Goal: Task Accomplishment & Management: Complete application form

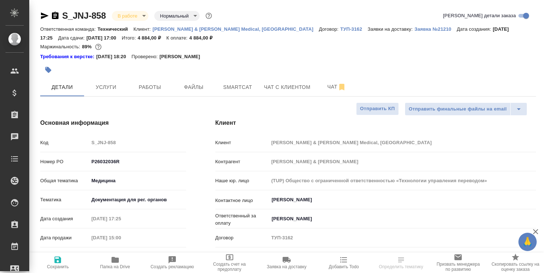
select select "RU"
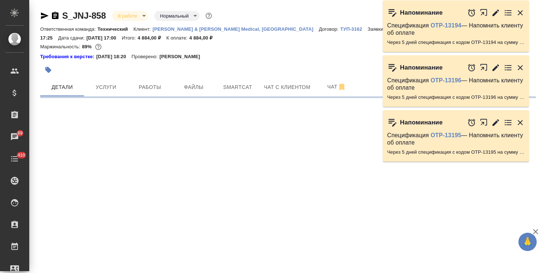
select select "RU"
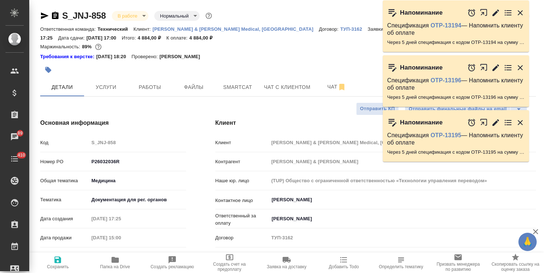
type textarea "x"
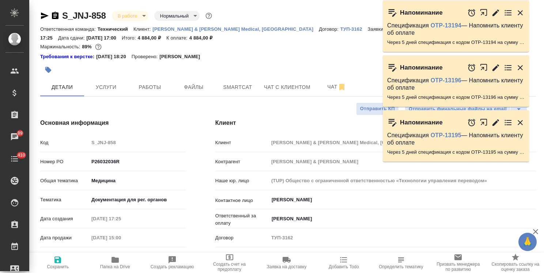
type textarea "x"
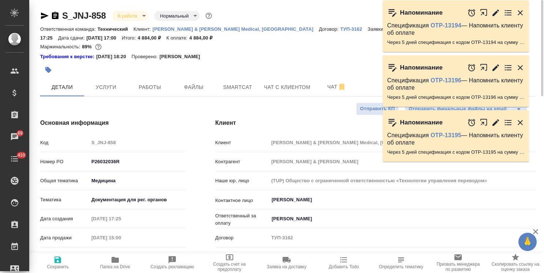
type textarea "x"
drag, startPoint x: 109, startPoint y: 10, endPoint x: 60, endPoint y: 4, distance: 50.0
copy link "S_JNJ-858"
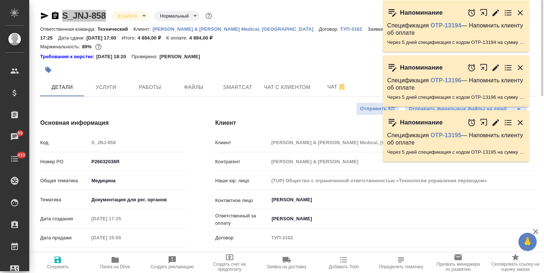
type textarea "x"
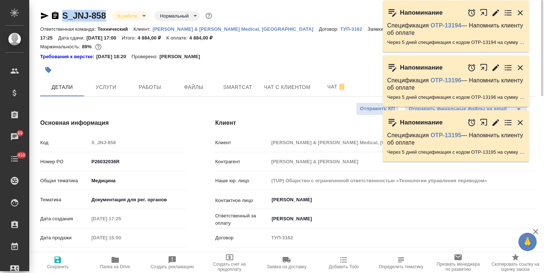
type textarea "x"
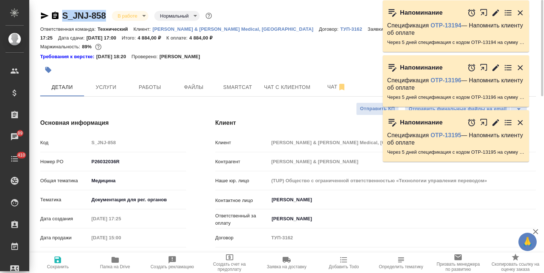
type textarea "x"
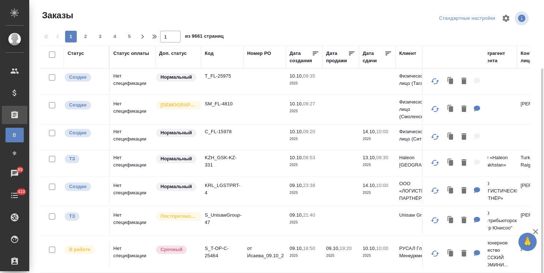
click at [535, 230] on icon "button" at bounding box center [535, 231] width 9 height 9
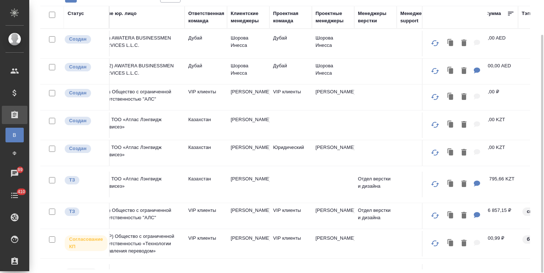
scroll to position [0, 468]
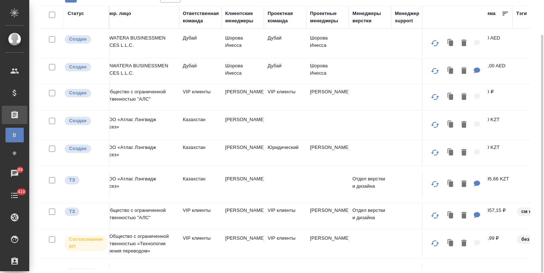
click at [236, 19] on div "Клиентские менеджеры" at bounding box center [242, 17] width 35 height 15
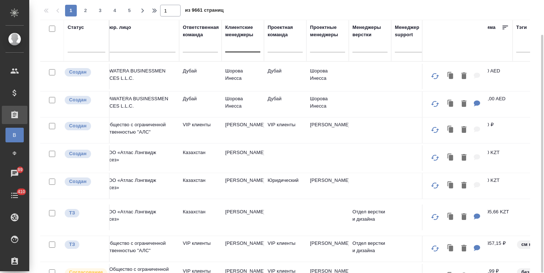
click at [234, 45] on div at bounding box center [242, 44] width 35 height 11
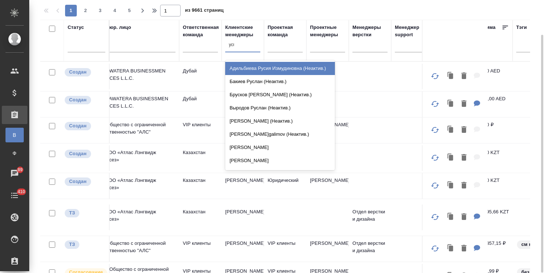
type input "усма"
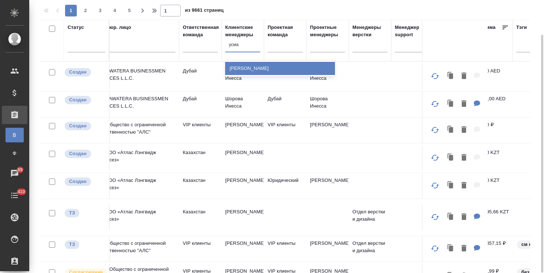
click at [240, 69] on div "[PERSON_NAME] [PERSON_NAME]" at bounding box center [280, 68] width 110 height 13
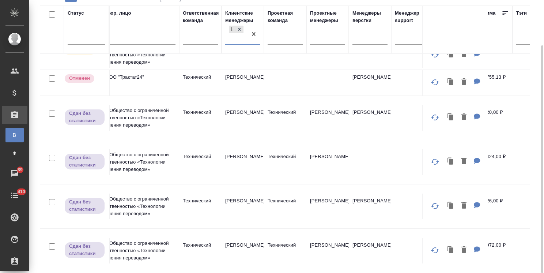
scroll to position [73, 205]
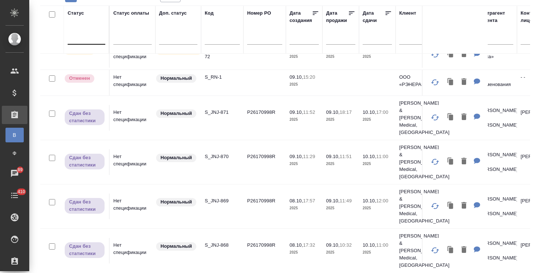
click at [84, 37] on div at bounding box center [87, 37] width 38 height 11
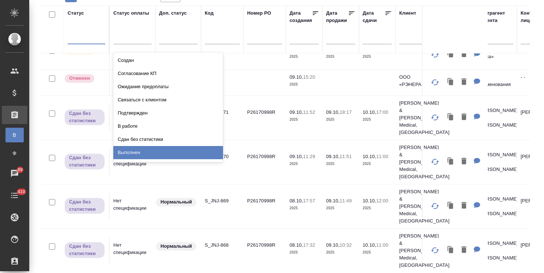
drag, startPoint x: 137, startPoint y: 154, endPoint x: 123, endPoint y: 126, distance: 31.2
click at [137, 154] on div "Выполнен" at bounding box center [168, 152] width 110 height 13
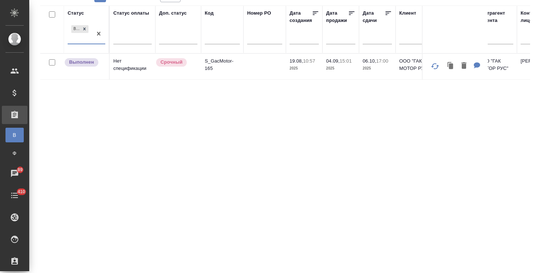
scroll to position [0, 0]
click at [226, 65] on p "S_GacMotor-165" at bounding box center [222, 66] width 35 height 15
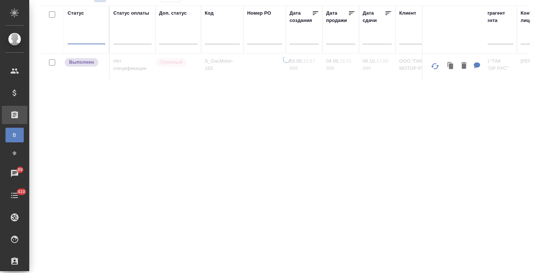
click at [219, 36] on input "text" at bounding box center [222, 39] width 35 height 9
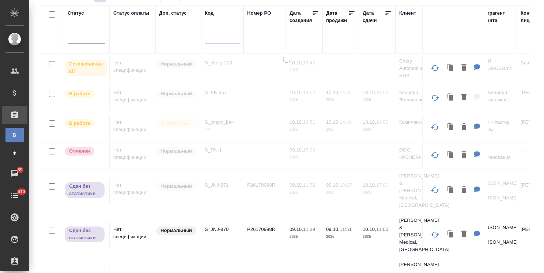
paste input "S_chery-210"
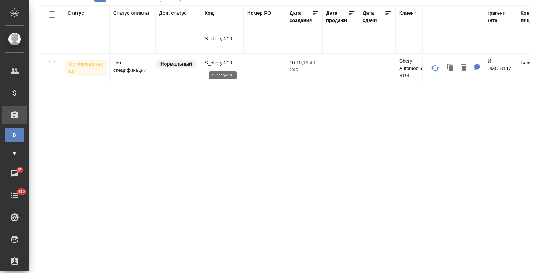
type input "S_chery-210"
click at [217, 63] on p "S_chery-210" at bounding box center [222, 62] width 35 height 7
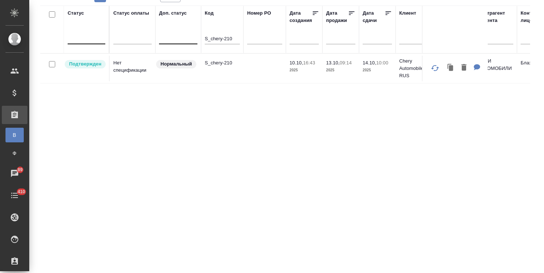
drag, startPoint x: 237, startPoint y: 38, endPoint x: 163, endPoint y: 35, distance: 74.7
click at [370, 39] on input "text" at bounding box center [379, 38] width 25 height 10
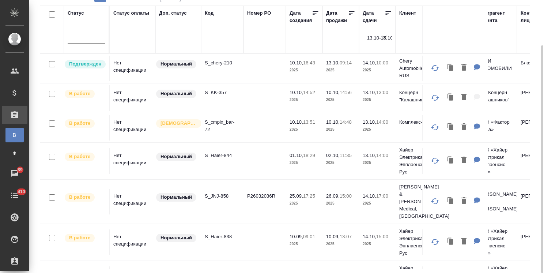
click at [212, 192] on p "S_JNJ-858" at bounding box center [222, 195] width 35 height 7
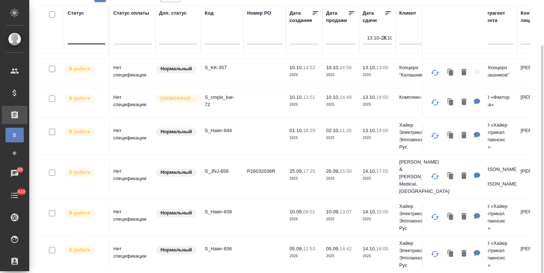
scroll to position [37, 0]
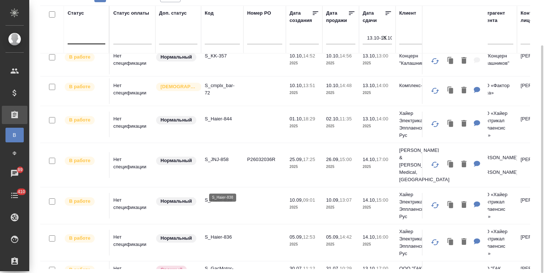
click at [227, 196] on p "S_Haier-838" at bounding box center [222, 199] width 35 height 7
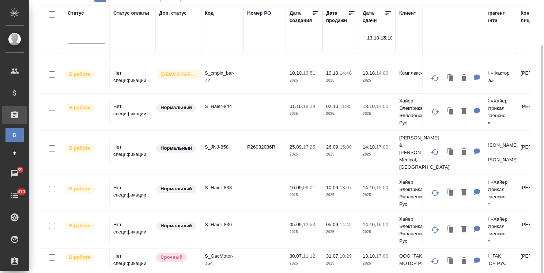
scroll to position [56, 0]
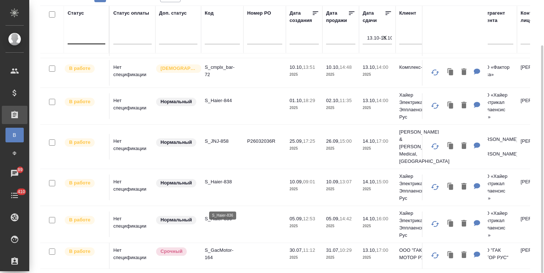
click at [227, 214] on p "S_Haier-836" at bounding box center [222, 217] width 35 height 7
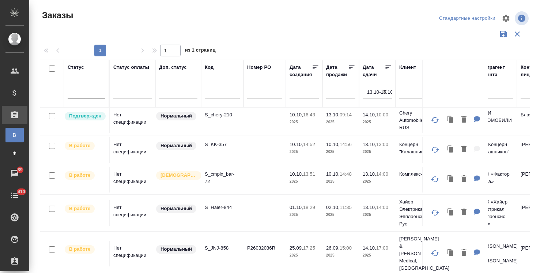
scroll to position [0, 0]
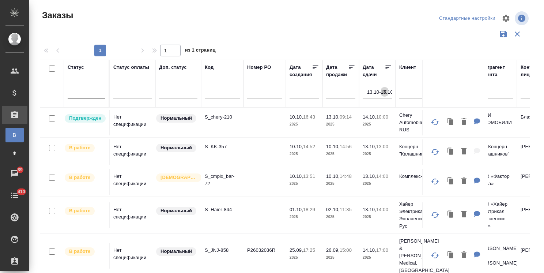
click at [386, 94] on icon "button" at bounding box center [384, 91] width 7 height 7
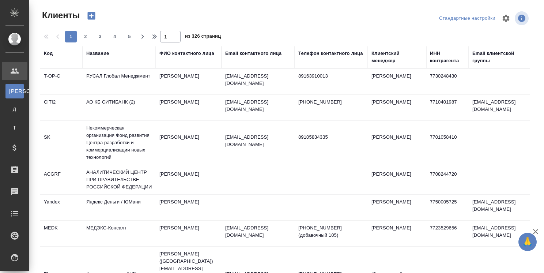
select select "RU"
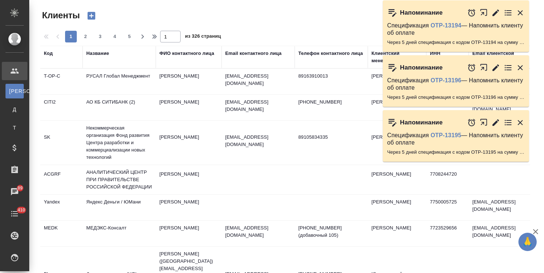
click at [523, 12] on icon "button" at bounding box center [520, 12] width 9 height 9
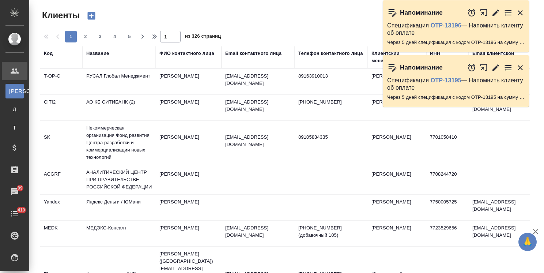
click at [524, 19] on div at bounding box center [495, 13] width 57 height 16
click at [523, 16] on icon "button" at bounding box center [520, 12] width 9 height 9
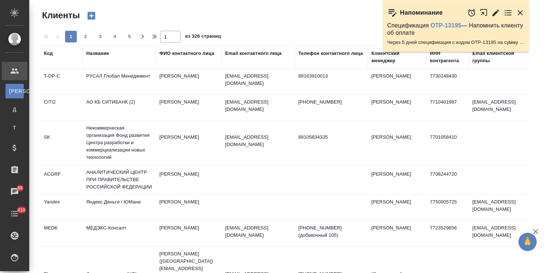
click at [521, 14] on icon "button" at bounding box center [520, 12] width 5 height 5
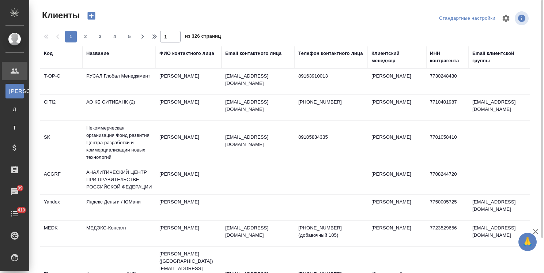
click at [384, 58] on div "Клиентский менеджер" at bounding box center [397, 57] width 51 height 15
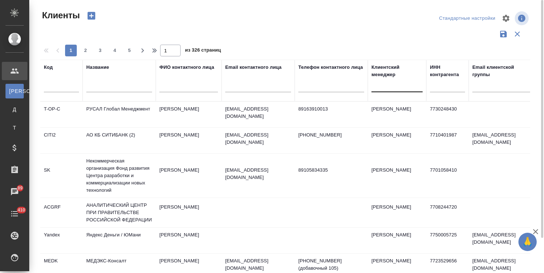
click at [385, 87] on div at bounding box center [397, 84] width 51 height 11
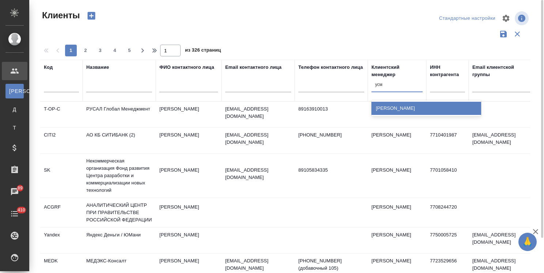
type input "усма"
click at [391, 105] on div "[PERSON_NAME] [PERSON_NAME]" at bounding box center [427, 108] width 110 height 13
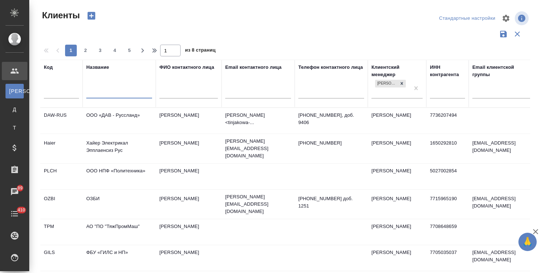
click at [127, 91] on input "text" at bounding box center [119, 93] width 66 height 9
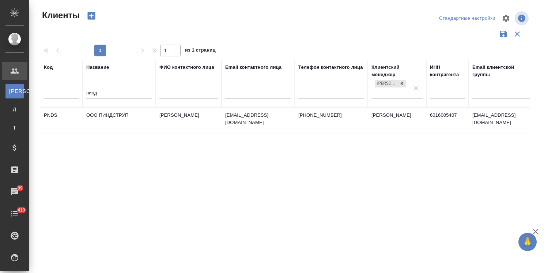
click at [113, 117] on td "ООО ПИНДСТРУП" at bounding box center [119, 121] width 73 height 26
click at [112, 117] on td "ООО ПИНДСТРУП" at bounding box center [119, 121] width 73 height 26
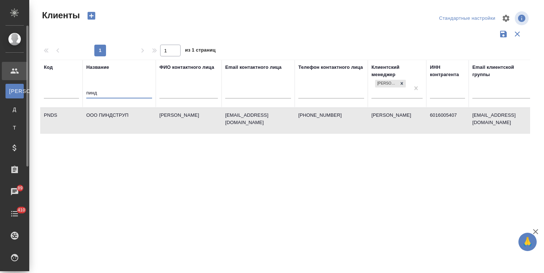
drag, startPoint x: 121, startPoint y: 92, endPoint x: 3, endPoint y: 90, distance: 118.5
click at [0, 94] on html "🙏 .cls-1 fill:#fff; AWATERA Usmanova Olga Клиенты К Клиенты Д Договоры Т Тендер…" at bounding box center [272, 136] width 544 height 273
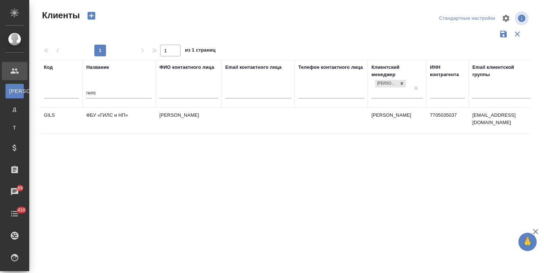
click at [108, 113] on td "ФБУ «ГИЛС и НП»" at bounding box center [119, 121] width 73 height 26
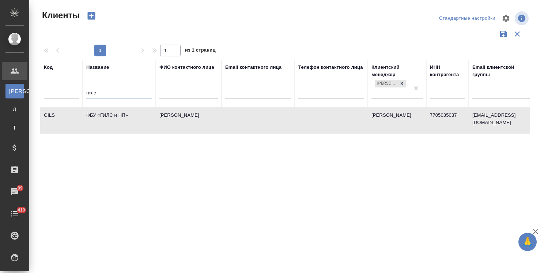
drag, startPoint x: 96, startPoint y: 93, endPoint x: 59, endPoint y: 94, distance: 37.7
click at [58, 94] on tr "Код Название гилс ФИО контактного лица Email контактного лица Телефон контактно…" at bounding box center [316, 84] width 553 height 48
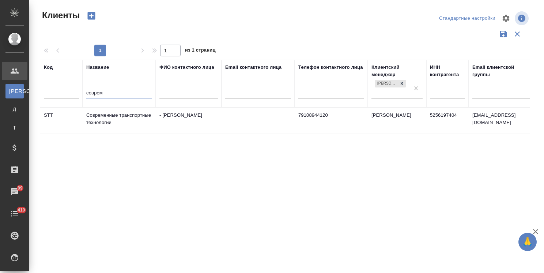
type input "соврем"
click at [111, 116] on td "Современные транспортные технологии" at bounding box center [119, 121] width 73 height 26
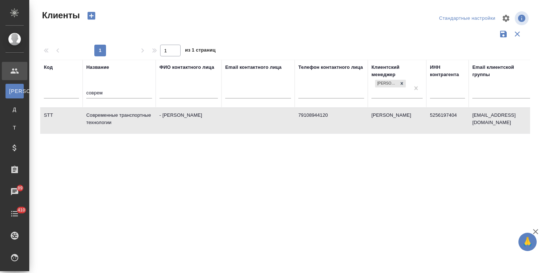
click at [111, 116] on td "Современные транспортные технологии" at bounding box center [119, 121] width 73 height 26
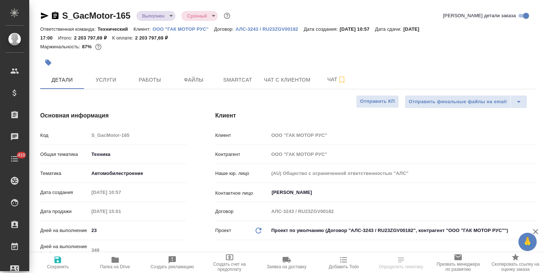
select select "RU"
drag, startPoint x: 542, startPoint y: 75, endPoint x: 516, endPoint y: 23, distance: 57.7
click at [526, 23] on div "S_GacMotor-165 Выполнен completed Срочный urgent Кратко детали заказа Ответстве…" at bounding box center [286, 136] width 515 height 273
click at [328, 87] on button "Чат" at bounding box center [337, 80] width 44 height 18
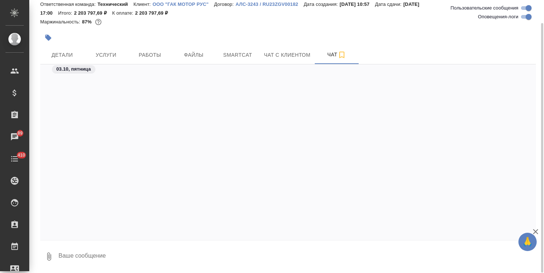
scroll to position [25144, 0]
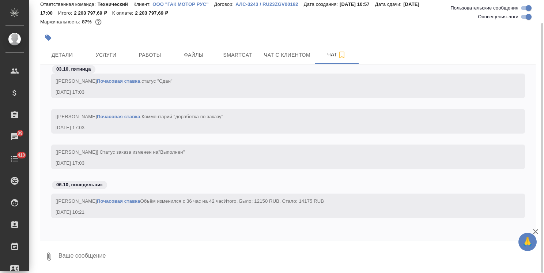
click at [97, 255] on textarea at bounding box center [297, 256] width 478 height 25
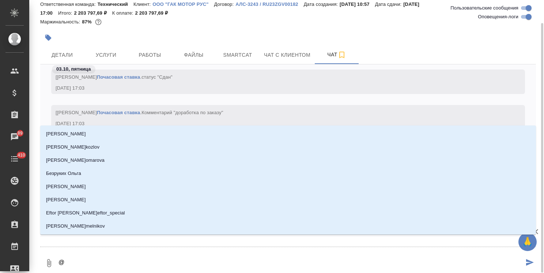
type textarea "@б"
type input "б"
type textarea "@бе"
type input "бе"
type textarea "@бел"
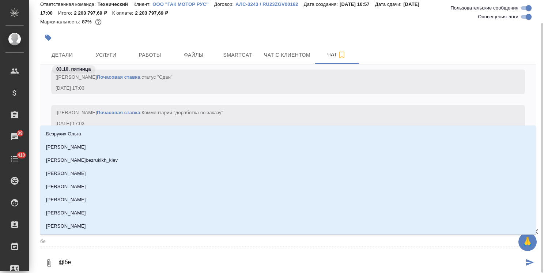
type input "бел"
type textarea "@беля"
type input "беля"
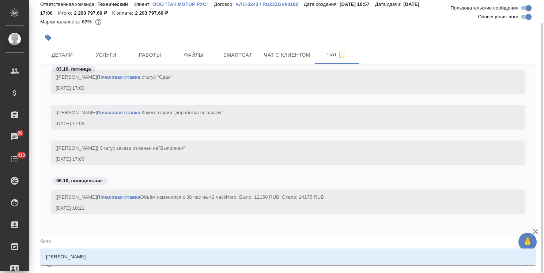
click at [105, 256] on li "Белякова Юлия" at bounding box center [288, 256] width 496 height 13
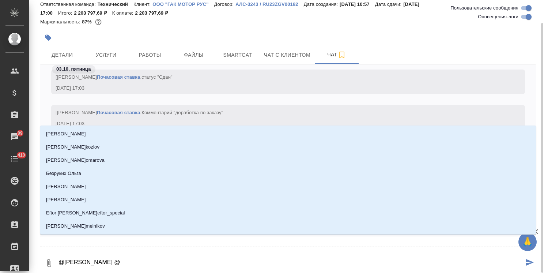
type textarea "@Белякова Юлия @р"
type input "р"
type textarea "@Белякова Юлия @ру"
type input "ру"
type textarea "@Белякова Юлия @рум"
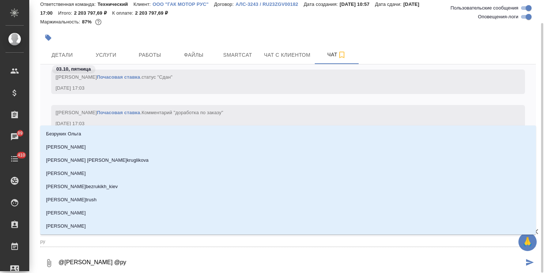
type input "рум"
type textarea "@Белякова Юлия @румя"
type input "румя"
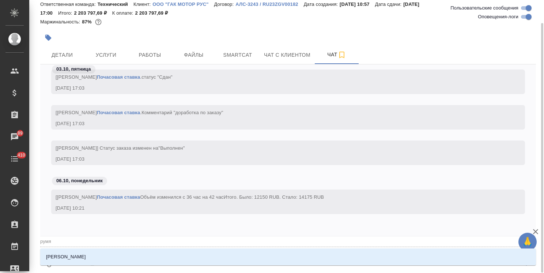
click at [105, 256] on li "Румянцева Дарья" at bounding box center [288, 256] width 496 height 13
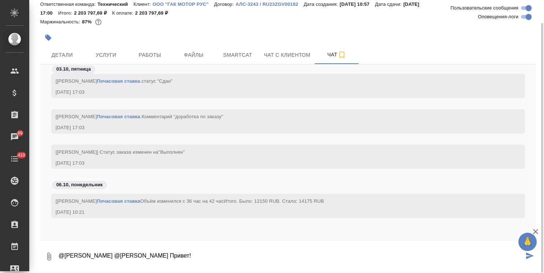
type textarea "@Белякова Юлия @Румянцева Дарья Привет!"
paste textarea "Ольга, добрый день Получили уточнение от коллег, касательно вопроса: Переводить…"
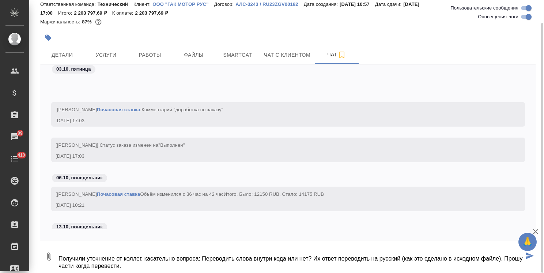
scroll to position [25193, 0]
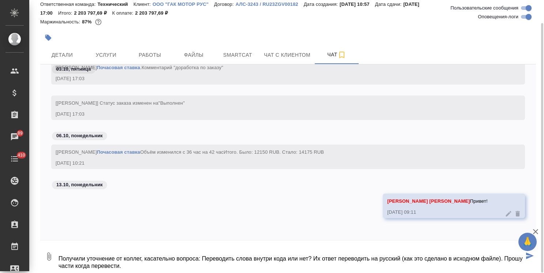
type textarea "Ольга, добрый день Получили уточнение от коллег, касательно вопроса: Переводить…"
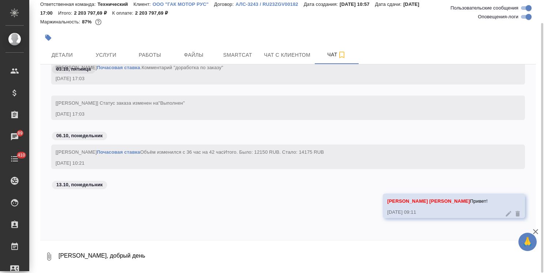
scroll to position [25265, 0]
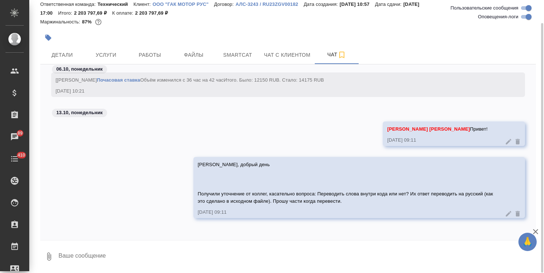
paste textarea
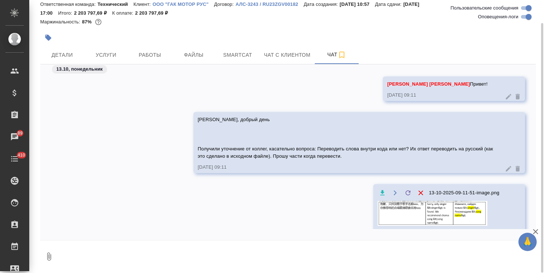
scroll to position [25315, 0]
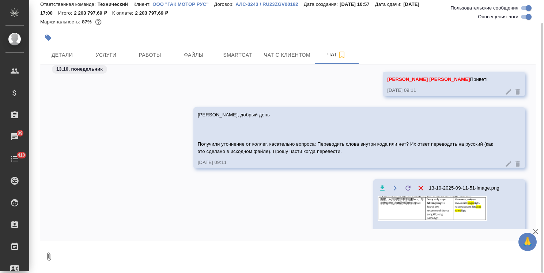
click at [115, 261] on textarea at bounding box center [297, 256] width 478 height 25
paste textarea "По остальному пока комментариев нет. Но мы пока ещё проверяем. С уважением, Bes…"
type textarea "По остальному пока комментариев нет. Но мы пока ещё проверяем. С уважением, Bes…"
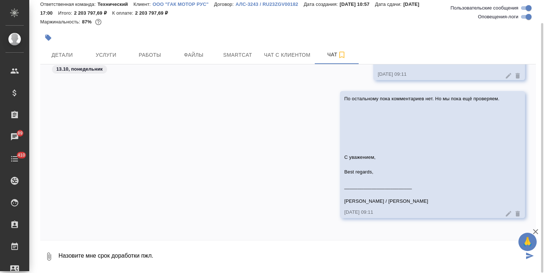
type textarea "Назовите мне срок доработки пжл."
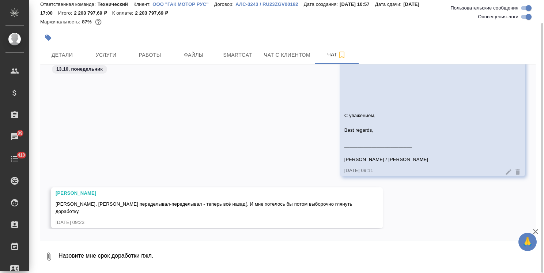
scroll to position [25523, 0]
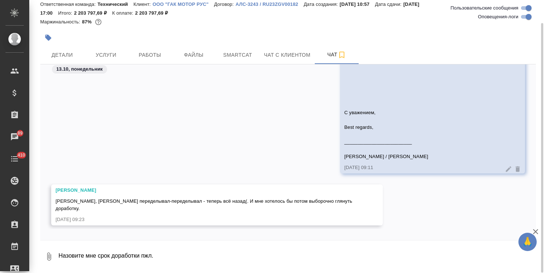
drag, startPoint x: 537, startPoint y: 232, endPoint x: 336, endPoint y: 116, distance: 232.0
click at [537, 232] on icon "button" at bounding box center [535, 231] width 9 height 9
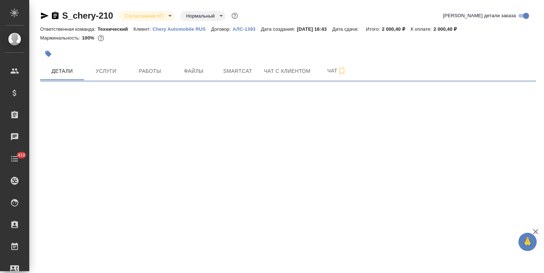
select select "RU"
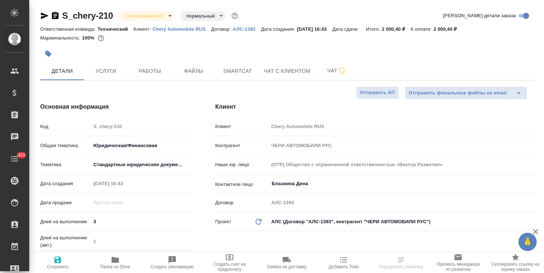
type textarea "x"
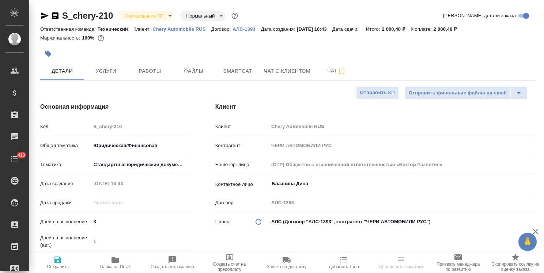
type textarea "x"
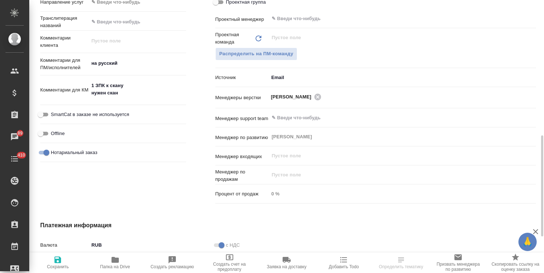
scroll to position [329, 0]
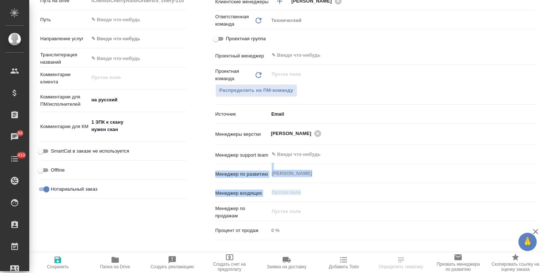
drag, startPoint x: 537, startPoint y: 200, endPoint x: 546, endPoint y: 154, distance: 46.5
click at [544, 154] on html "🙏 .cls-1 fill:#fff; AWATERA [PERSON_NAME] Спецификации Заказы 89 Чаты 410 Todo …" at bounding box center [272, 136] width 544 height 273
click at [519, 155] on div "​" at bounding box center [402, 154] width 267 height 13
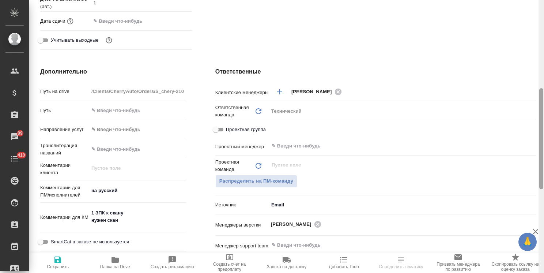
drag, startPoint x: 543, startPoint y: 176, endPoint x: 537, endPoint y: 147, distance: 29.1
click at [544, 146] on html "🙏 .cls-1 fill:#fff; AWATERA Usmanova Olga Клиенты Спецификации Заказы 89 Чаты 4…" at bounding box center [272, 136] width 544 height 273
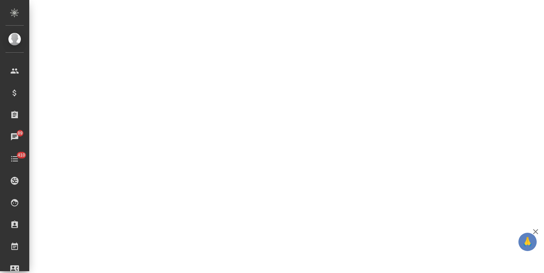
click at [272, 176] on div ".cls-1 fill:#fff; AWATERA Usmanova Olga Клиенты Спецификации Заказы 89 Чаты 410…" at bounding box center [272, 136] width 544 height 273
select select "RU"
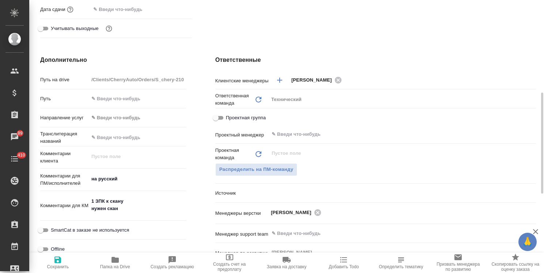
type textarea "x"
click at [262, 172] on span "Распределить на ПМ-команду" at bounding box center [256, 169] width 74 height 8
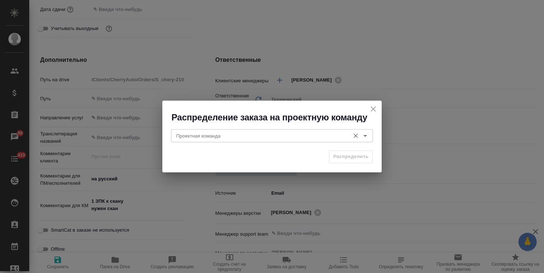
click at [194, 135] on input "Проектная команда" at bounding box center [259, 135] width 173 height 9
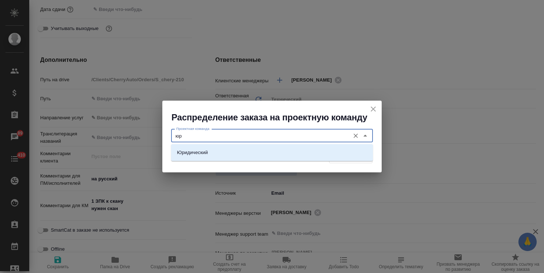
click at [203, 153] on p "Юридический" at bounding box center [192, 152] width 31 height 7
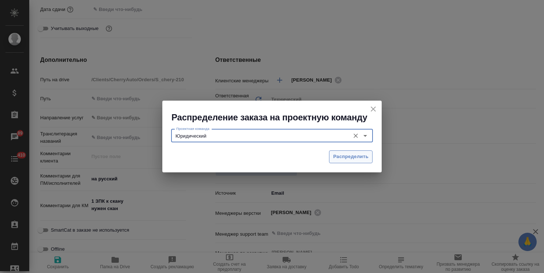
type input "Юридический"
click at [347, 154] on span "Распределить" at bounding box center [350, 157] width 35 height 8
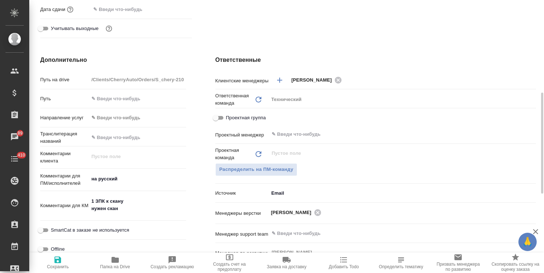
type textarea "x"
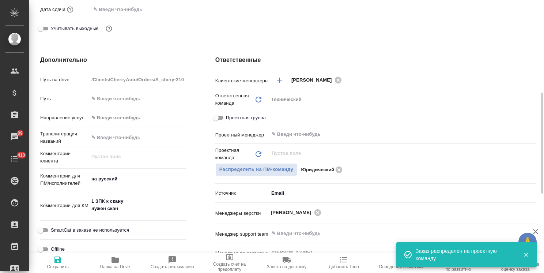
click at [65, 262] on span "Сохранить" at bounding box center [58, 262] width 48 height 14
type textarea "x"
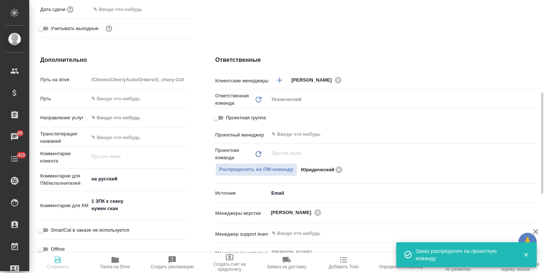
type textarea "x"
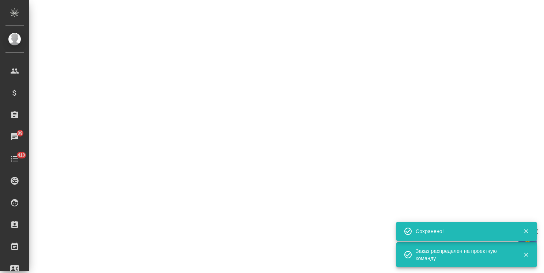
select select "RU"
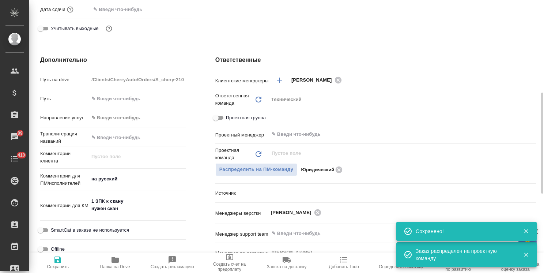
type textarea "x"
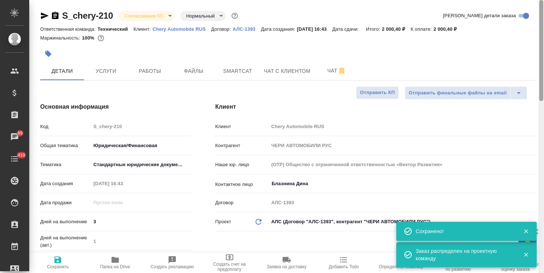
drag, startPoint x: 541, startPoint y: 163, endPoint x: 372, endPoint y: 21, distance: 221.4
click at [544, 25] on html "🙏 .cls-1 fill:#fff; AWATERA Usmanova Olga Клиенты Спецификации Заказы 89 Чаты 4…" at bounding box center [272, 136] width 544 height 273
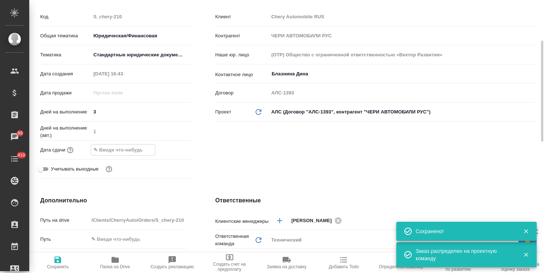
drag, startPoint x: 136, startPoint y: 148, endPoint x: 191, endPoint y: 163, distance: 57.3
click at [136, 148] on input "text" at bounding box center [123, 149] width 64 height 11
click at [172, 148] on icon "button" at bounding box center [170, 149] width 9 height 9
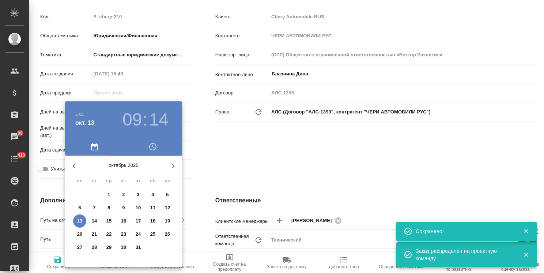
click at [97, 219] on p "14" at bounding box center [94, 220] width 5 height 7
type input "14.10.2025 09:14"
type textarea "x"
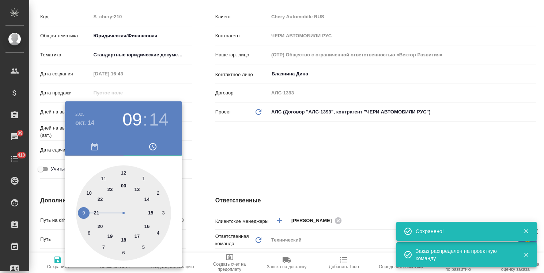
click at [191, 169] on div at bounding box center [272, 136] width 544 height 273
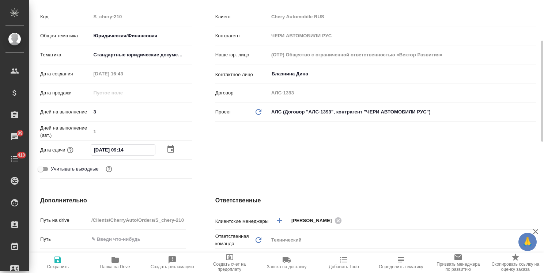
drag, startPoint x: 124, startPoint y: 150, endPoint x: 120, endPoint y: 151, distance: 4.2
click at [120, 151] on input "14.10.2025 09:14" at bounding box center [123, 149] width 64 height 11
type input "14.10.2025 11:4_"
type textarea "x"
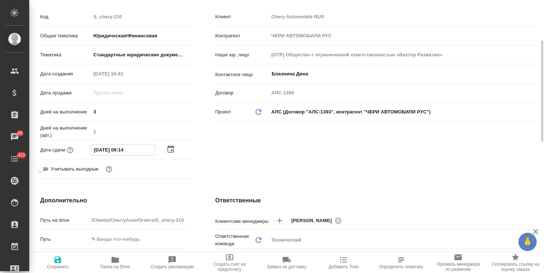
type textarea "x"
type input "14.10.2025 10:14"
type textarea "x"
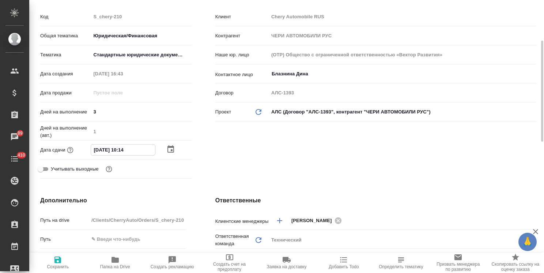
drag, startPoint x: 134, startPoint y: 148, endPoint x: 127, endPoint y: 150, distance: 6.9
click at [127, 150] on input "14.10.2025 10:14" at bounding box center [123, 149] width 64 height 11
type input "14.10.2025 10:0_"
type textarea "x"
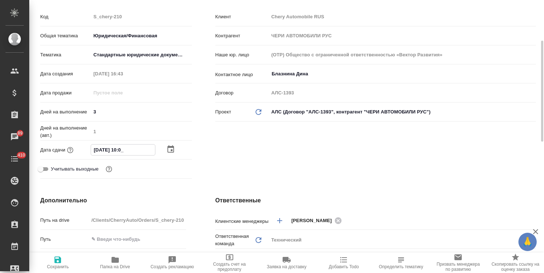
type textarea "x"
type input "14.10.2025 10:00"
type textarea "x"
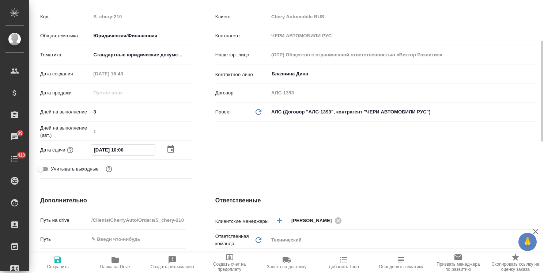
type input "14.10.2025 10:00"
click at [63, 263] on span "Сохранить" at bounding box center [58, 262] width 48 height 14
type textarea "x"
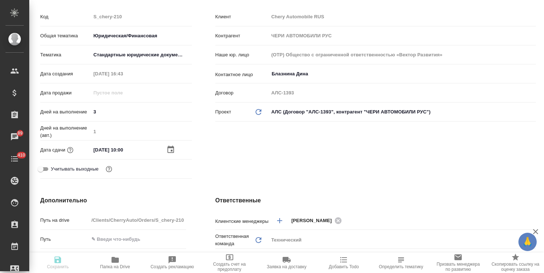
type textarea "x"
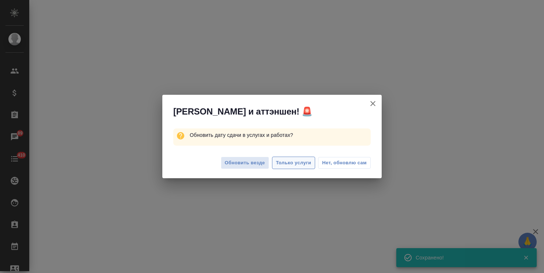
select select "RU"
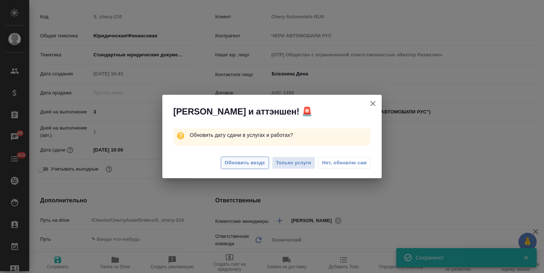
type textarea "x"
click at [253, 160] on span "Обновить везде" at bounding box center [245, 163] width 40 height 8
type textarea "x"
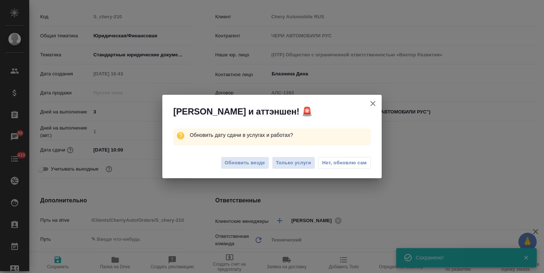
type textarea "x"
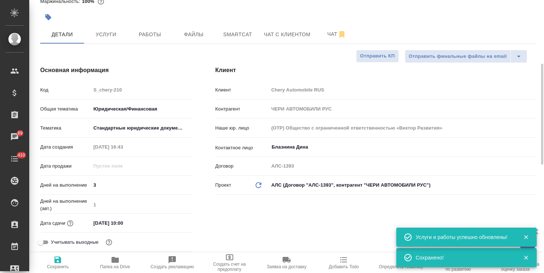
scroll to position [0, 0]
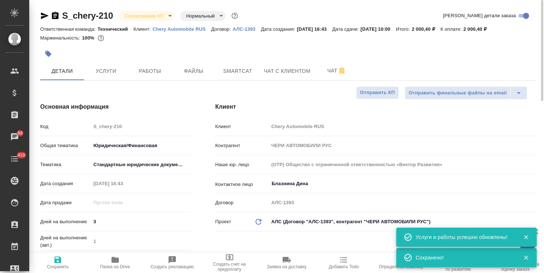
click at [159, 11] on body "🙏 .cls-1 fill:#fff; AWATERA Usmanova Olga Клиенты Спецификации Заказы 89 Чаты 4…" at bounding box center [272, 136] width 544 height 273
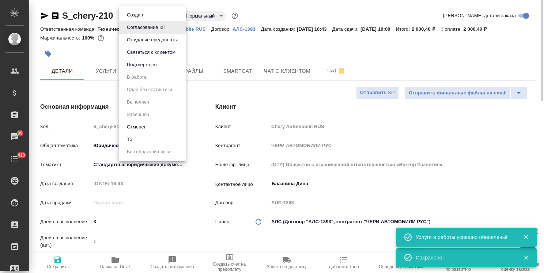
click at [148, 62] on button "Подтвержден" at bounding box center [142, 65] width 34 height 8
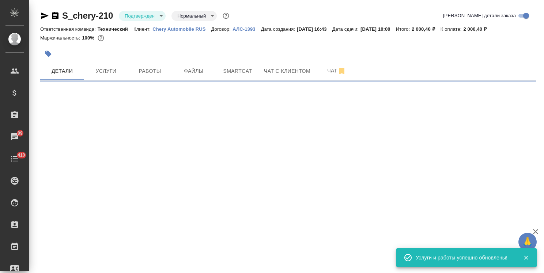
select select "RU"
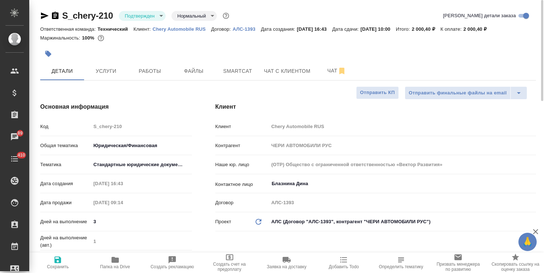
type textarea "x"
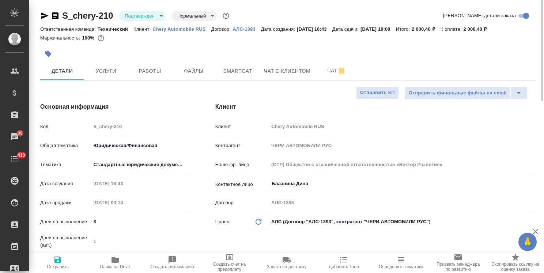
type textarea "x"
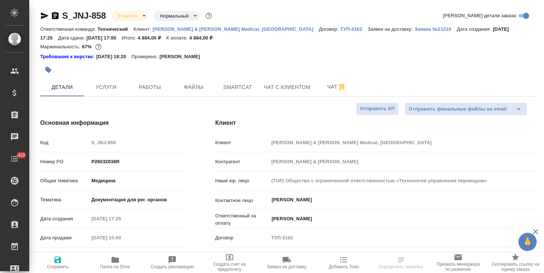
select select "RU"
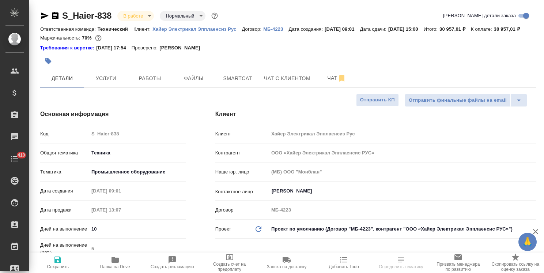
select select "RU"
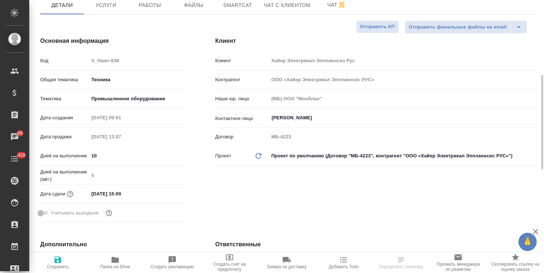
scroll to position [110, 0]
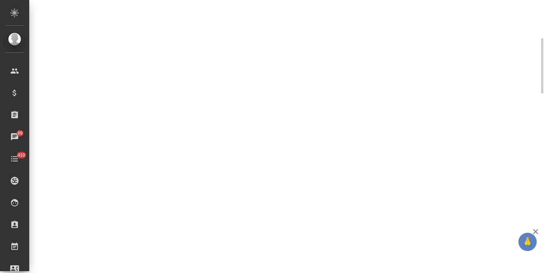
select select "RU"
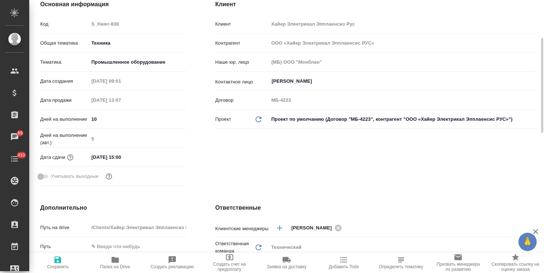
type textarea "x"
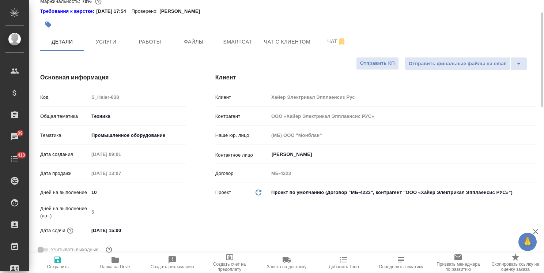
scroll to position [0, 0]
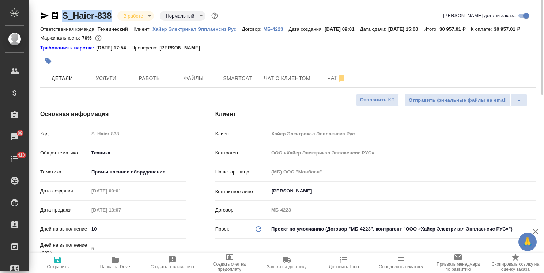
drag, startPoint x: 114, startPoint y: 9, endPoint x: 56, endPoint y: 9, distance: 57.8
copy link "S_Haier-838"
type textarea "x"
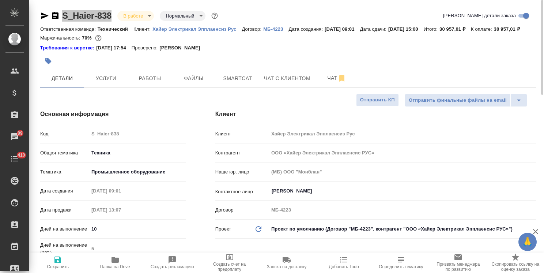
type textarea "x"
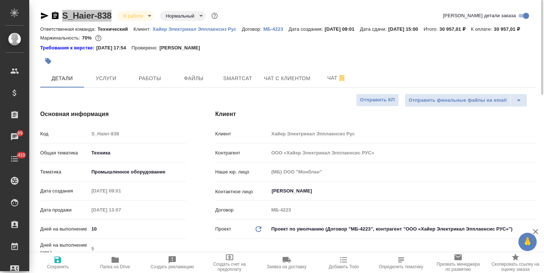
type textarea "x"
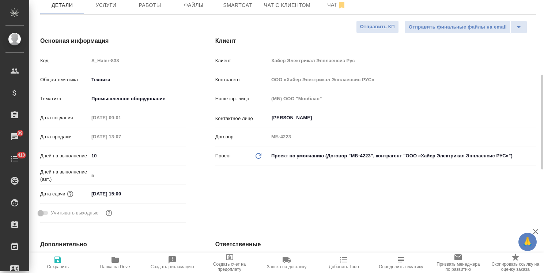
scroll to position [110, 0]
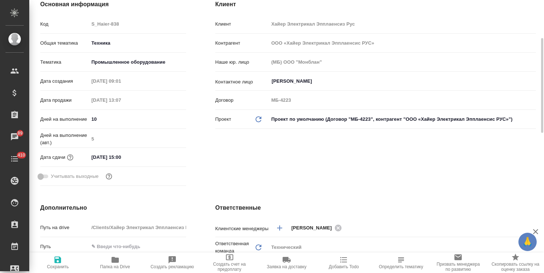
type textarea "x"
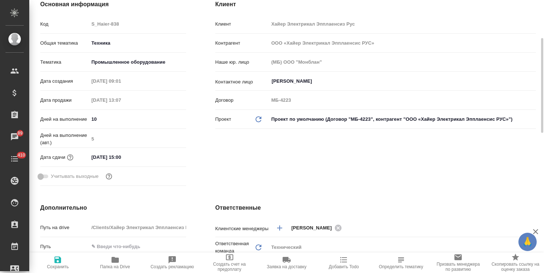
type textarea "x"
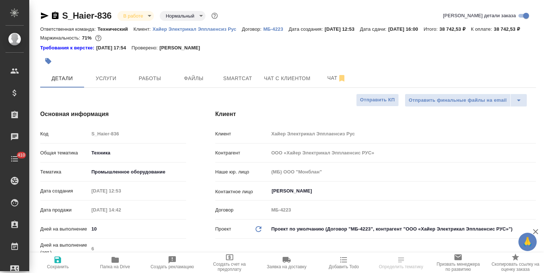
select select "RU"
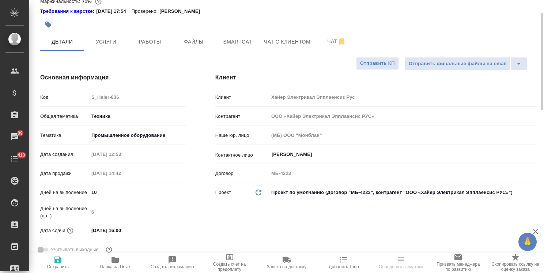
scroll to position [73, 0]
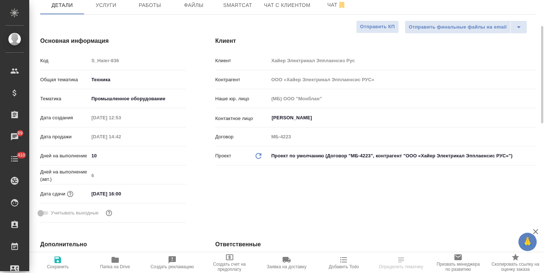
select select "RU"
type textarea "x"
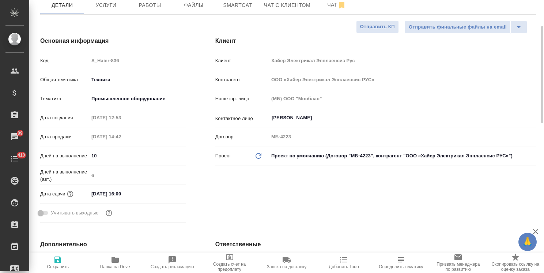
type textarea "x"
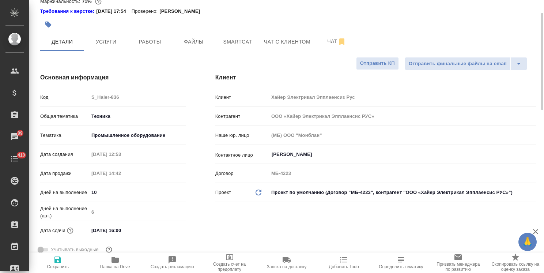
scroll to position [0, 0]
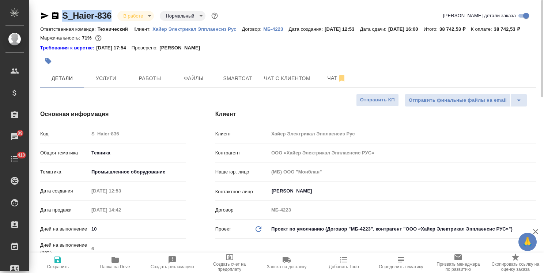
drag, startPoint x: 114, startPoint y: 4, endPoint x: 51, endPoint y: 11, distance: 63.3
copy link "S_Haier-836"
type textarea "x"
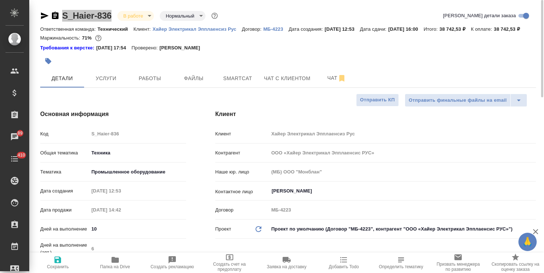
type textarea "x"
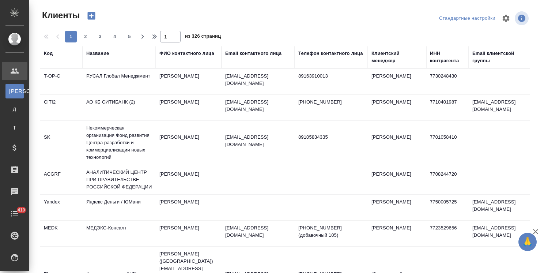
select select "RU"
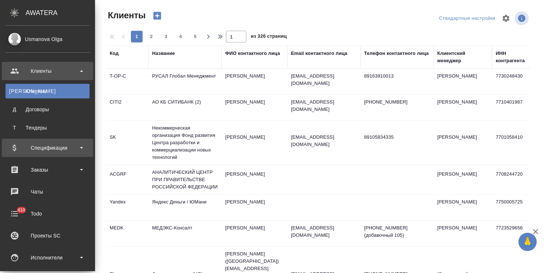
click at [57, 149] on div "Спецификации" at bounding box center [47, 147] width 84 height 11
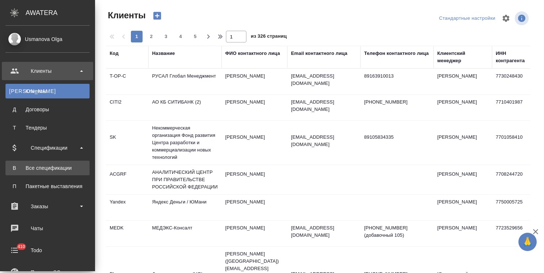
click at [57, 165] on div "Все спецификации" at bounding box center [47, 167] width 77 height 7
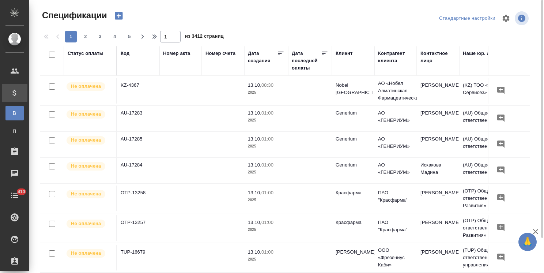
click at [121, 17] on icon "button" at bounding box center [119, 16] width 8 height 8
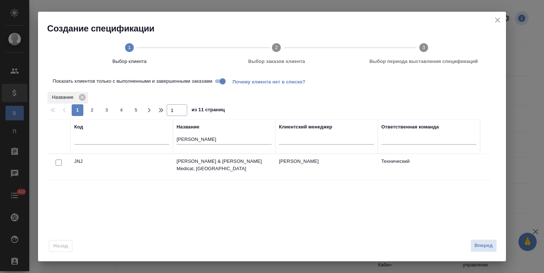
click at [196, 142] on input "john" at bounding box center [224, 139] width 95 height 9
click at [63, 163] on div at bounding box center [58, 163] width 16 height 10
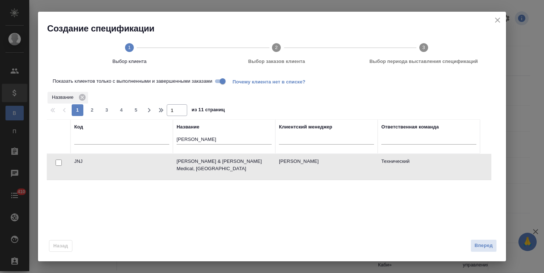
click at [59, 160] on input "checkbox" at bounding box center [59, 162] width 6 height 6
checkbox input "true"
click at [480, 247] on span "Вперед" at bounding box center [484, 245] width 18 height 8
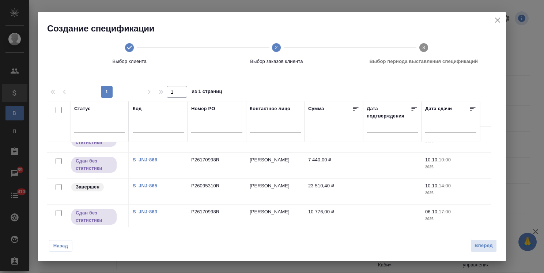
scroll to position [83, 0]
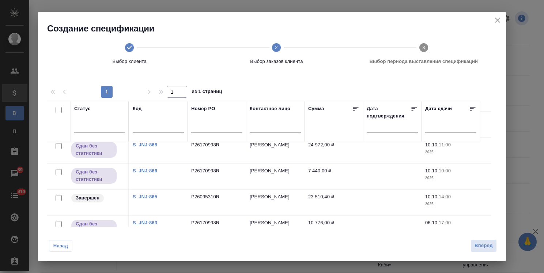
click at [61, 198] on input "checkbox" at bounding box center [59, 198] width 6 height 6
checkbox input "true"
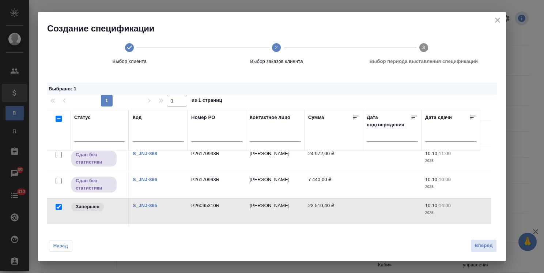
click at [58, 199] on td at bounding box center [59, 211] width 24 height 26
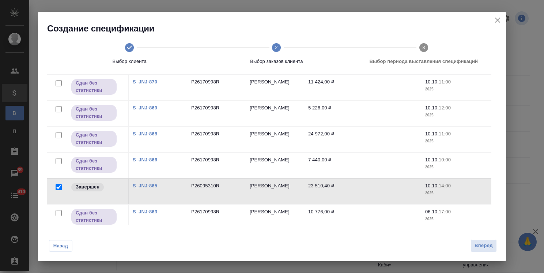
scroll to position [0, 0]
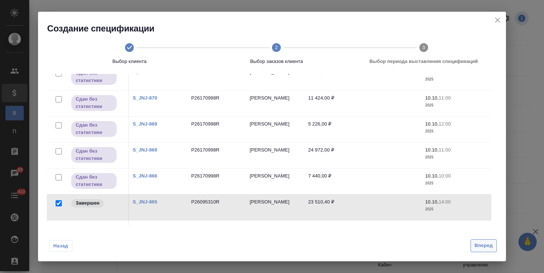
click at [477, 245] on span "Вперед" at bounding box center [484, 245] width 18 height 8
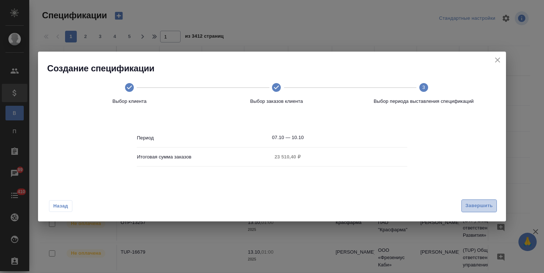
click at [476, 204] on span "Завершить" at bounding box center [479, 206] width 27 height 8
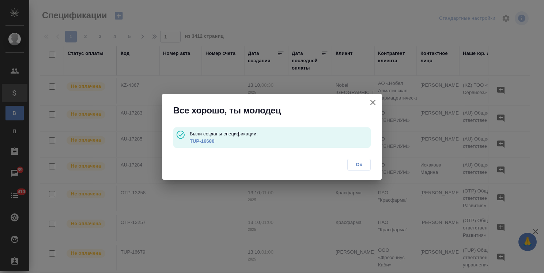
click at [210, 141] on link "TUP-16680" at bounding box center [202, 140] width 25 height 5
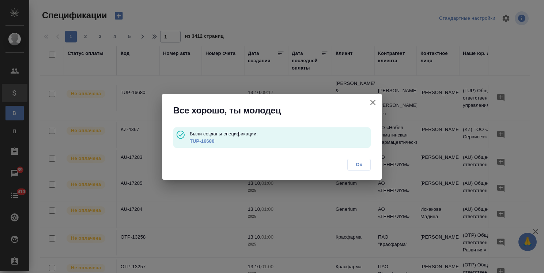
click at [371, 100] on icon "button" at bounding box center [372, 102] width 5 height 5
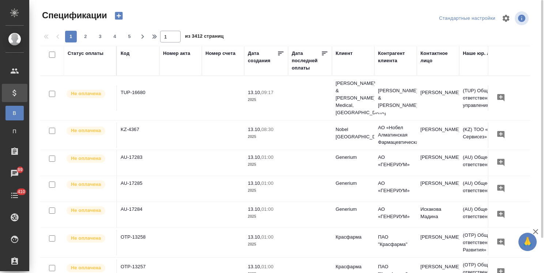
click at [118, 17] on icon "button" at bounding box center [119, 16] width 8 height 8
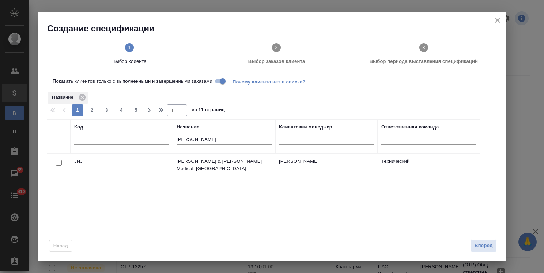
click at [63, 161] on div at bounding box center [58, 163] width 16 height 10
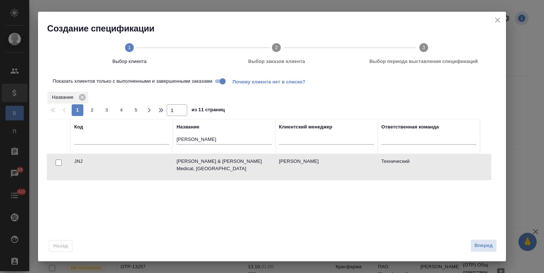
click at [57, 165] on input "checkbox" at bounding box center [59, 162] width 6 height 6
checkbox input "true"
click at [481, 248] on span "Вперед" at bounding box center [484, 245] width 18 height 8
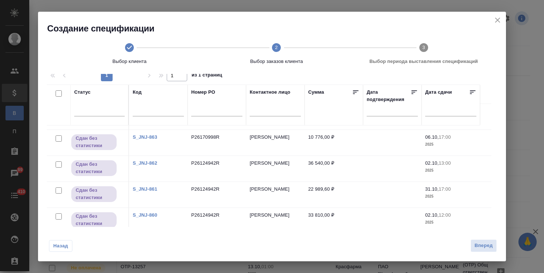
scroll to position [37, 0]
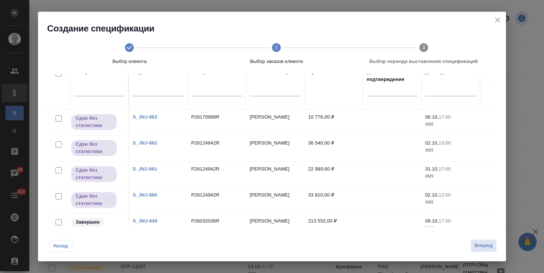
click at [59, 219] on input "checkbox" at bounding box center [59, 222] width 6 height 6
checkbox input "true"
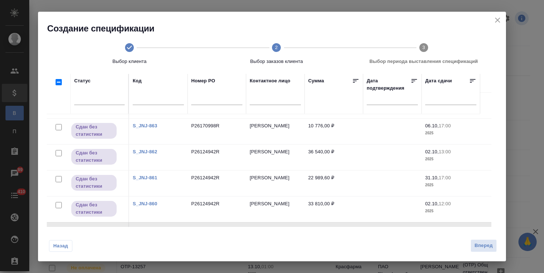
scroll to position [45, 0]
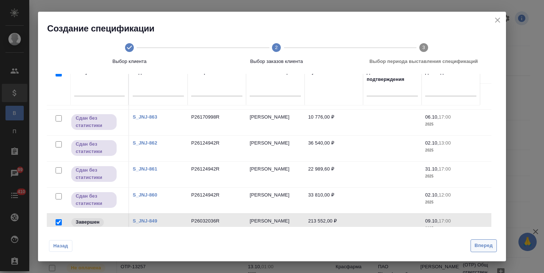
click at [483, 246] on span "Вперед" at bounding box center [484, 245] width 18 height 8
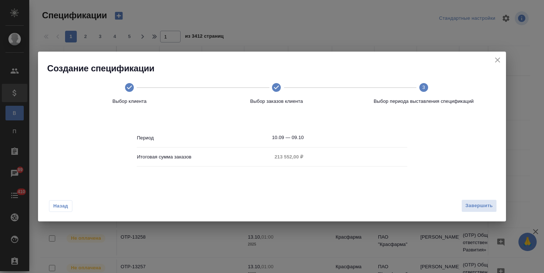
scroll to position [0, 0]
click at [490, 206] on span "Завершить" at bounding box center [479, 206] width 27 height 8
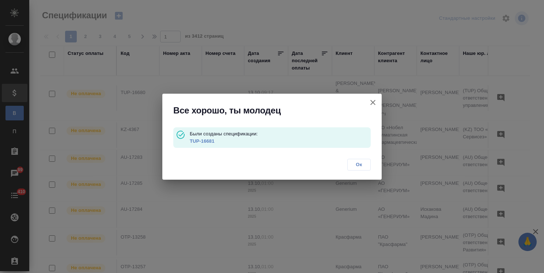
click at [205, 143] on link "TUP-16681" at bounding box center [202, 140] width 25 height 5
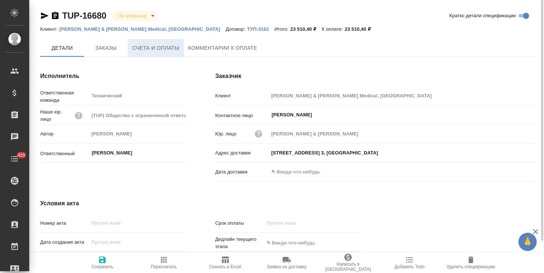
click at [168, 50] on span "Счета и оплаты" at bounding box center [155, 48] width 47 height 9
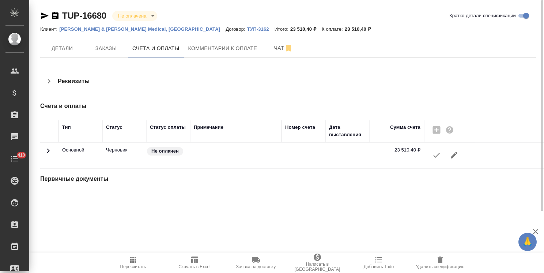
click at [436, 160] on button "button" at bounding box center [437, 155] width 18 height 18
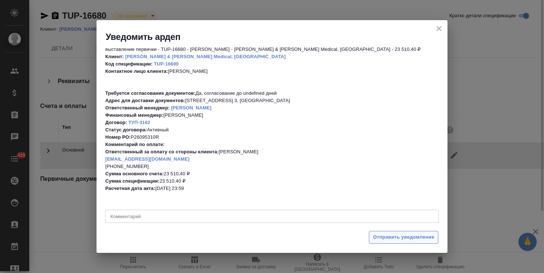
click at [392, 237] on span "Отправить уведомление" at bounding box center [403, 237] width 61 height 8
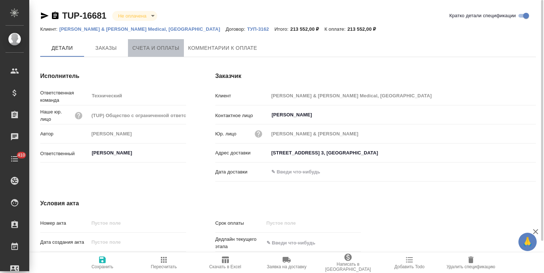
click at [180, 45] on button "Счета и оплаты" at bounding box center [156, 48] width 56 height 18
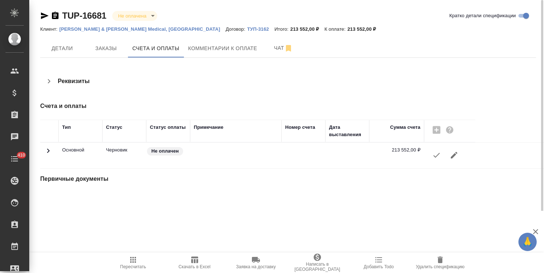
click at [437, 151] on icon "button" at bounding box center [436, 155] width 9 height 9
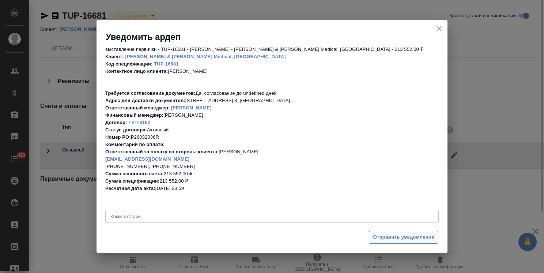
click at [389, 234] on span "Отправить уведомление" at bounding box center [403, 237] width 61 height 8
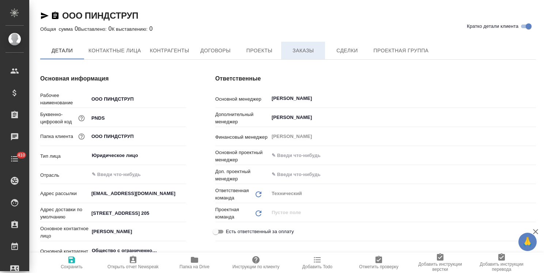
click at [297, 54] on span "Заказы" at bounding box center [303, 50] width 35 height 9
type input "Общество с ограниченной ответственностью«ПИНДСТРУП»"
type textarea "x"
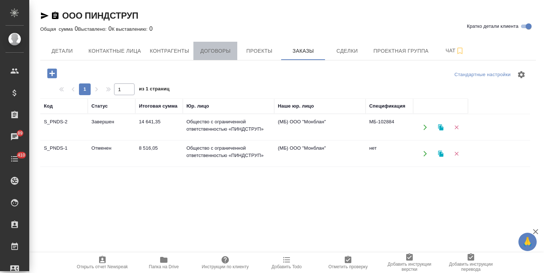
click at [202, 56] on button "Договоры" at bounding box center [215, 51] width 44 height 18
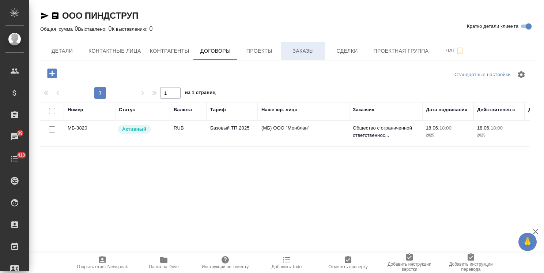
click at [305, 53] on span "Заказы" at bounding box center [303, 50] width 35 height 9
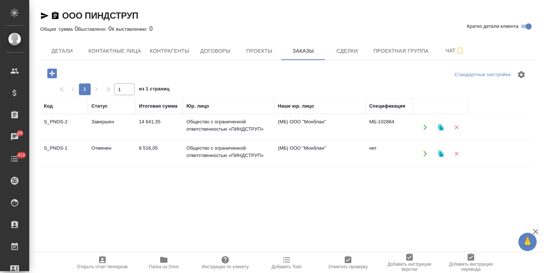
click at [76, 121] on td "S_PNDS-2" at bounding box center [64, 127] width 48 height 26
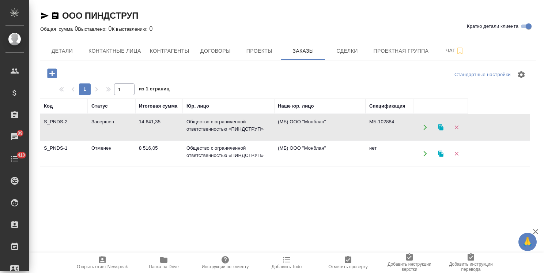
click at [56, 72] on icon "button" at bounding box center [52, 73] width 10 height 10
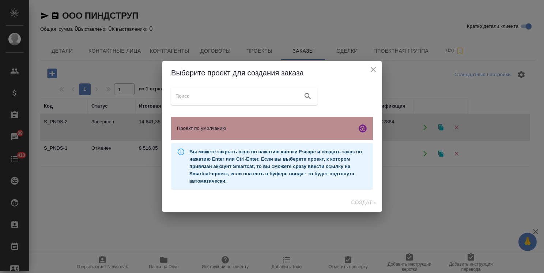
click at [256, 131] on span "Проект по умолчанию" at bounding box center [265, 128] width 177 height 7
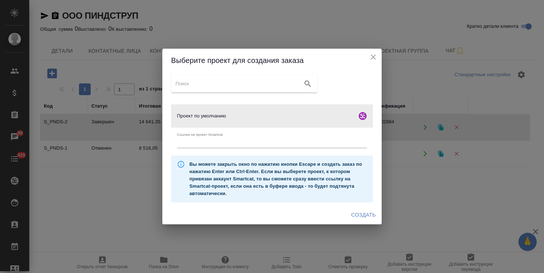
click at [362, 214] on span "Создать" at bounding box center [363, 214] width 25 height 9
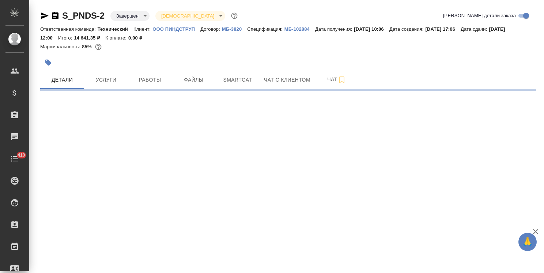
select select "RU"
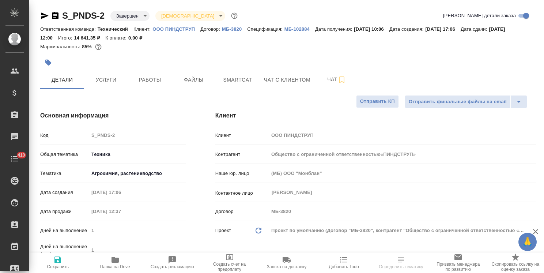
type textarea "x"
drag, startPoint x: 96, startPoint y: 10, endPoint x: 42, endPoint y: 10, distance: 53.4
click at [42, 10] on div "S_PNDS-2 Завершен closed [DEMOGRAPHIC_DATA] holyTrinity" at bounding box center [139, 16] width 199 height 12
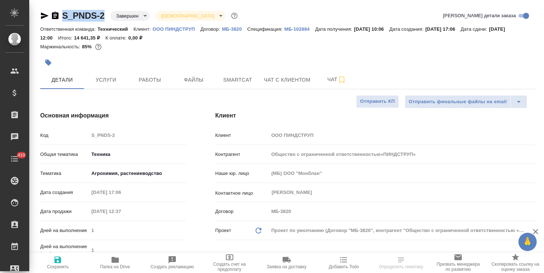
type input "Общество с ограниченной ответственностью«ПИНДСТРУП»"
type textarea "x"
type input "Общество с ограниченной ответственностью«ПИНДСТРУП»"
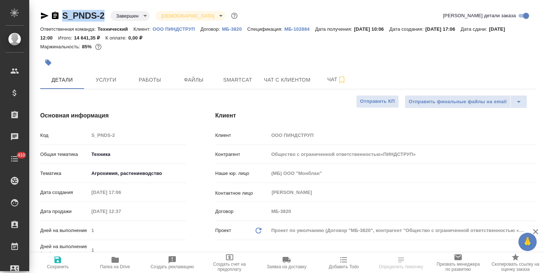
type textarea "x"
copy link "S_PNDS-2"
type input "Общество с ограниченной ответственностью«ПИНДСТРУП»"
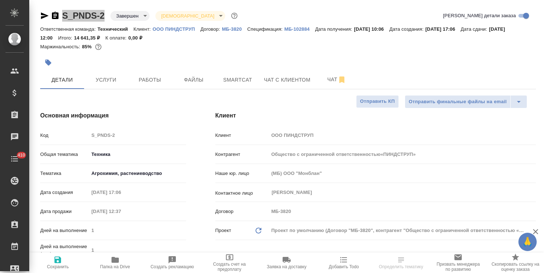
type textarea "x"
select select "RU"
type textarea "x"
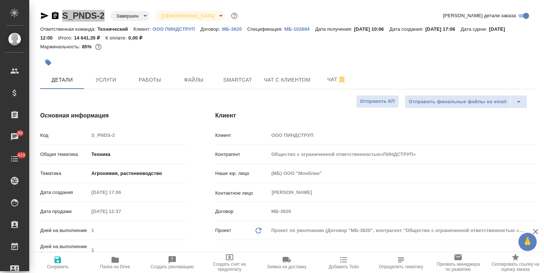
type textarea "x"
type input "Общество с ограниченной ответственностью«ПИНДСТРУП»"
type textarea "x"
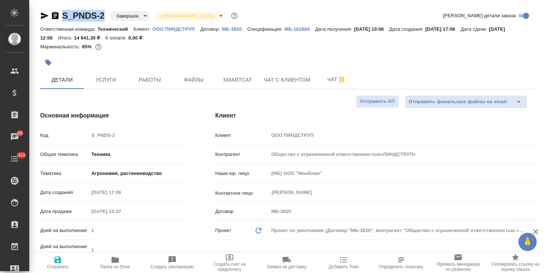
type textarea "x"
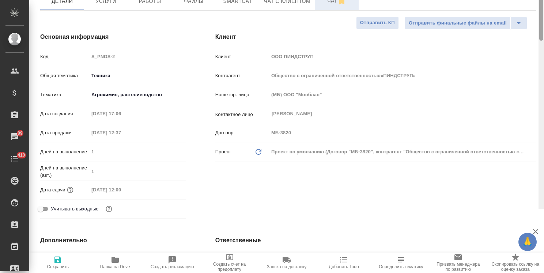
drag, startPoint x: 541, startPoint y: 83, endPoint x: 319, endPoint y: 73, distance: 222.6
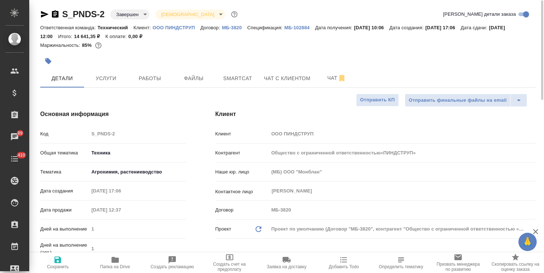
click at [103, 68] on div at bounding box center [205, 61] width 331 height 16
click at [101, 82] on span "Услуги" at bounding box center [106, 78] width 35 height 9
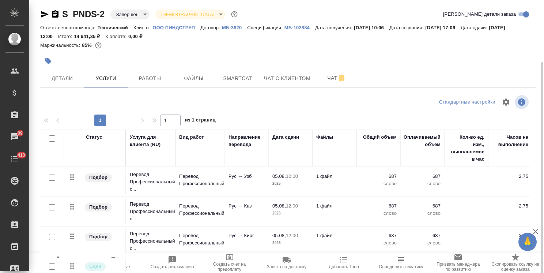
scroll to position [34, 0]
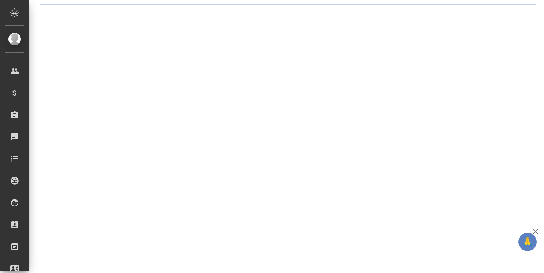
select select "RU"
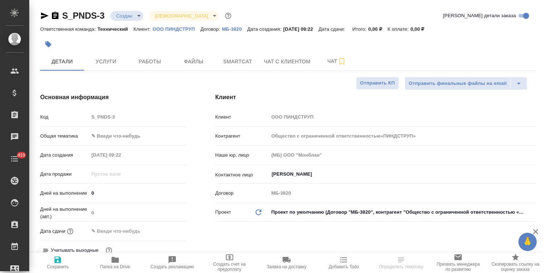
type textarea "x"
type input "Общество с ограниченной ответственностью«ПИНДСТРУП»"
type textarea "x"
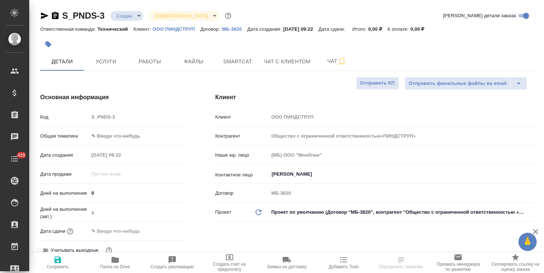
type textarea "x"
type input "Общество с ограниченной ответственностью«ПИНДСТРУП»"
type textarea "x"
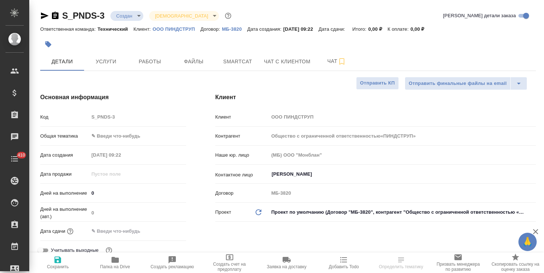
type textarea "x"
type input "Общество с ограниченной ответственностью«ПИНДСТРУП»"
type textarea "x"
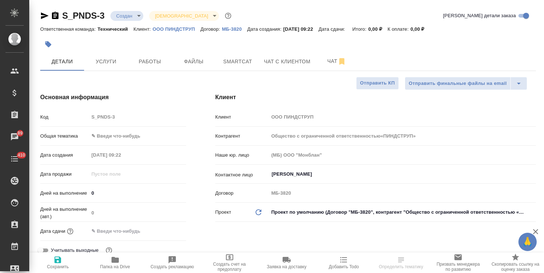
select select "RU"
type textarea "x"
type input "Общество с ограниченной ответственностью«ПИНДСТРУП»"
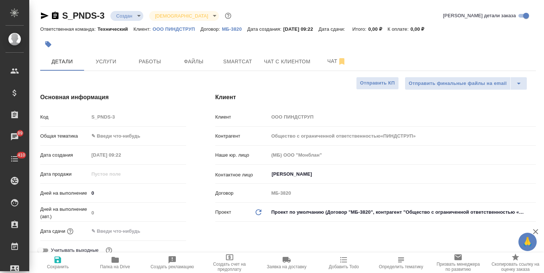
type textarea "x"
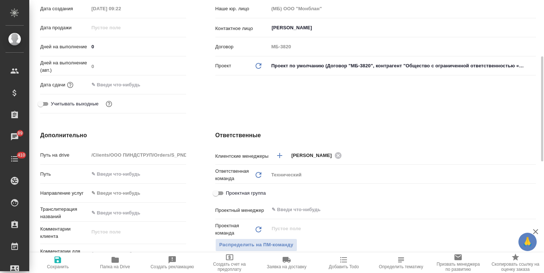
scroll to position [219, 0]
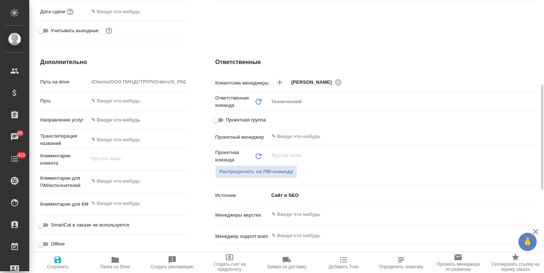
type textarea "x"
click at [133, 175] on textarea at bounding box center [137, 181] width 97 height 12
paste textarea "с русского на те же три языка, что и в предыдущем заказе: казахский, узбекский …"
type input "Общество с ограниченной ответственностью«ПИНДСТРУП»"
type textarea "x"
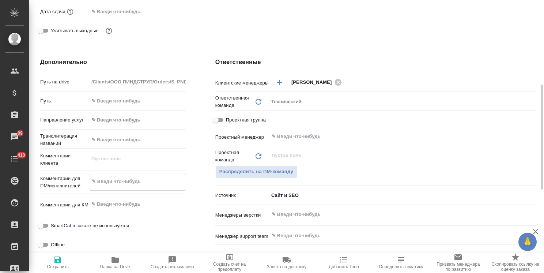
type textarea "с русского на те же три языка, что и в предыдущем заказе: казахский, узбекский …"
type textarea "x"
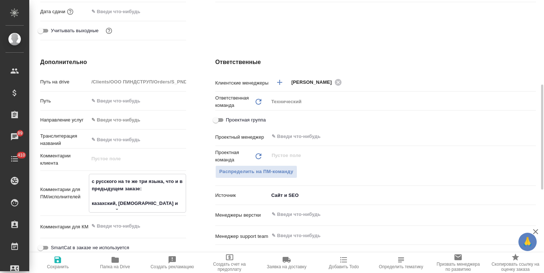
drag, startPoint x: 148, startPoint y: 188, endPoint x: 118, endPoint y: 181, distance: 30.2
click at [118, 181] on textarea "с русского на те же три языка, что и в предыдущем заказе: казахский, узбекский …" at bounding box center [137, 192] width 97 height 34
type textarea "с русского г казахский, узбекский и киргизский."
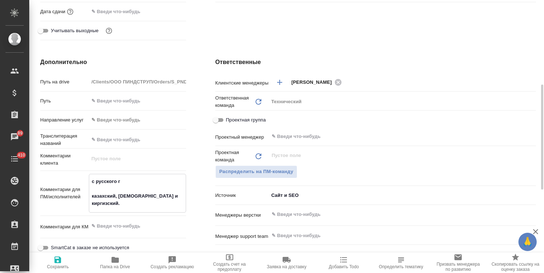
type input "Общество с ограниченной ответственностью«ПИНДСТРУП»"
type textarea "x"
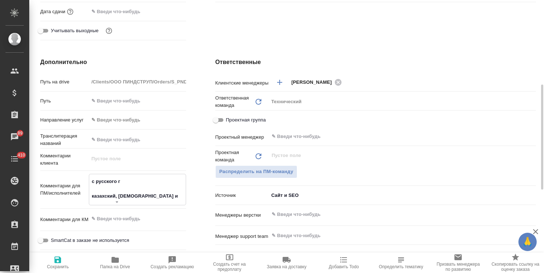
type textarea "с русского казахский, узбекский и киргизский."
type input "Общество с ограниченной ответственностью«ПИНДСТРУП»"
type textarea "x"
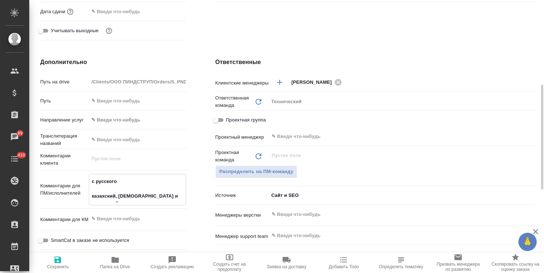
type textarea "с русского н казахский, узбекский и киргизский."
type input "Общество с ограниченной ответственностью«ПИНДСТРУП»"
type textarea "x"
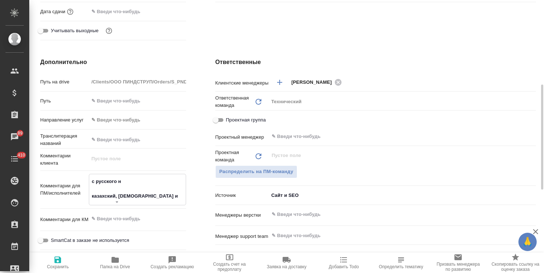
type input "Общество с ограниченной ответственностью«ПИНДСТРУП»"
type textarea "x"
type textarea "с русского на казахский, узбекский и киргизский."
type textarea "x"
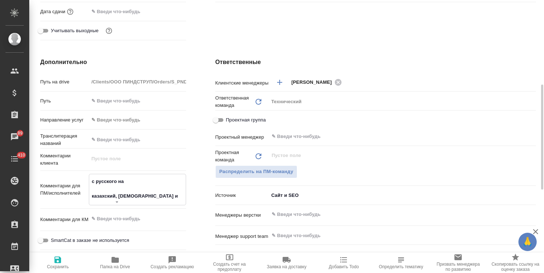
type input "Общество с ограниченной ответственностью«ПИНДСТРУП»"
type textarea "x"
type textarea "с русского на казахский, узбекский и киргизский."
type textarea "x"
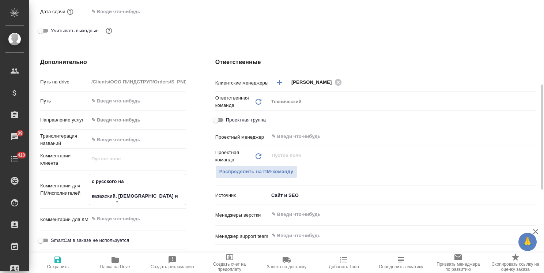
type input "Общество с ограниченной ответственностью«ПИНДСТРУП»"
type textarea "x"
type textarea "с русского на 3 казахский, узбекский и киргизский."
type textarea "x"
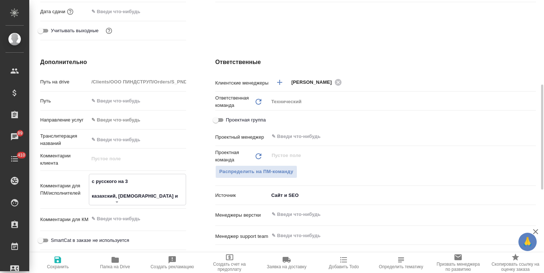
type input "Общество с ограниченной ответственностью«ПИНДСТРУП»"
type textarea "x"
type textarea "с русского на 3 казахский, узбекский и киргизский."
type textarea "x"
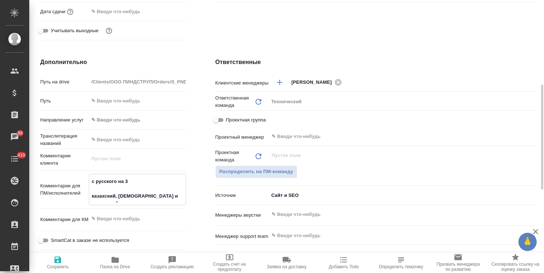
type input "Общество с ограниченной ответственностью«ПИНДСТРУП»"
type textarea "x"
type textarea "с русского на 3 я казахский, узбекский и киргизский."
type textarea "x"
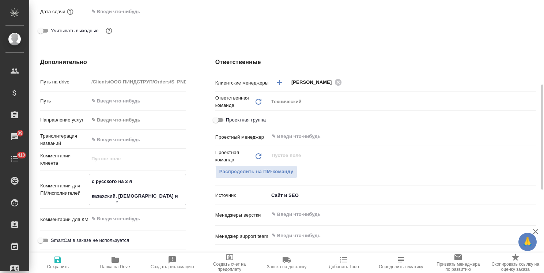
type input "Общество с ограниченной ответственностью«ПИНДСТРУП»"
type textarea "x"
type textarea "с русского на 3 яз казахский, узбекский и киргизский."
type textarea "x"
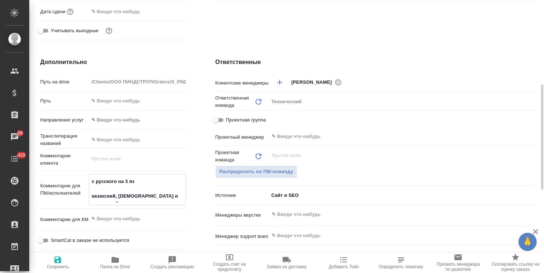
type input "Общество с ограниченной ответственностью«ПИНДСТРУП»"
type textarea "x"
type textarea "с русского на 3 язы казахский, узбекский и киргизский."
type textarea "x"
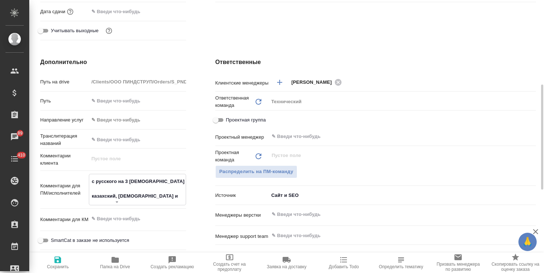
type input "Общество с ограниченной ответственностью«ПИНДСТРУП»"
type textarea "x"
type textarea "с русского на 3 язык казахский, узбекский и киргизский."
type textarea "x"
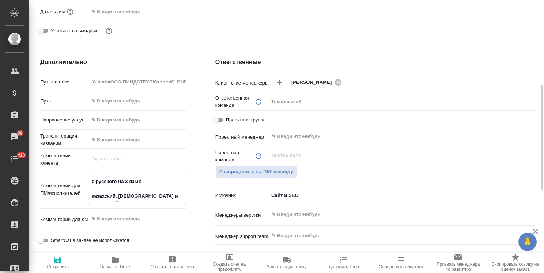
type input "Общество с ограниченной ответственностью«ПИНДСТРУП»"
type textarea "x"
type textarea "с русского на 3 языка казахский, узбекский и киргизский."
type textarea "x"
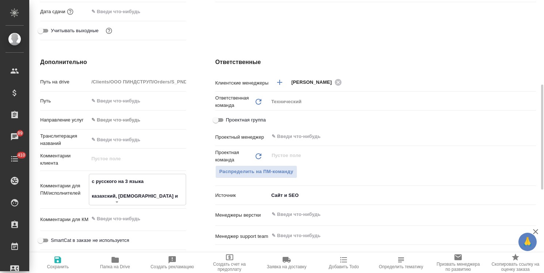
type input "Общество с ограниченной ответственностью«ПИНДСТРУП»"
type textarea "x"
type textarea "с русского на 3 языка: казахский, узбекский и киргизский."
type textarea "x"
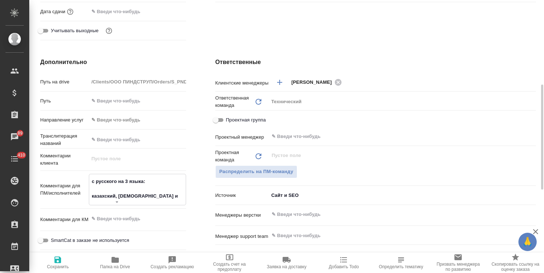
click at [91, 194] on textarea "с русского на 3 языка: казахский, узбекский и киргизский." at bounding box center [137, 188] width 97 height 27
type input "Общество с ограниченной ответственностью«ПИНДСТРУП»"
type textarea "x"
type textarea "с русского на 3 языка: казахский, узбекский и киргизский."
type textarea "x"
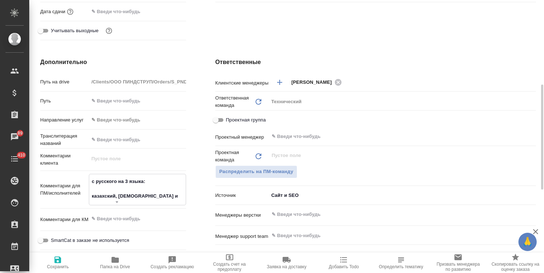
type textarea "x"
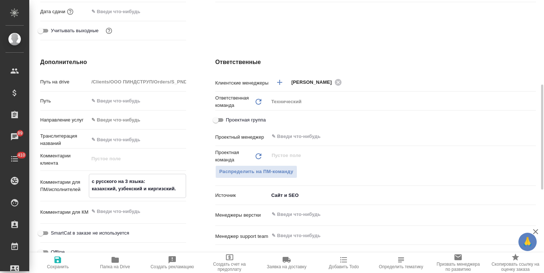
type input "Общество с ограниченной ответственностью«ПИНДСТРУП»"
type textarea "x"
type textarea "с русского на 3 языка:казахский, узбекский и киргизский."
type textarea "x"
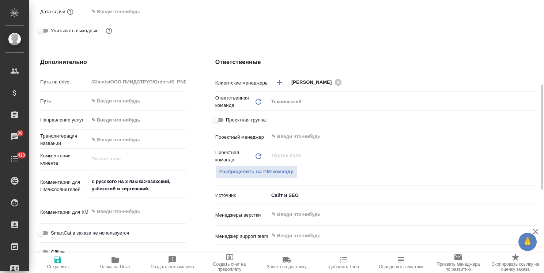
type input "Общество с ограниченной ответственностью«ПИНДСТРУП»"
type textarea "x"
type textarea "с русского на 3 языка: казахский, узбекский и киргизский."
type textarea "x"
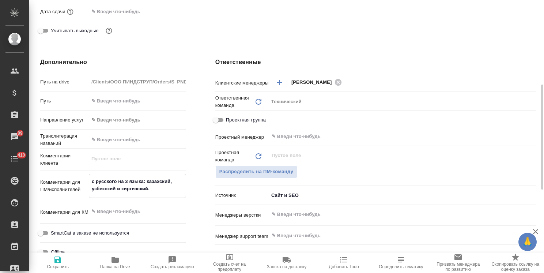
type textarea "с русского на 3 языка: казахский, узбекский и киргизский."
type textarea "x"
click at [62, 261] on icon "button" at bounding box center [57, 259] width 9 height 9
type input "Общество с ограниченной ответственностью«ПИНДСТРУП»"
type textarea "x"
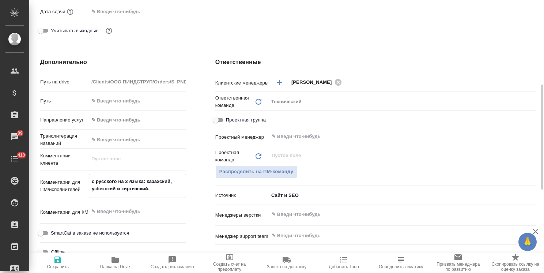
type textarea "x"
type input "Общество с ограниченной ответственностью«ПИНДСТРУП»"
type textarea "x"
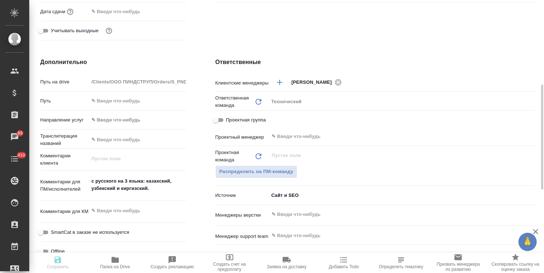
type textarea "x"
select select "RU"
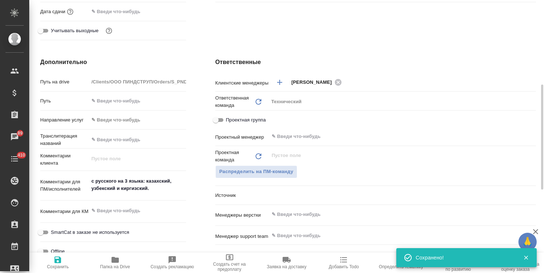
type textarea "x"
click at [154, 186] on textarea "с русского на 3 языка: казахский, узбекский и киргизский." at bounding box center [137, 185] width 97 height 20
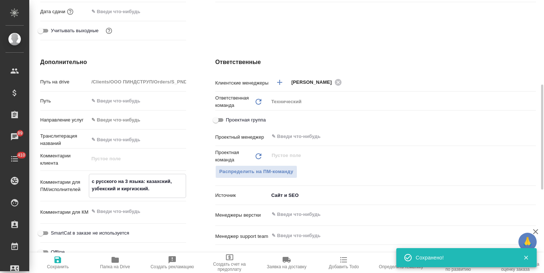
type input "Общество с ограниченной ответственностью«ПИНДСТРУП»"
type textarea "x"
type textarea "с русского на 3 языка: казахский, узбекский и киргизский"
type textarea "x"
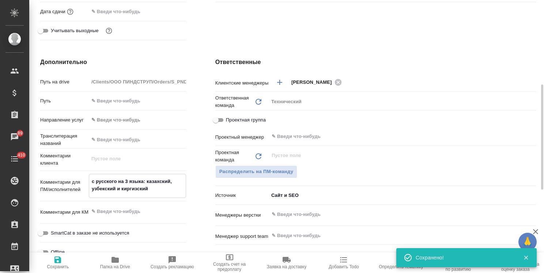
type textarea "с русского на 3 языка: казахский, узбекский и киргизский"
type textarea "x"
click at [53, 264] on span "Сохранить" at bounding box center [58, 262] width 48 height 14
type input "Общество с ограниченной ответственностью«ПИНДСТРУП»"
type textarea "x"
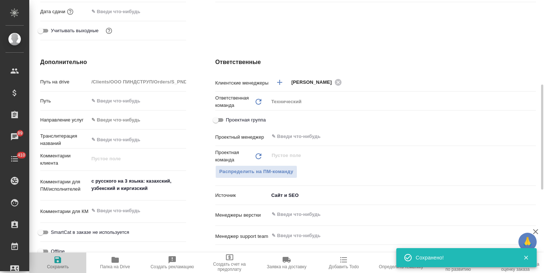
type textarea "x"
type input "Общество с ограниченной ответственностью«ПИНДСТРУП»"
type textarea "x"
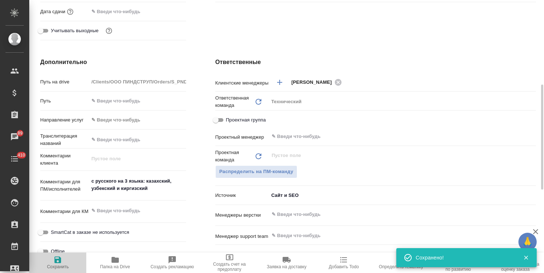
type textarea "x"
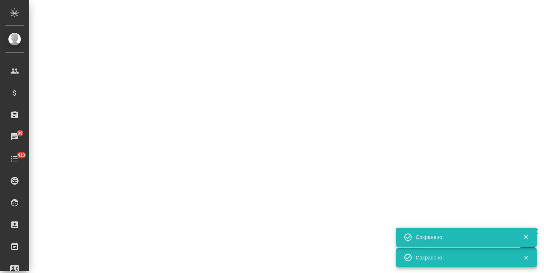
select select "RU"
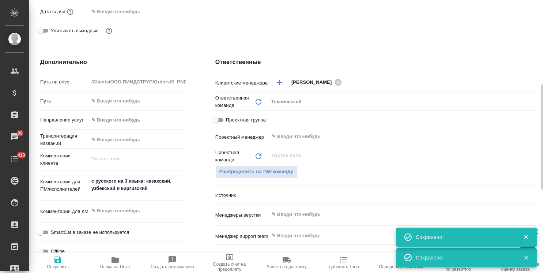
type textarea "x"
type input "Общество с ограниченной ответственностью«ПИНДСТРУП»"
type textarea "x"
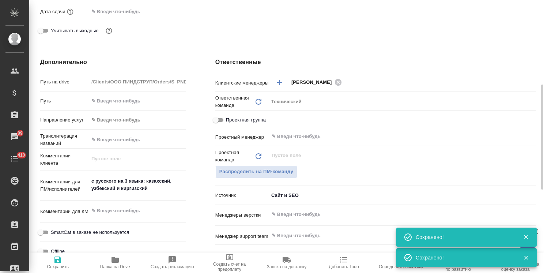
type textarea "x"
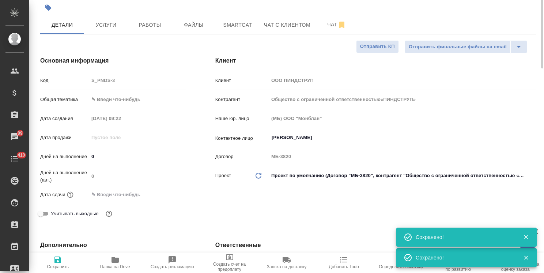
scroll to position [0, 0]
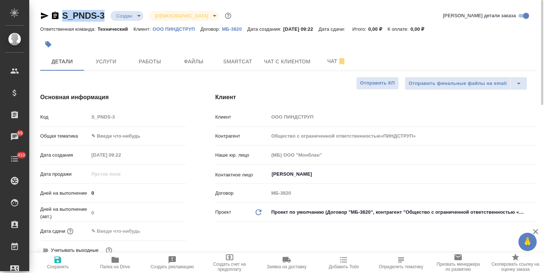
drag, startPoint x: 106, startPoint y: 11, endPoint x: 59, endPoint y: 10, distance: 46.5
copy link "S_PNDS-3"
click at [187, 59] on span "Файлы" at bounding box center [193, 61] width 35 height 9
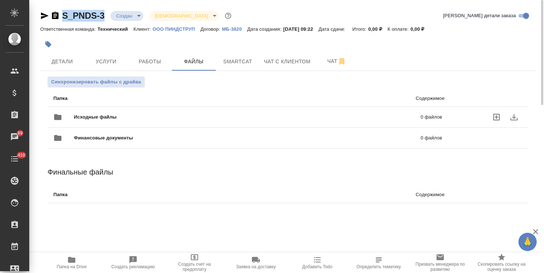
click at [108, 117] on span "Исходные файлы" at bounding box center [171, 116] width 195 height 7
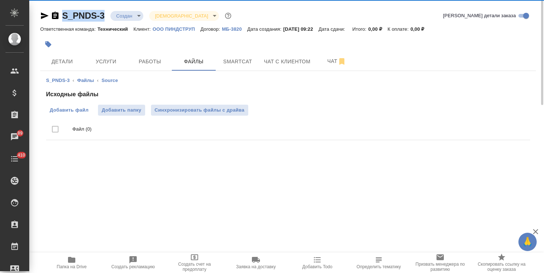
click at [70, 105] on label "Добавить файл" at bounding box center [69, 110] width 46 height 11
click at [0, 0] on input "Добавить файл" at bounding box center [0, 0] width 0 height 0
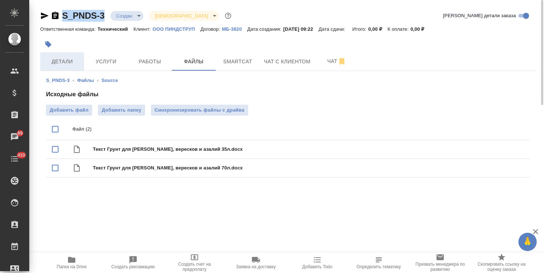
click at [76, 65] on span "Детали" at bounding box center [62, 61] width 35 height 9
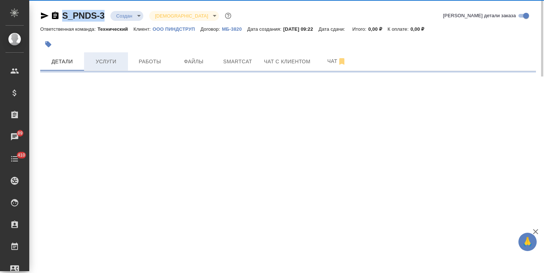
select select "RU"
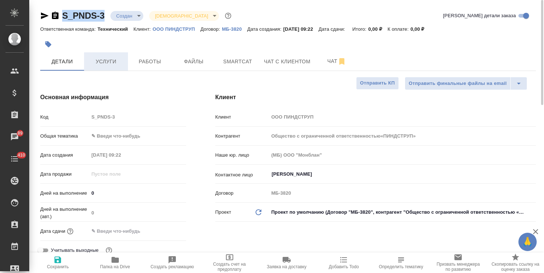
type textarea "x"
click at [115, 132] on body "🙏 .cls-1 fill:#fff; AWATERA Usmanova Olga Клиенты Спецификации Заказы 89 Чаты 4…" at bounding box center [272, 136] width 544 height 273
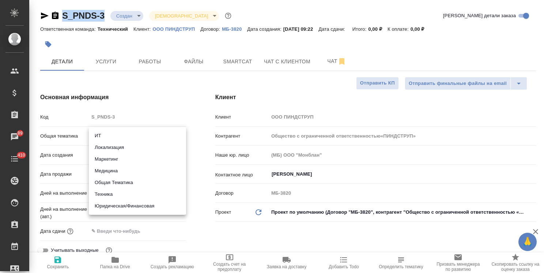
click at [107, 196] on li "Техника" at bounding box center [137, 194] width 97 height 12
type input "tech"
type input "Общество с ограниченной ответственностью«ПИНДСТРУП»"
type textarea "x"
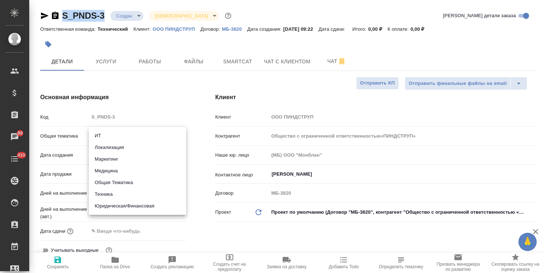
type textarea "x"
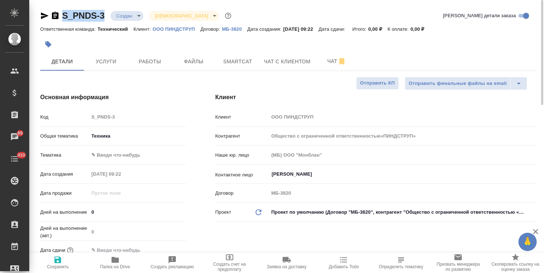
click at [124, 156] on body "🙏 .cls-1 fill:#fff; AWATERA Usmanova Olga Клиенты Спецификации Заказы 89 Чаты 4…" at bounding box center [272, 136] width 544 height 273
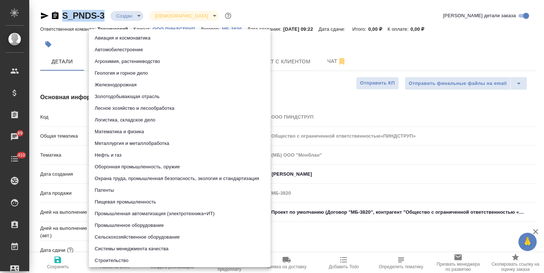
click at [109, 61] on li "Агрохимия, растениеводство" at bounding box center [180, 62] width 182 height 12
type input "Общество с ограниченной ответственностью«ПИНДСТРУП»"
type textarea "x"
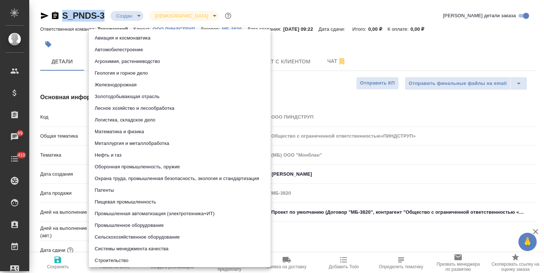
type input "5f647205b73bc97568ca66ae"
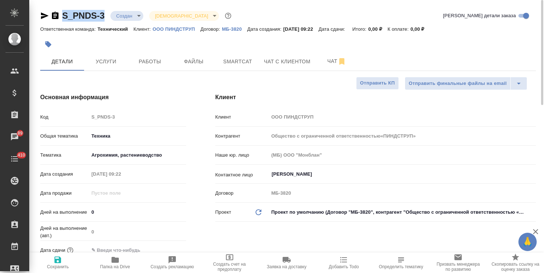
click at [60, 264] on span "Сохранить" at bounding box center [58, 266] width 22 height 5
type input "Общество с ограниченной ответственностью«ПИНДСТРУП»"
type textarea "x"
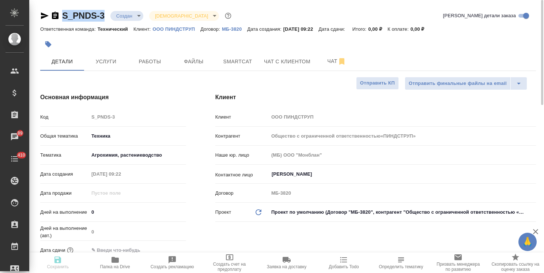
type input "Общество с ограниченной ответственностью«ПИНДСТРУП»"
type textarea "x"
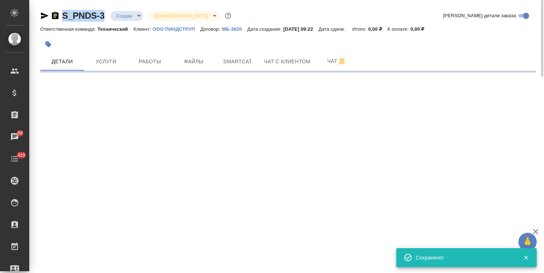
select select "RU"
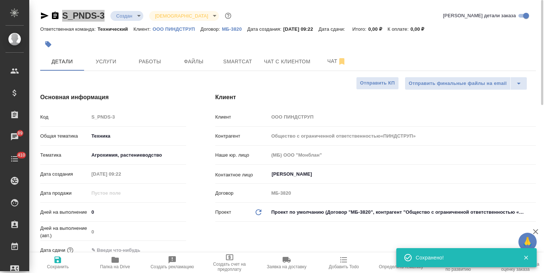
type textarea "x"
type input "Общество с ограниченной ответственностью«ПИНДСТРУП»"
type textarea "x"
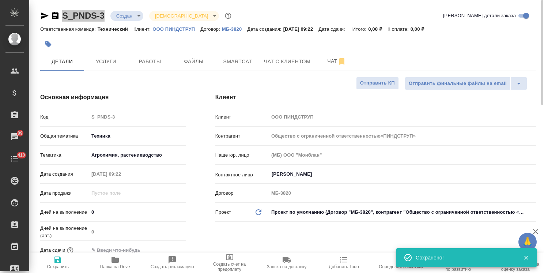
type textarea "x"
type input "Общество с ограниченной ответственностью«ПИНДСТРУП»"
type textarea "x"
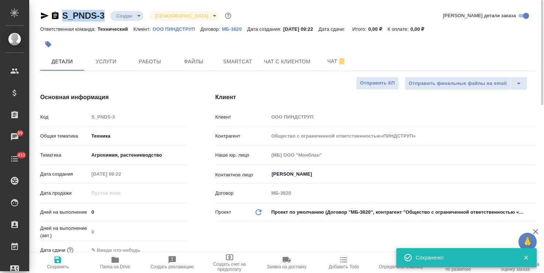
type textarea "x"
click at [110, 35] on div at bounding box center [288, 35] width 496 height 1
drag, startPoint x: 99, startPoint y: 11, endPoint x: 56, endPoint y: 10, distance: 43.2
copy link "S_PNDS-3"
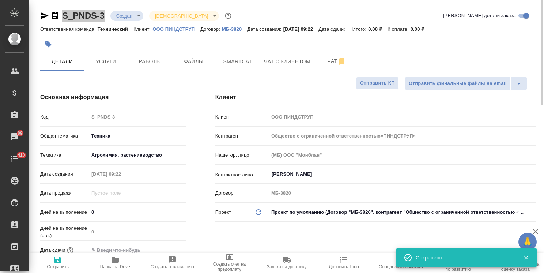
type input "Общество с ограниченной ответственностью«ПИНДСТРУП»"
type textarea "x"
type input "Общество с ограниченной ответственностью«ПИНДСТРУП»"
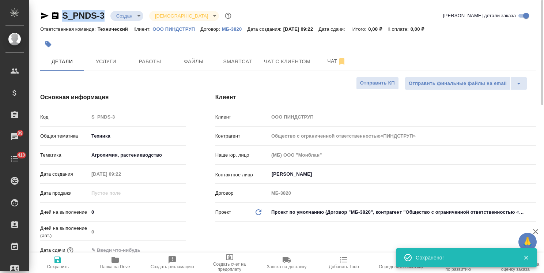
type textarea "x"
click at [175, 31] on p "ООО ПИНДСТРУП" at bounding box center [177, 28] width 48 height 5
type input "Общество с ограниченной ответственностью«ПИНДСТРУП»"
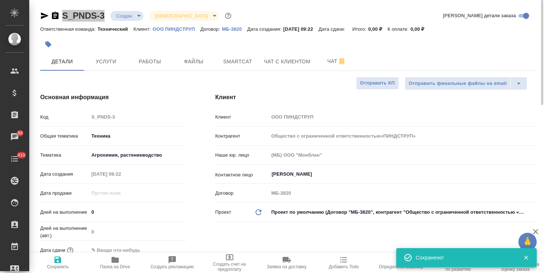
type textarea "x"
type input "Общество с ограниченной ответственностью«ПИНДСТРУП»"
type textarea "x"
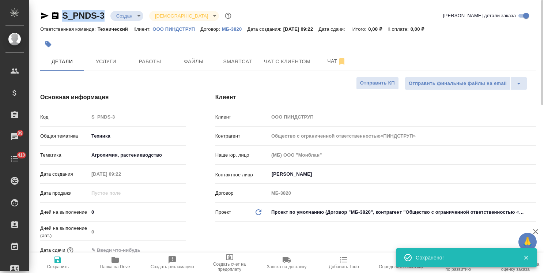
type textarea "x"
type input "Общество с ограниченной ответственностью«ПИНДСТРУП»"
type textarea "x"
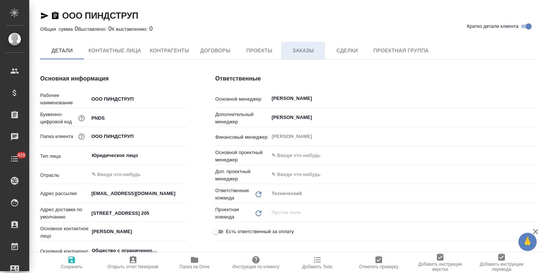
click at [305, 52] on span "Заказы" at bounding box center [303, 50] width 35 height 9
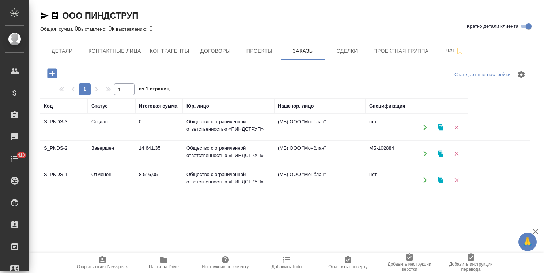
click at [104, 154] on td "Завершен" at bounding box center [112, 154] width 48 height 26
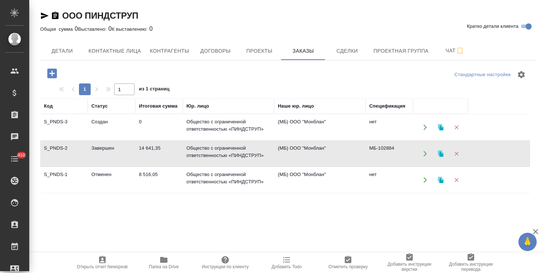
click at [104, 154] on td "Завершен" at bounding box center [112, 154] width 48 height 26
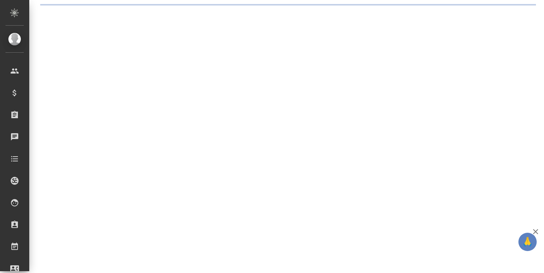
select select "RU"
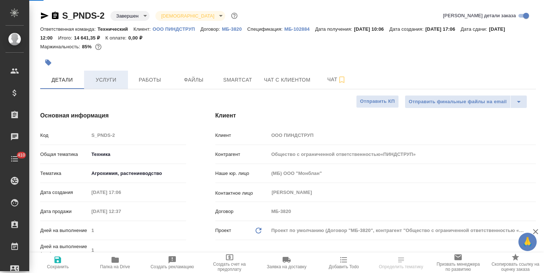
type textarea "x"
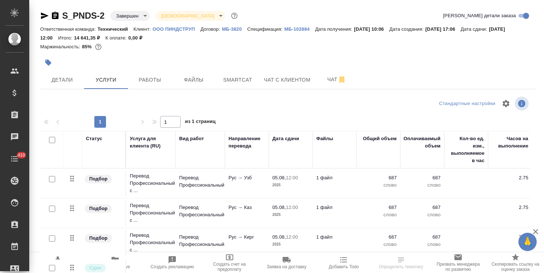
scroll to position [34, 0]
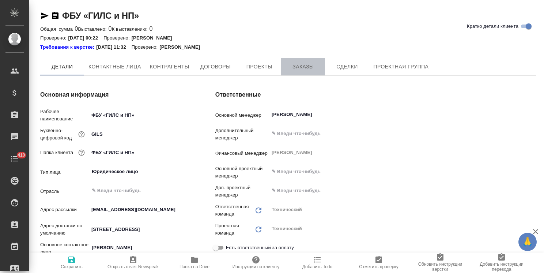
click at [301, 68] on span "Заказы" at bounding box center [303, 66] width 35 height 9
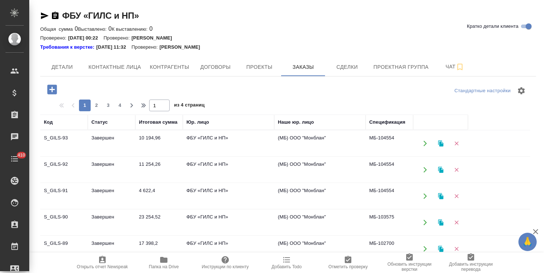
click at [57, 88] on icon "button" at bounding box center [52, 89] width 10 height 10
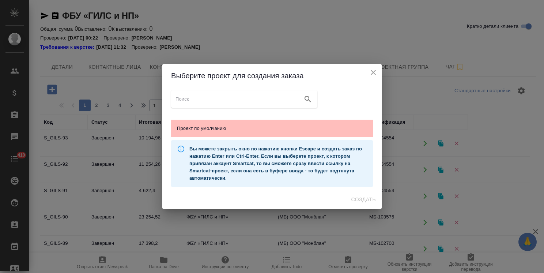
click at [264, 133] on div "Проект по умолчанию" at bounding box center [272, 129] width 202 height 18
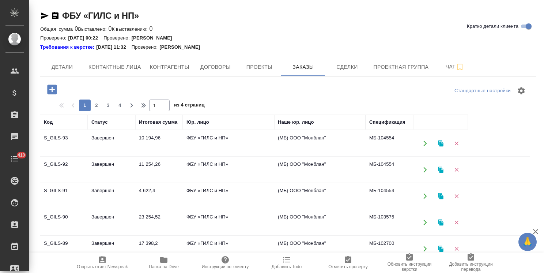
click at [56, 88] on icon "button" at bounding box center [52, 89] width 10 height 10
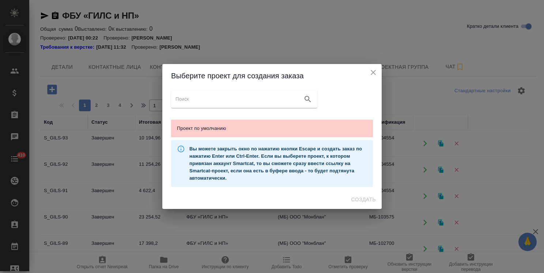
click at [373, 73] on icon "close" at bounding box center [373, 72] width 5 height 5
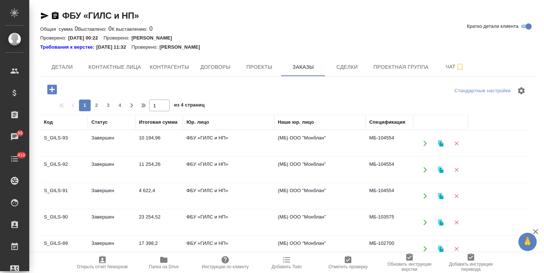
click at [80, 170] on td "S_GILS-92" at bounding box center [64, 170] width 48 height 26
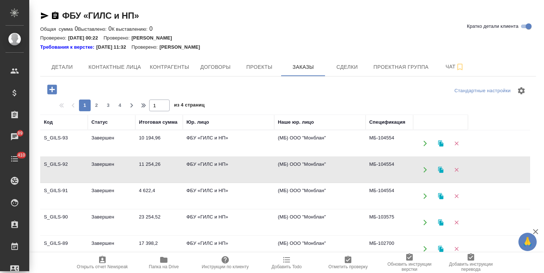
click at [111, 144] on td "Завершен" at bounding box center [112, 144] width 48 height 26
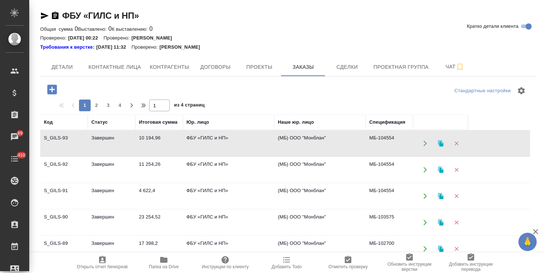
click at [106, 226] on td "Завершен" at bounding box center [112, 223] width 48 height 26
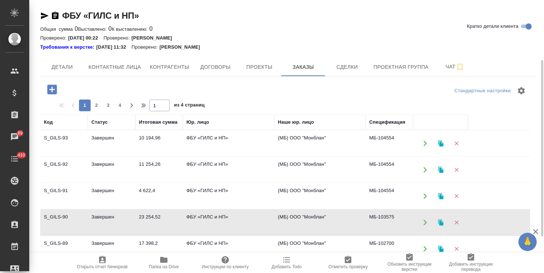
scroll to position [73, 0]
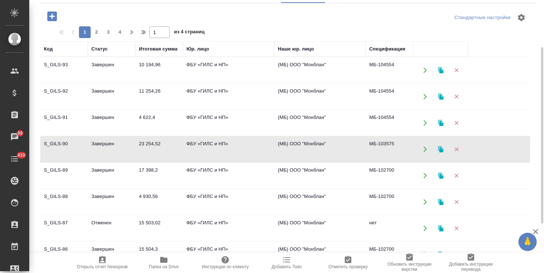
click at [105, 222] on td "Отменен" at bounding box center [112, 228] width 48 height 26
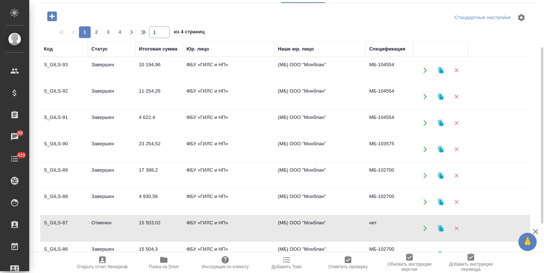
click at [105, 222] on td "Отменен" at bounding box center [112, 228] width 48 height 26
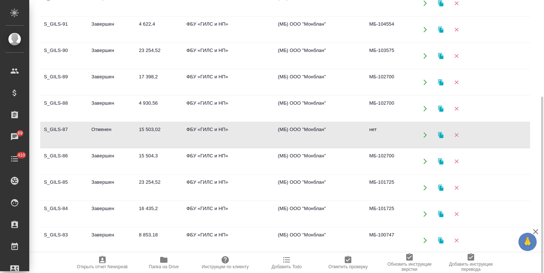
scroll to position [37, 0]
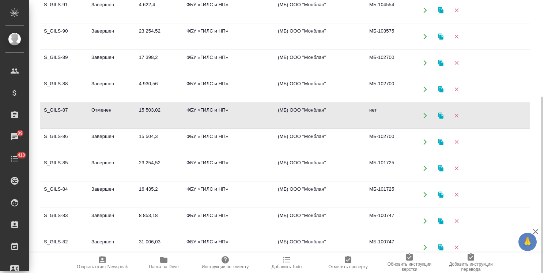
click at [125, 165] on td "Завершен" at bounding box center [112, 168] width 48 height 26
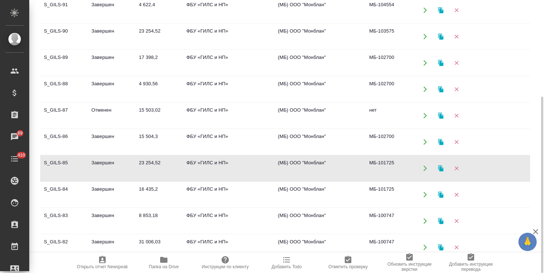
click at [130, 133] on td "Завершен" at bounding box center [112, 142] width 48 height 26
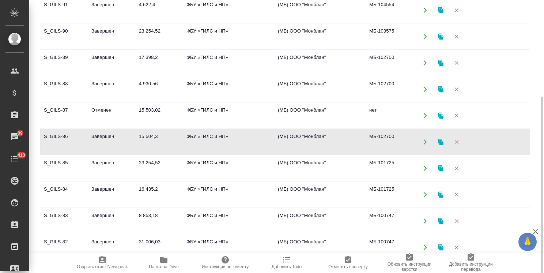
click at [130, 133] on td "Завершен" at bounding box center [112, 142] width 48 height 26
click at [125, 116] on td "Отменен" at bounding box center [112, 116] width 48 height 26
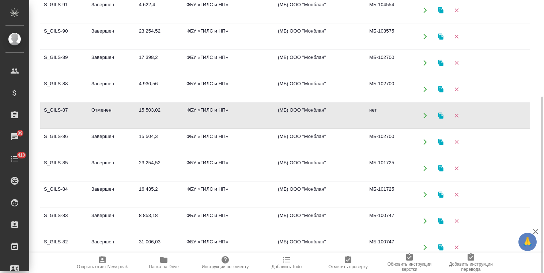
click at [125, 116] on td "Отменен" at bounding box center [112, 116] width 48 height 26
click at [441, 116] on icon "button" at bounding box center [440, 115] width 5 height 6
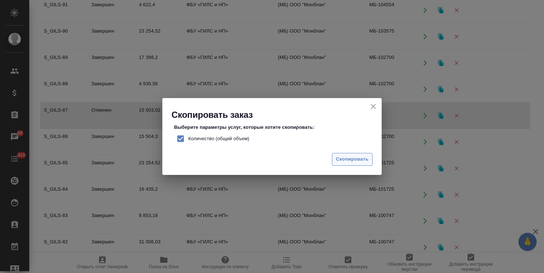
click at [362, 158] on span "Скопировать" at bounding box center [352, 159] width 33 height 8
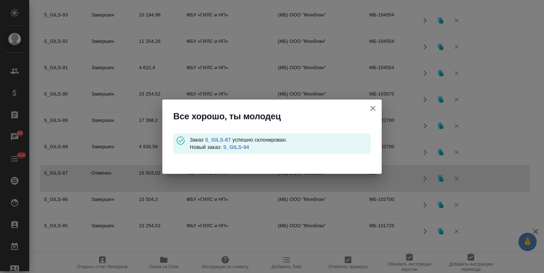
scroll to position [0, 0]
click at [238, 148] on link "S_GILS-94" at bounding box center [236, 147] width 26 height 6
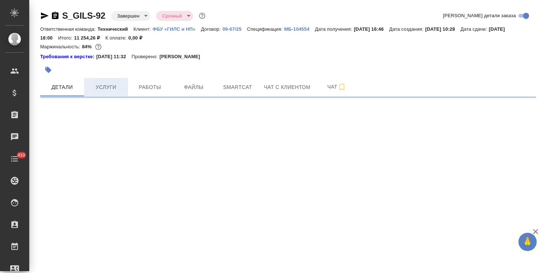
select select "RU"
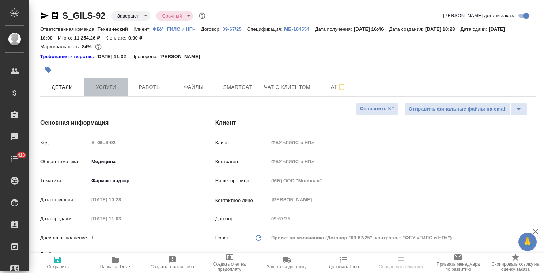
click at [101, 80] on button "Услуги" at bounding box center [106, 87] width 44 height 18
type textarea "x"
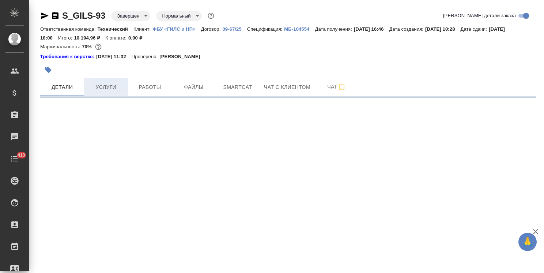
select select "RU"
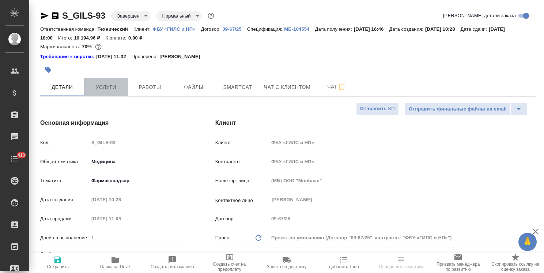
click at [105, 83] on span "Услуги" at bounding box center [106, 87] width 35 height 9
type textarea "x"
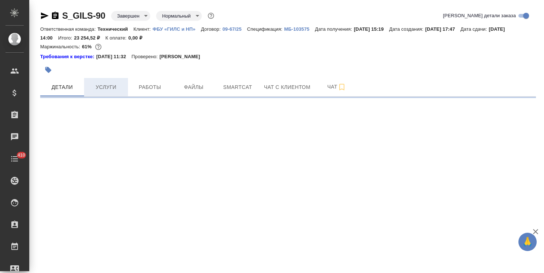
select select "RU"
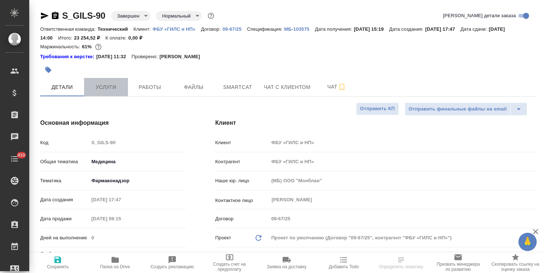
click at [101, 90] on span "Услуги" at bounding box center [106, 87] width 35 height 9
type textarea "x"
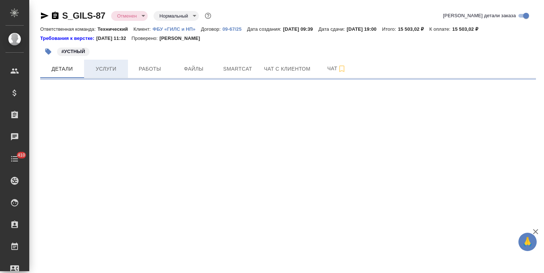
click at [98, 74] on button "Услуги" at bounding box center [106, 69] width 44 height 18
select select "RU"
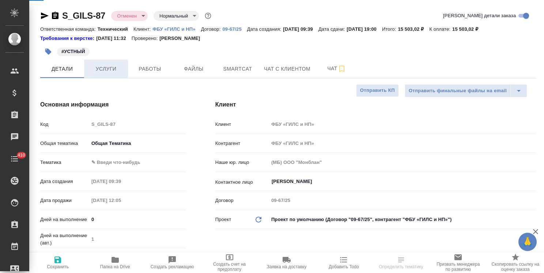
type textarea "x"
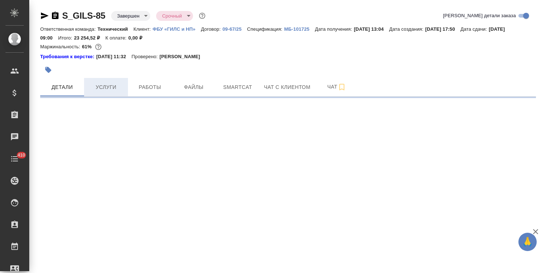
select select "RU"
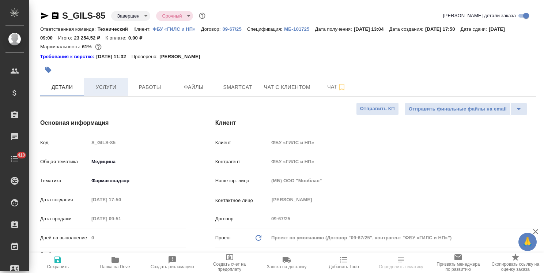
type textarea "x"
click at [112, 92] on button "Услуги" at bounding box center [106, 87] width 44 height 18
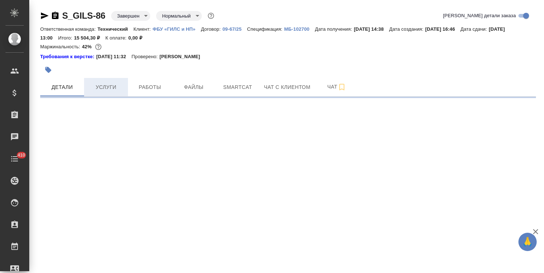
select select "RU"
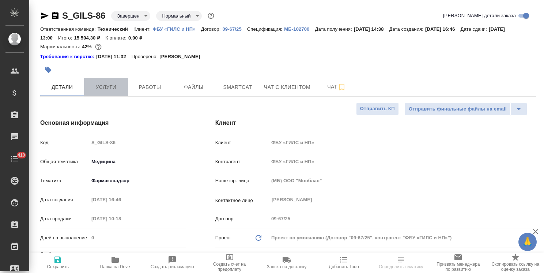
click at [114, 86] on span "Услуги" at bounding box center [106, 87] width 35 height 9
type textarea "x"
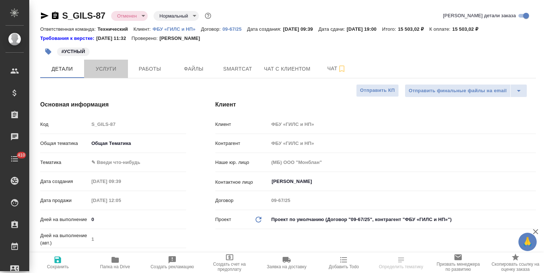
select select "RU"
click at [116, 71] on span "Услуги" at bounding box center [106, 68] width 35 height 9
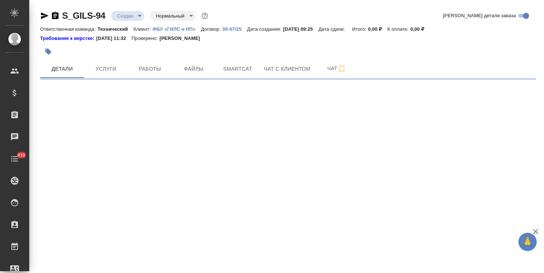
select select "RU"
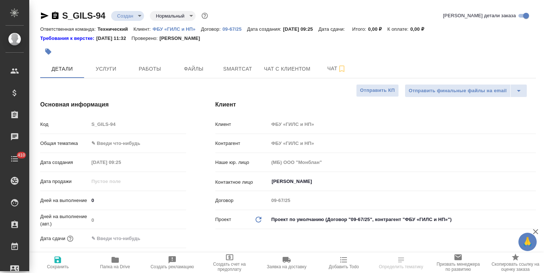
type textarea "x"
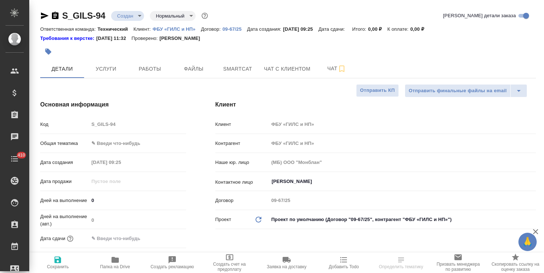
type textarea "x"
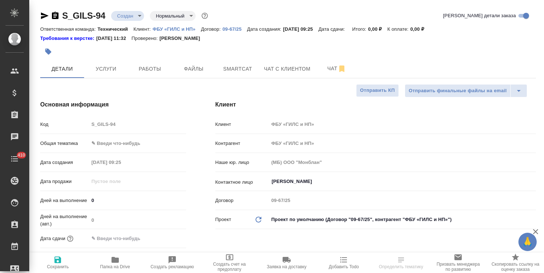
type textarea "x"
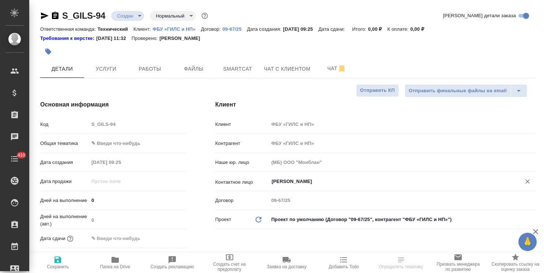
click at [283, 179] on input "Гришина Юлия" at bounding box center [390, 181] width 238 height 9
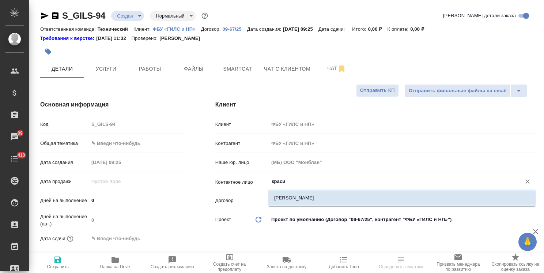
click at [291, 202] on li "Красилова Олеся" at bounding box center [401, 197] width 267 height 13
type input "Красилова Олеся"
type textarea "x"
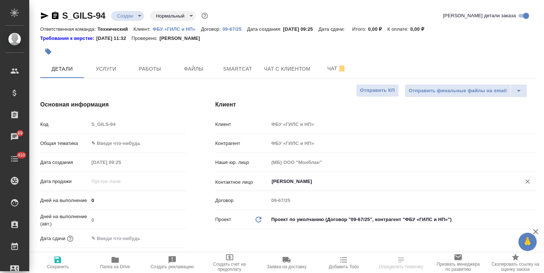
type input "Красилова Олеся"
click at [59, 269] on span "Сохранить" at bounding box center [58, 266] width 22 height 5
type textarea "x"
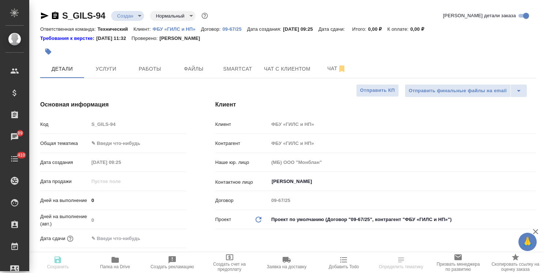
type textarea "x"
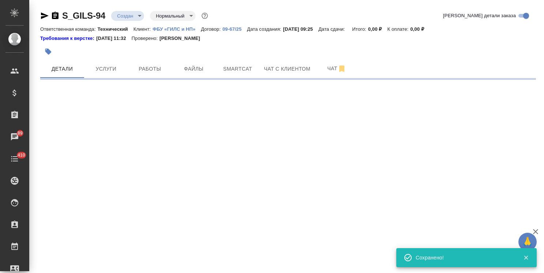
select select "RU"
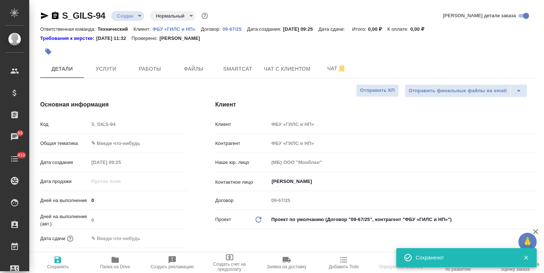
type textarea "x"
click at [131, 144] on body "🙏 .cls-1 fill:#fff; AWATERA Usmanova Olga Клиенты Спецификации Заказы 89 Чаты 4…" at bounding box center [272, 136] width 544 height 273
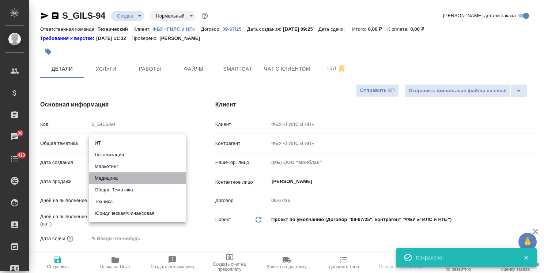
click at [111, 178] on li "Медицина" at bounding box center [137, 178] width 97 height 12
type input "med"
type textarea "x"
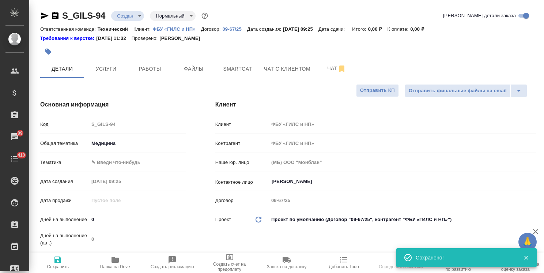
click at [117, 166] on body "🙏 .cls-1 fill:#fff; AWATERA Usmanova Olga Клиенты Спецификации Заказы 89 Чаты 4…" at bounding box center [272, 136] width 544 height 273
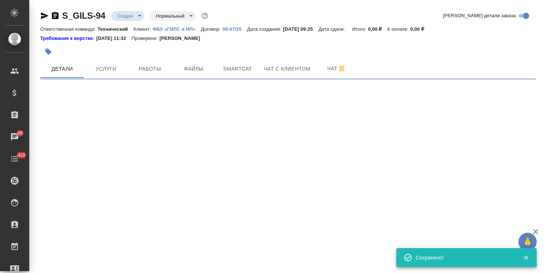
select select "RU"
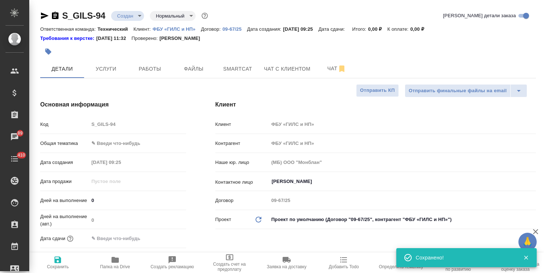
type textarea "x"
click at [129, 139] on body "🙏 .cls-1 fill:#fff; AWATERA Usmanova Olga Клиенты Спецификации Заказы 89 Чаты 4…" at bounding box center [272, 136] width 544 height 273
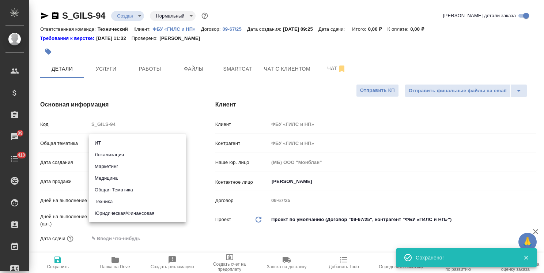
click at [108, 178] on li "Медицина" at bounding box center [137, 178] width 97 height 12
type input "med"
type textarea "x"
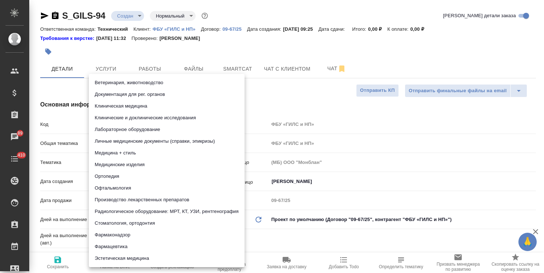
click at [129, 157] on body "🙏 .cls-1 fill:#fff; AWATERA Usmanova Olga Клиенты Спецификации Заказы 89 Чаты 4…" at bounding box center [272, 136] width 544 height 273
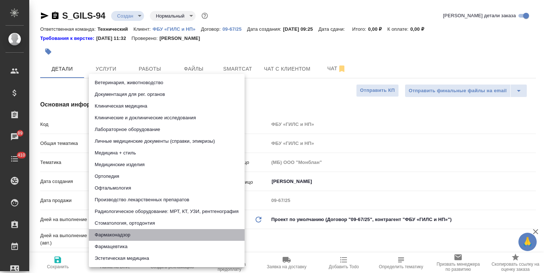
click at [109, 234] on li "Фармаконадзор" at bounding box center [167, 235] width 156 height 12
type textarea "x"
type input "66b350e715fdbd933886e8f8"
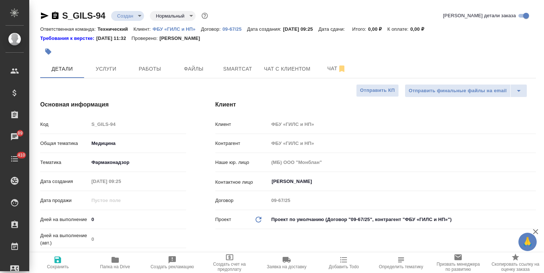
click at [59, 262] on icon "button" at bounding box center [57, 259] width 7 height 7
type textarea "x"
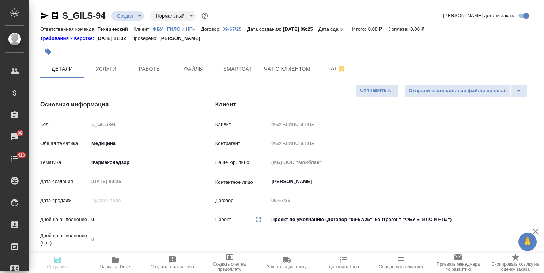
type textarea "x"
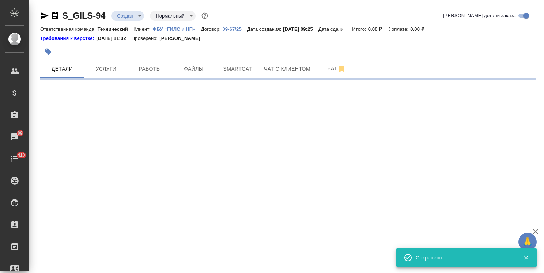
select select "RU"
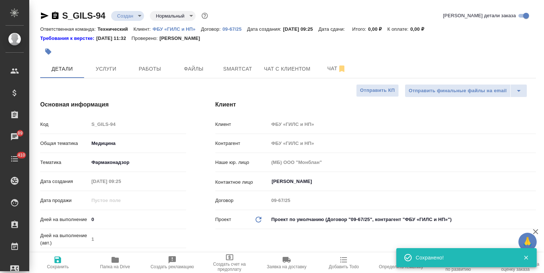
type textarea "x"
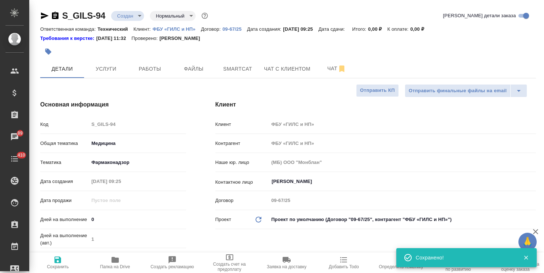
type textarea "x"
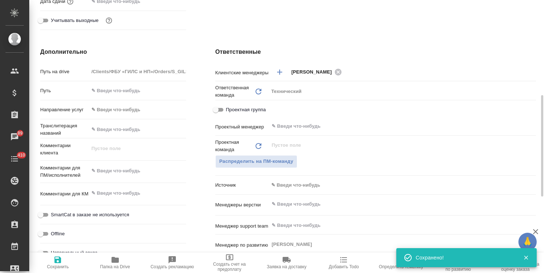
type textarea "x"
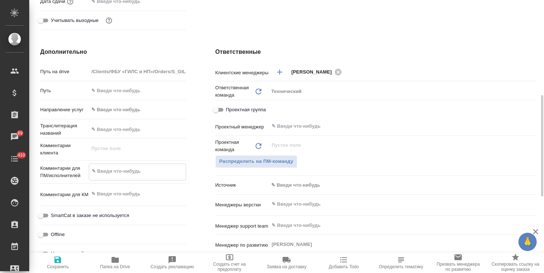
click at [125, 172] on textarea at bounding box center [137, 171] width 97 height 12
paste textarea "Примите, пожалуйста, заявку на последовательный перевод ВКС с кубинским регулят…"
type textarea "x"
type textarea "Примите, пожалуйста, заявку на последовательный перевод ВКС с кубинским регулят…"
type textarea "x"
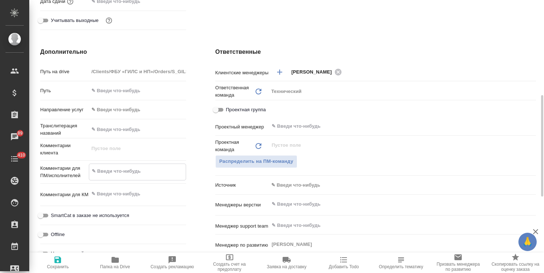
type textarea "x"
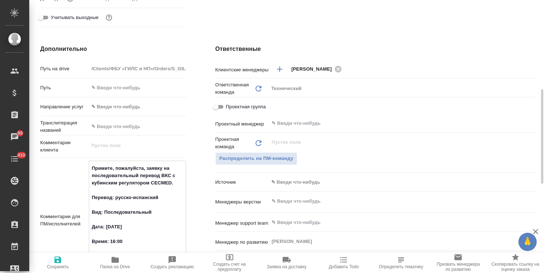
scroll to position [296, 0]
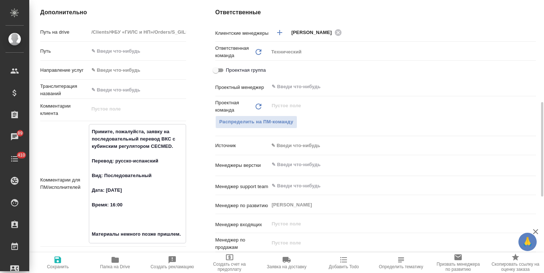
click at [117, 163] on textarea "Примите, пожалуйста, заявку на последовательный перевод ВКС с кубинским регулят…" at bounding box center [137, 182] width 97 height 115
click at [112, 167] on textarea "Примите, пожалуйста, заявку на последовательный перевод ВКС с кубинским регулят…" at bounding box center [137, 182] width 97 height 115
type textarea "x"
type textarea "Примите, пожалуйста, заявку на последовательный перевод ВКС с кубинским регулят…"
type textarea "x"
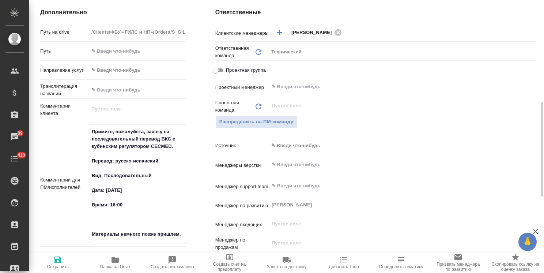
type textarea "x"
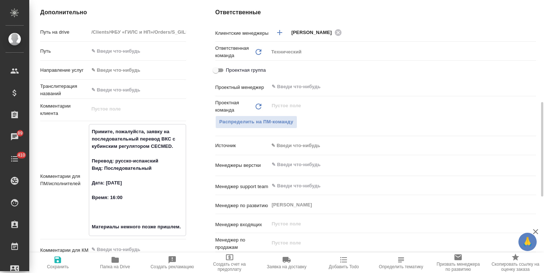
click at [108, 178] on textarea "Примите, пожалуйста, заявку на последовательный перевод ВКС с кубинским регулят…" at bounding box center [137, 179] width 97 height 108
type textarea "x"
type textarea "Примите, пожалуйста, заявку на последовательный перевод ВКС с кубинским регулят…"
type textarea "x"
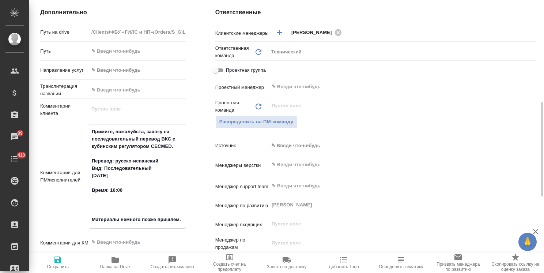
drag, startPoint x: 183, startPoint y: 219, endPoint x: 44, endPoint y: 62, distance: 209.6
click at [29, 56] on div "Дополнительно Путь на drive /Clients/ФБУ «ГИЛС и НП»/Orders/S_GILS-94 Путь Напр…" at bounding box center [113, 160] width 175 height 335
paste textarea "Вид: Последовательный Дата:"
type textarea "Примите, пожалуйста, заявку на последовательный перевод ВКС с кубинским регулят…"
type textarea "x"
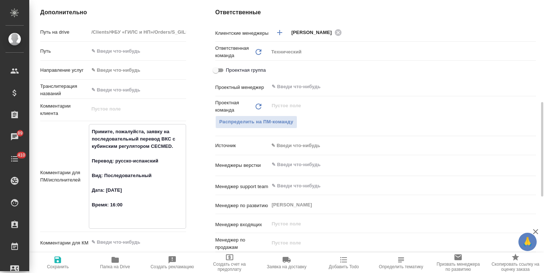
type textarea "x"
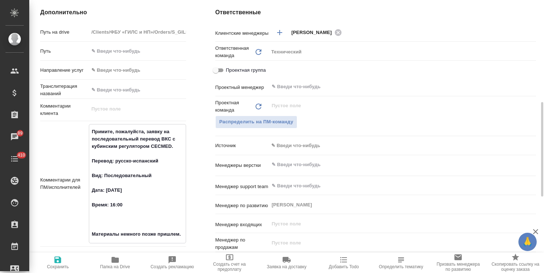
click at [112, 180] on textarea "Примите, пожалуйста, заявку на последовательный перевод ВКС с кубинским регулят…" at bounding box center [137, 182] width 97 height 115
type textarea "Примите, пожалуйста, заявку на последовательный перевод ВКС с кубинским регулят…"
type textarea "x"
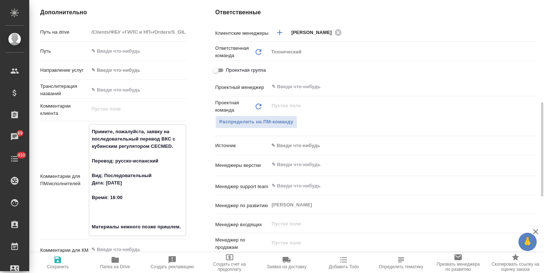
click at [112, 165] on textarea "Примите, пожалуйста, заявку на последовательный перевод ВКС с кубинским регулят…" at bounding box center [137, 179] width 97 height 108
type textarea "x"
type textarea "Примите, пожалуйста, заявку на последовательный перевод ВКС с кубинским регулят…"
type textarea "x"
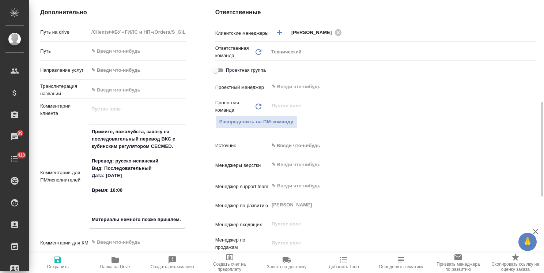
click at [110, 183] on textarea "Примите, пожалуйста, заявку на последовательный перевод ВКС с кубинским регулят…" at bounding box center [137, 175] width 97 height 100
type textarea "Примите, пожалуйста, заявку на последовательный перевод ВКС с кубинским регулят…"
type textarea "x"
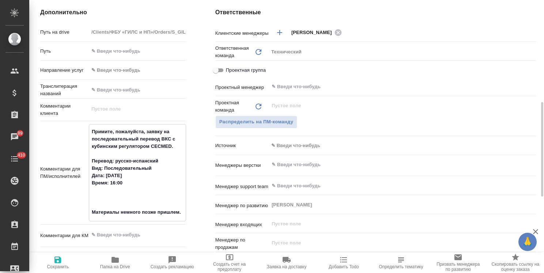
click at [107, 209] on textarea "Примите, пожалуйста, заявку на последовательный перевод ВКС с кубинским регулят…" at bounding box center [137, 171] width 97 height 93
click at [111, 205] on textarea "Примите, пожалуйста, заявку на последовательный перевод ВКС с кубинским регулят…" at bounding box center [137, 171] width 97 height 93
type textarea "x"
type textarea "Примите, пожалуйста, заявку на последовательный перевод ВКС с кубинским регулят…"
type textarea "x"
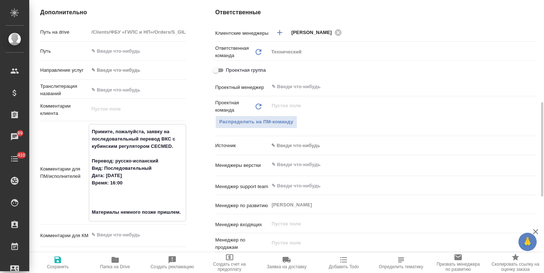
type textarea "x"
type textarea "Примите, пожалуйста, заявку на последовательный перевод ВКС с кубинским регулят…"
type textarea "x"
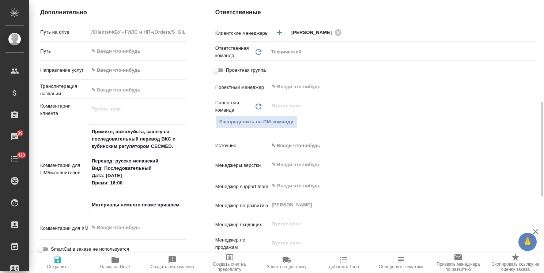
type textarea "Примите, пожалуйста, заявку на последовательный перевод ВКС с кубинским регулят…"
type textarea "x"
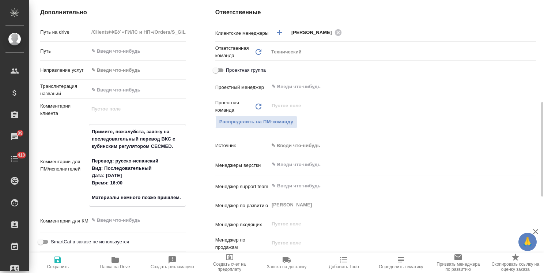
type textarea "Примите, пожалуйста, заявку на последовательный перевод ВКС с кубинским регулят…"
type textarea "x"
click at [64, 261] on span "Сохранить" at bounding box center [58, 262] width 48 height 14
type textarea "x"
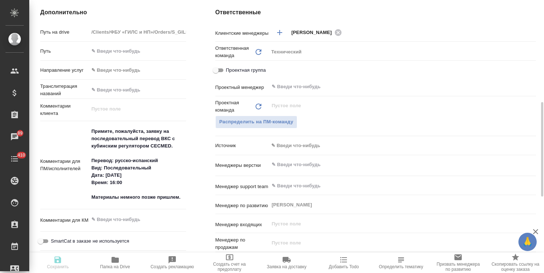
type textarea "x"
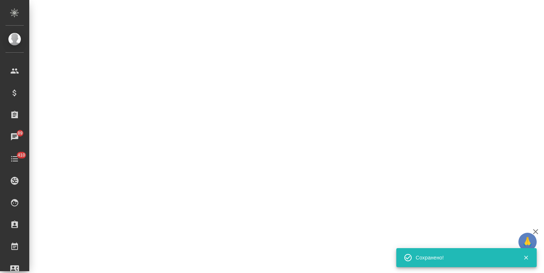
select select "RU"
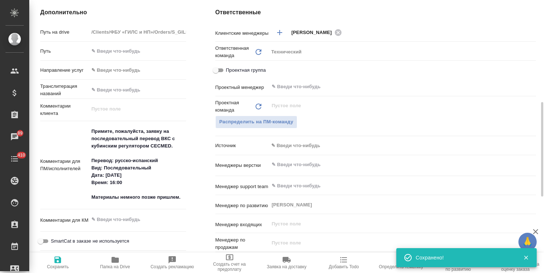
type textarea "x"
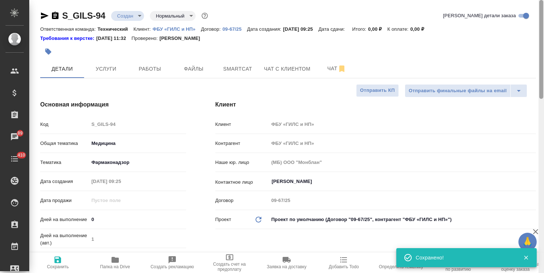
drag, startPoint x: 541, startPoint y: 177, endPoint x: 560, endPoint y: 16, distance: 162.4
click at [544, 16] on html "🙏 .cls-1 fill:#fff; AWATERA Usmanova Olga Клиенты Спецификации Заказы 89 Чаты 4…" at bounding box center [272, 136] width 544 height 273
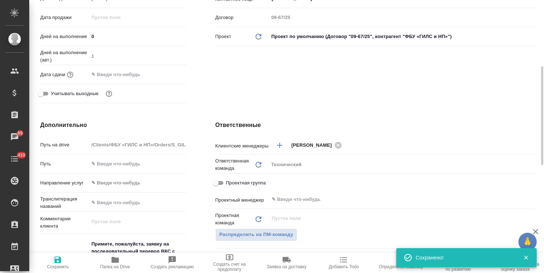
scroll to position [256, 0]
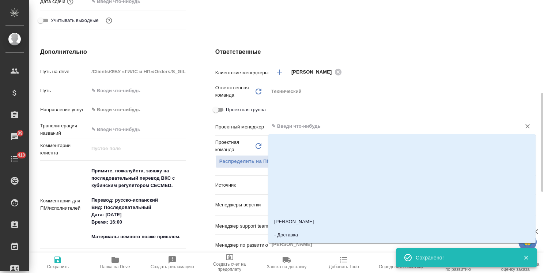
click at [301, 129] on input "text" at bounding box center [390, 126] width 238 height 9
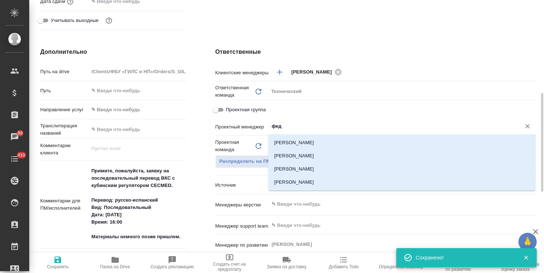
type input "федо"
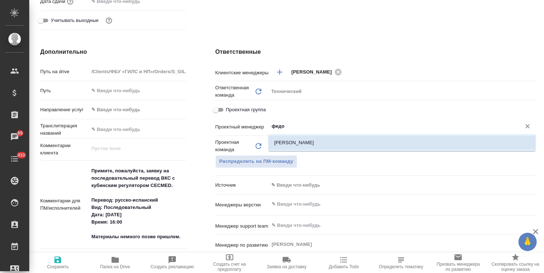
click at [294, 143] on li "Федотова Ирина" at bounding box center [401, 142] width 267 height 13
type textarea "x"
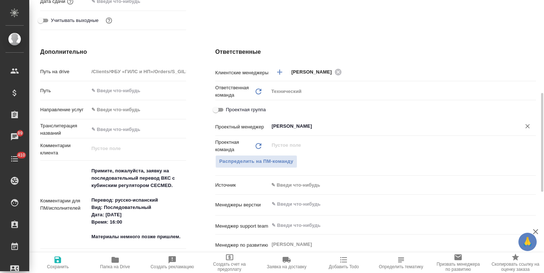
type input "Федотова Ирина"
click at [57, 266] on span "Сохранить" at bounding box center [58, 266] width 22 height 5
type textarea "x"
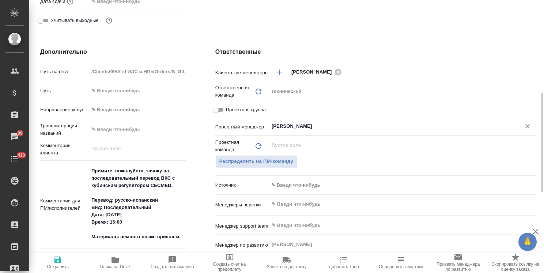
type textarea "x"
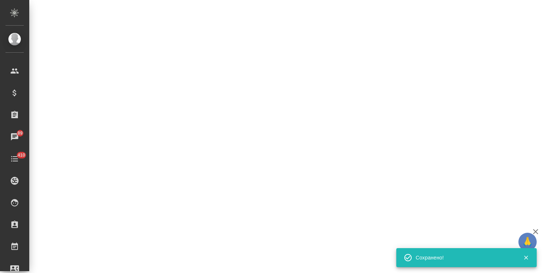
select select "RU"
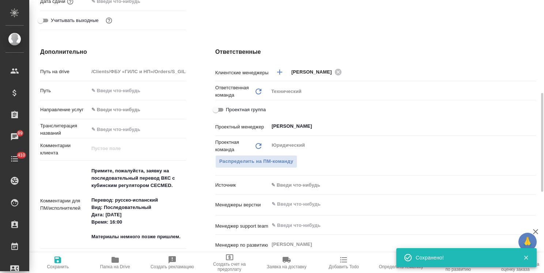
type textarea "x"
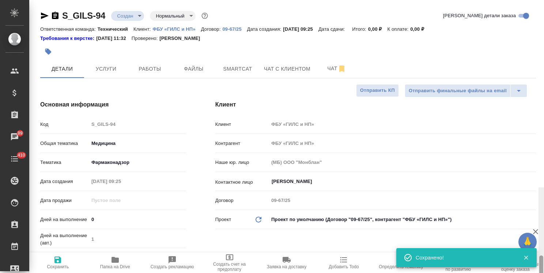
drag, startPoint x: 541, startPoint y: 175, endPoint x: 446, endPoint y: 74, distance: 138.9
click at [544, 39] on html "🙏 .cls-1 fill:#fff; AWATERA Usmanova Olga Клиенты Спецификации Заказы 89 Чаты 4…" at bounding box center [272, 136] width 544 height 273
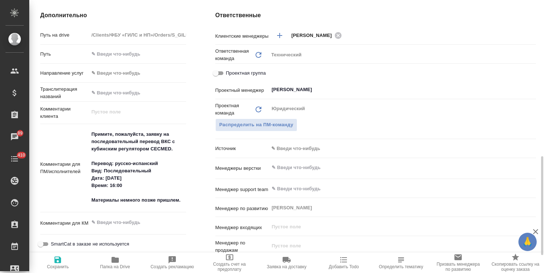
scroll to position [329, 0]
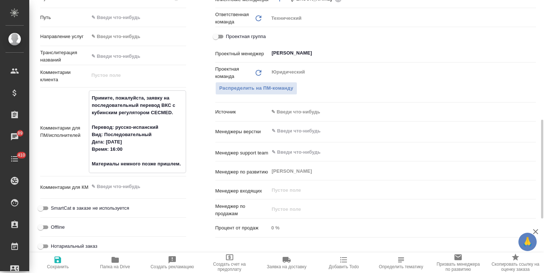
type textarea "x"
click at [140, 148] on textarea "Примите, пожалуйста, заявку на последовательный перевод ВКС с кубинским регулят…" at bounding box center [137, 131] width 97 height 78
type textarea "x"
type textarea "Примите, пожалуйста, заявку на последовательный перевод ВКС с кубинским регулят…"
type textarea "x"
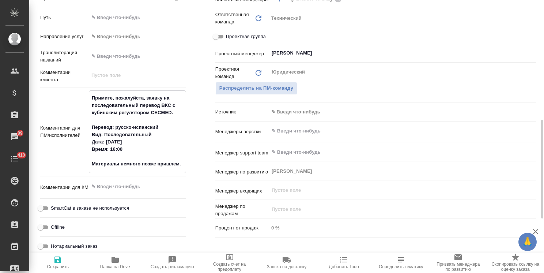
type textarea "x"
type textarea "Примите, пожалуйста, заявку на последовательный перевод ВКС с кубинским регулят…"
type textarea "x"
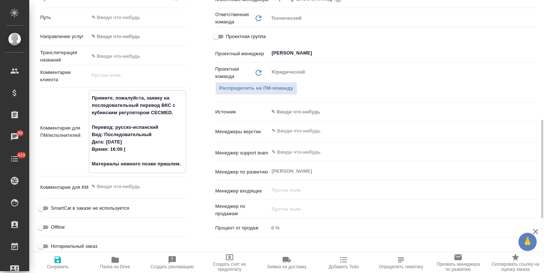
type textarea "x"
type textarea "Примите, пожалуйста, заявку на последовательный перевод ВКС с кубинским регулят…"
type textarea "x"
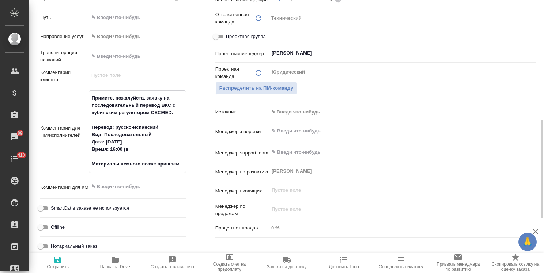
type textarea "Примите, пожалуйста, заявку на последовательный перевод ВКС с кубинским регулят…"
type textarea "x"
type textarea "Примите, пожалуйста, заявку на последовательный перевод ВКС с кубинским регулят…"
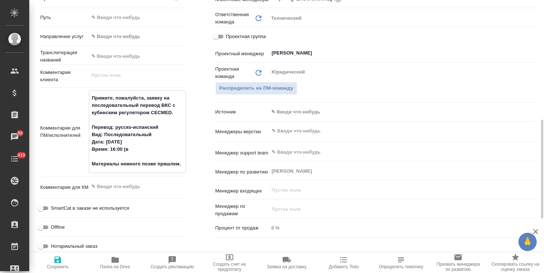
type textarea "x"
type textarea "Примите, пожалуйста, заявку на последовательный перевод ВКС с кубинским регулят…"
type textarea "x"
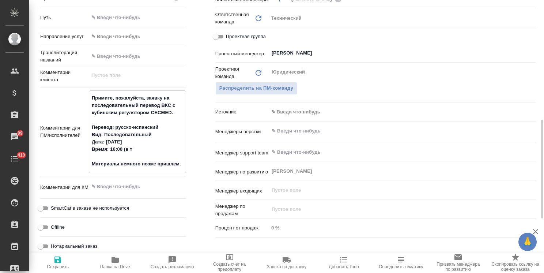
type textarea "x"
type textarea "Примите, пожалуйста, заявку на последовательный перевод ВКС с кубинским регулят…"
type textarea "x"
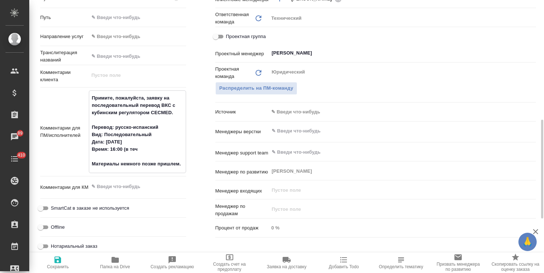
type textarea "x"
type textarea "Примите, пожалуйста, заявку на последовательный перевод ВКС с кубинским регулят…"
type textarea "x"
type textarea "Примите, пожалуйста, заявку на последовательный перевод ВКС с кубинским регулят…"
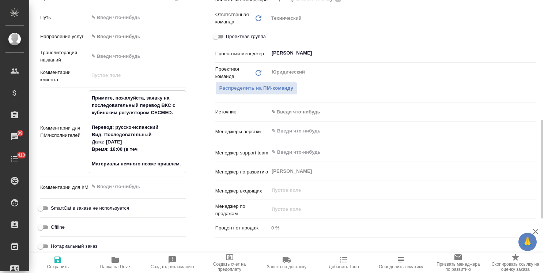
type textarea "x"
type textarea "Примите, пожалуйста, заявку на последовательный перевод ВКС с кубинским регулят…"
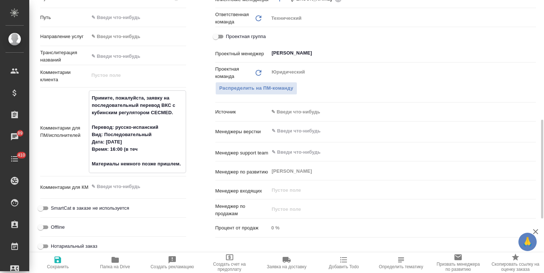
type textarea "x"
type textarea "Примите, пожалуйста, заявку на последовательный перевод ВКС с кубинским регулят…"
type textarea "x"
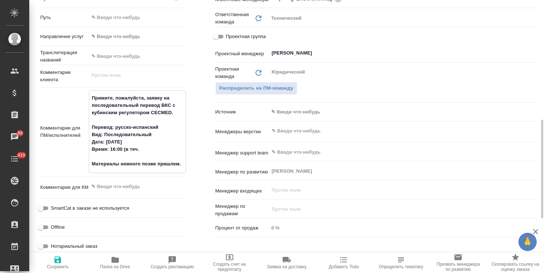
type textarea "x"
type textarea "Примите, пожалуйста, заявку на последовательный перевод ВКС с кубинским регулят…"
type textarea "x"
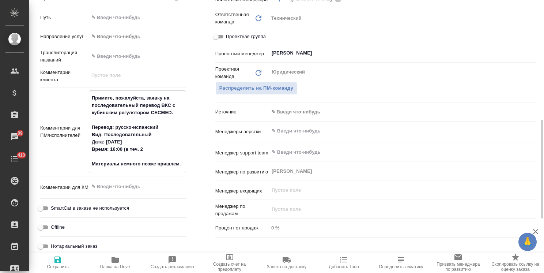
type textarea "Примите, пожалуйста, заявку на последовательный перевод ВКС с кубинским регулят…"
type textarea "x"
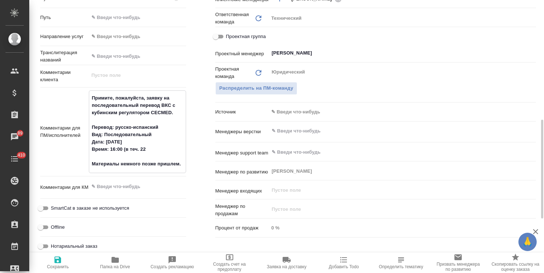
type textarea "Примите, пожалуйста, заявку на последовательный перевод ВКС с кубинским регулят…"
type textarea "x"
type textarea "Примите, пожалуйста, заявку на последовательный перевод ВКС с кубинским регулят…"
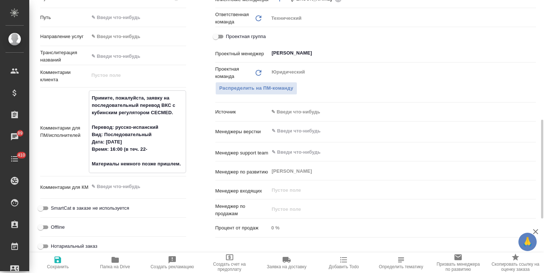
type textarea "x"
type textarea "Примите, пожалуйста, заявку на последовательный перевод ВКС с кубинским регулят…"
type textarea "x"
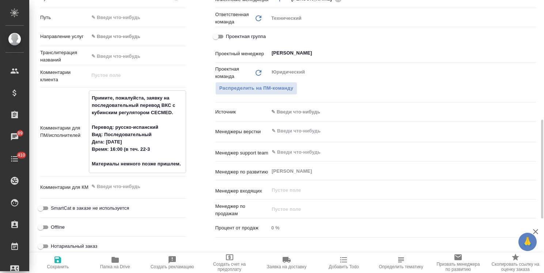
type textarea "x"
type textarea "Примите, пожалуйста, заявку на последовательный перевод ВКС с кубинским регулят…"
type textarea "x"
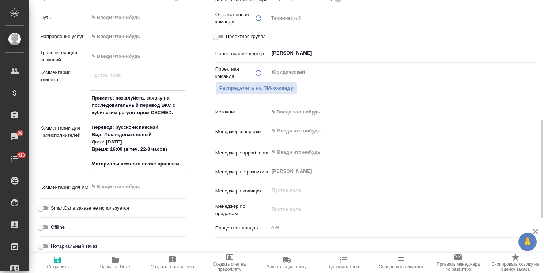
click at [147, 149] on textarea "Примите, пожалуйста, заявку на последовательный перевод ВКС с кубинским регулят…" at bounding box center [137, 131] width 97 height 78
click at [146, 149] on textarea "Примите, пожалуйста, заявку на последовательный перевод ВКС с кубинским регулят…" at bounding box center [137, 131] width 97 height 78
click at [144, 150] on textarea "Примите, пожалуйста, заявку на последовательный перевод ВКС с кубинским регулят…" at bounding box center [137, 131] width 97 height 78
click at [61, 265] on span "Сохранить" at bounding box center [58, 266] width 22 height 5
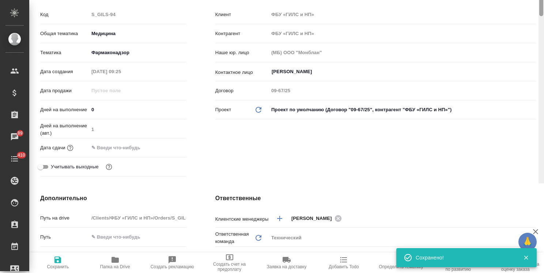
scroll to position [0, 0]
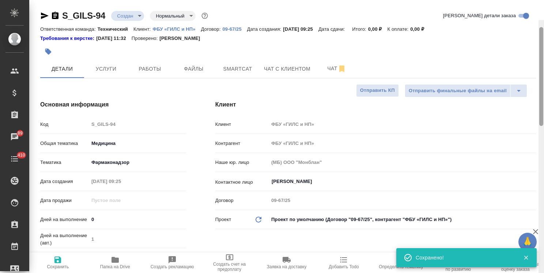
drag, startPoint x: 542, startPoint y: 196, endPoint x: 556, endPoint y: 67, distance: 129.5
click at [544, 67] on html "🙏 .cls-1 fill:#fff; AWATERA Usmanova Olga Клиенты Спецификации Заказы 89 Чаты 4…" at bounding box center [272, 136] width 544 height 273
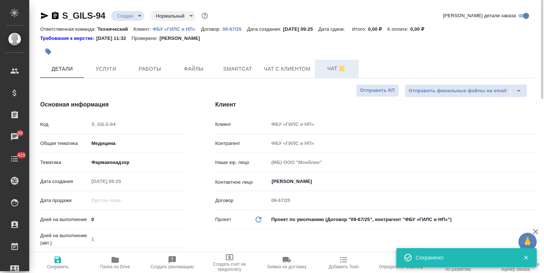
click at [331, 72] on span "Чат" at bounding box center [336, 68] width 35 height 9
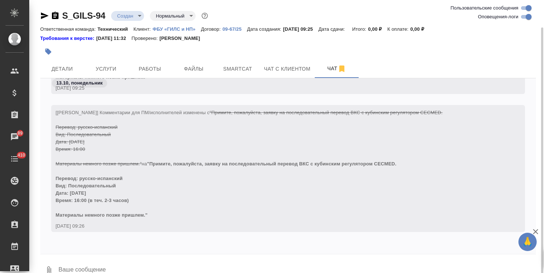
scroll to position [14, 0]
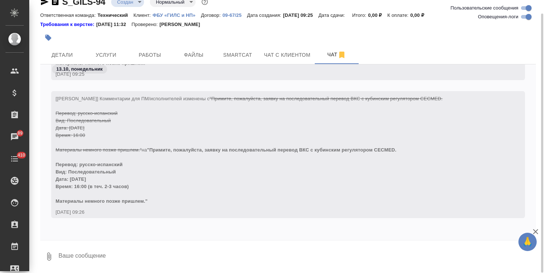
click at [107, 252] on textarea at bounding box center [297, 256] width 478 height 25
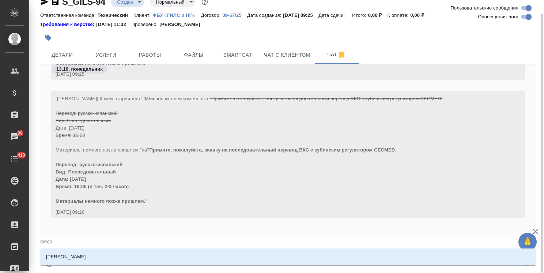
click at [108, 252] on li "Федотова Ирина" at bounding box center [288, 256] width 496 height 13
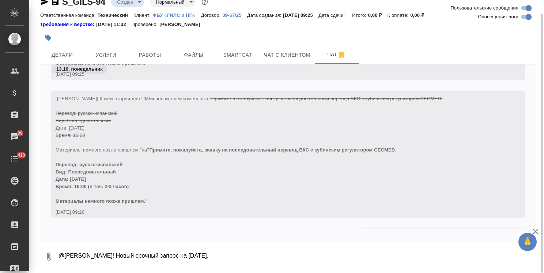
scroll to position [180, 0]
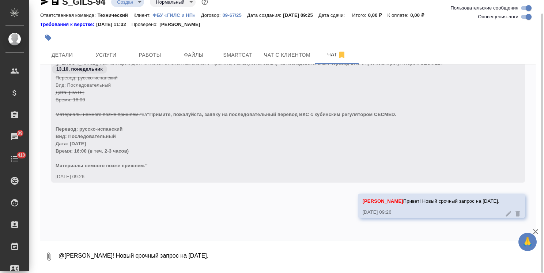
click at [42, 3] on icon "button" at bounding box center [45, 2] width 8 height 7
click at [123, 61] on button "Услуги" at bounding box center [106, 55] width 44 height 18
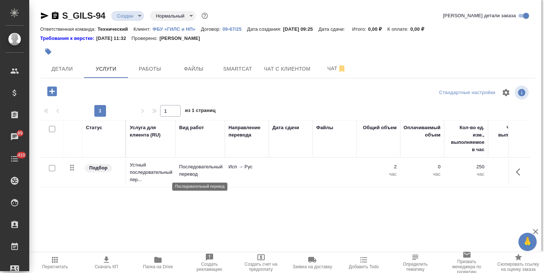
click at [207, 169] on p "Последовательный перевод" at bounding box center [200, 170] width 42 height 15
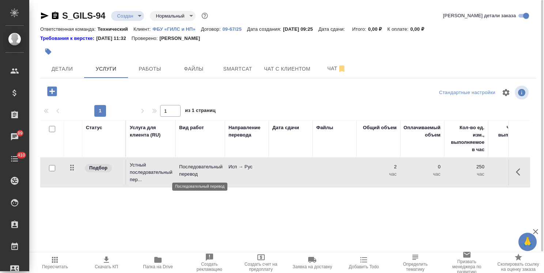
click at [207, 169] on p "Последовательный перевод" at bounding box center [200, 170] width 42 height 15
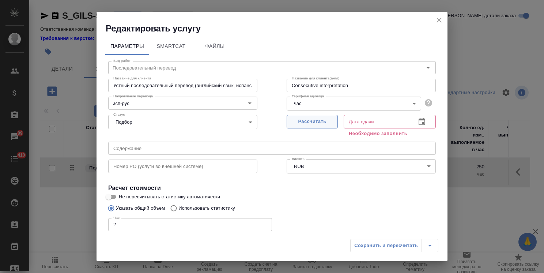
click at [309, 124] on span "Рассчитать" at bounding box center [312, 121] width 43 height 8
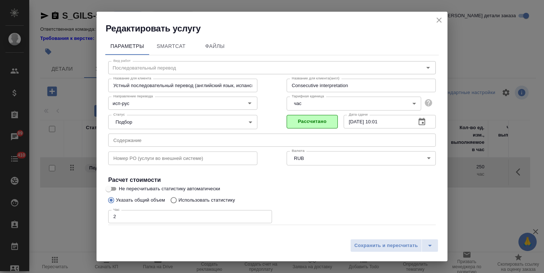
scroll to position [35, 0]
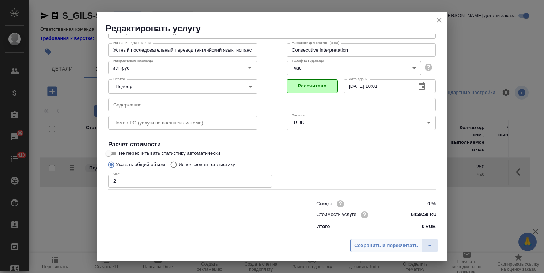
click at [377, 249] on span "Сохранить и пересчитать" at bounding box center [386, 245] width 64 height 8
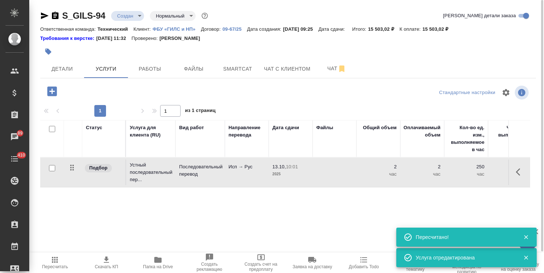
click at [159, 264] on icon "button" at bounding box center [158, 259] width 9 height 9
click at [193, 173] on p "Последовательный перевод" at bounding box center [200, 170] width 42 height 15
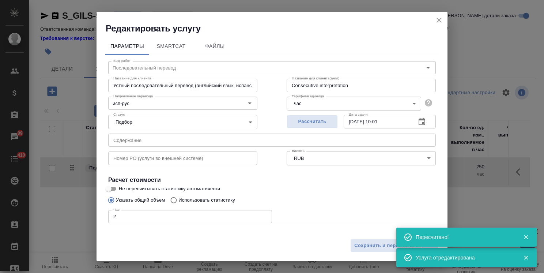
click at [184, 86] on input "Устный последовательный перевод (английский язык, испанский язык) (заказ за 24 …" at bounding box center [182, 85] width 149 height 13
drag, startPoint x: 196, startPoint y: 87, endPoint x: 305, endPoint y: 88, distance: 109.4
click at [305, 88] on div "Название для клиента Устный последовательный перевод (английский язык, испански…" at bounding box center [272, 84] width 357 height 47
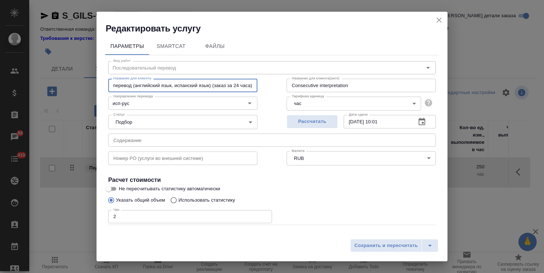
click at [244, 86] on input "Устный последовательный перевод (английский язык, испанский язык) (заказ за 24 …" at bounding box center [182, 85] width 149 height 13
drag, startPoint x: 253, startPoint y: 85, endPoint x: 11, endPoint y: 83, distance: 241.8
click at [11, 83] on div "Редактировать услугу Параметры SmartCat Файлы Вид работ Последовательный перево…" at bounding box center [272, 136] width 544 height 273
paste input "12 часов"
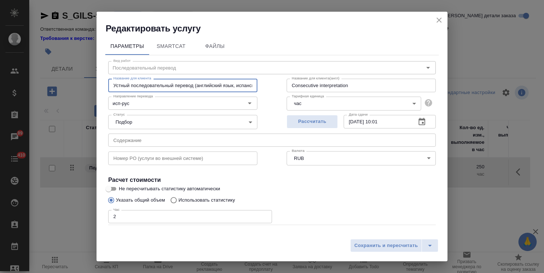
scroll to position [0, 67]
drag, startPoint x: 168, startPoint y: 86, endPoint x: 129, endPoint y: 84, distance: 38.8
click at [129, 84] on input "Устный последовательный перевод (английский язык, испанский язык) (заказ за 12 …" at bounding box center [182, 85] width 149 height 13
click at [170, 86] on input "Устный последовательный перевод ( испанский язык) (заказ за 12 часов)" at bounding box center [182, 85] width 149 height 13
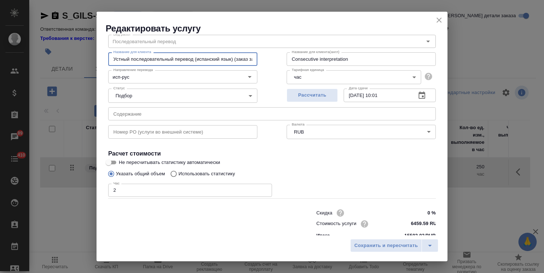
scroll to position [35, 0]
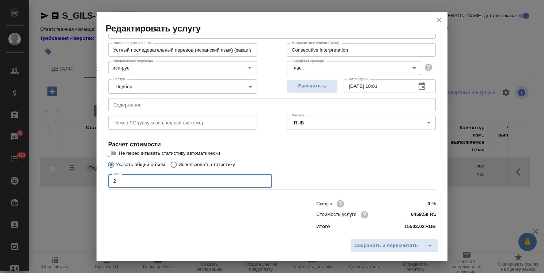
drag, startPoint x: 126, startPoint y: 185, endPoint x: 96, endPoint y: 179, distance: 30.1
click at [96, 179] on div "Редактировать услугу Параметры SmartCat Файлы Вид работ Последовательный перево…" at bounding box center [272, 136] width 544 height 273
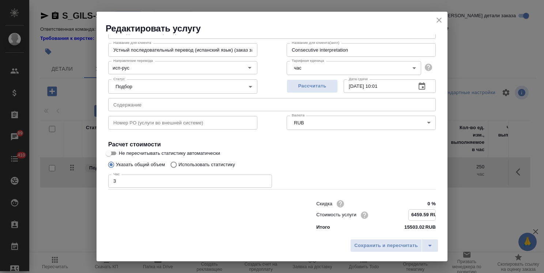
drag, startPoint x: 404, startPoint y: 211, endPoint x: 424, endPoint y: 214, distance: 20.2
click at [424, 214] on input "6459.59 RUB" at bounding box center [422, 215] width 27 height 11
paste input "861350"
click at [417, 215] on input "861350 RUB" at bounding box center [422, 215] width 27 height 11
click at [382, 246] on span "Сохранить и пересчитать" at bounding box center [386, 245] width 64 height 8
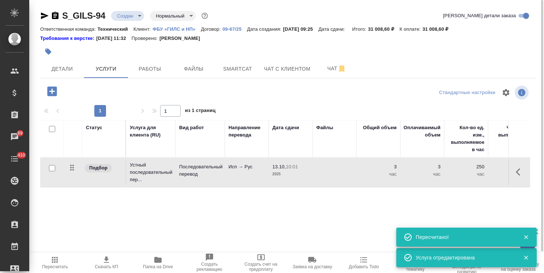
click at [339, 178] on td at bounding box center [335, 172] width 44 height 26
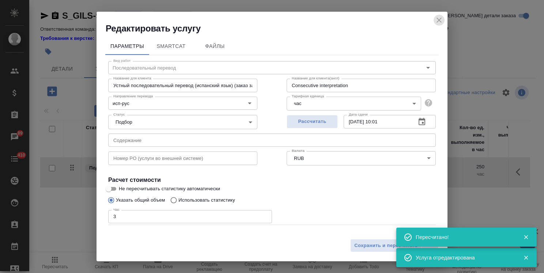
click at [440, 21] on icon "close" at bounding box center [439, 20] width 5 height 5
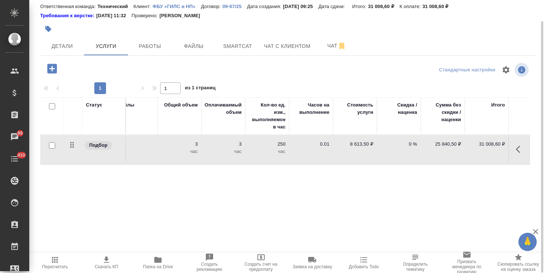
scroll to position [0, 0]
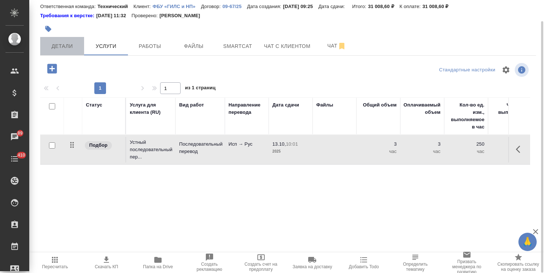
click at [70, 46] on span "Детали" at bounding box center [62, 46] width 35 height 9
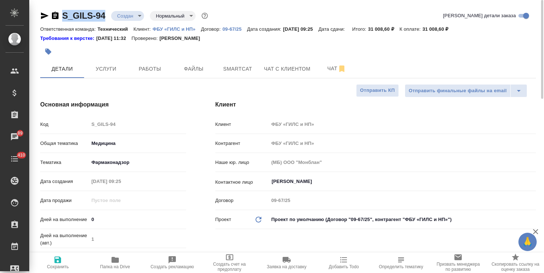
drag, startPoint x: 109, startPoint y: 6, endPoint x: 53, endPoint y: 6, distance: 56.3
copy link "S_GILS-94"
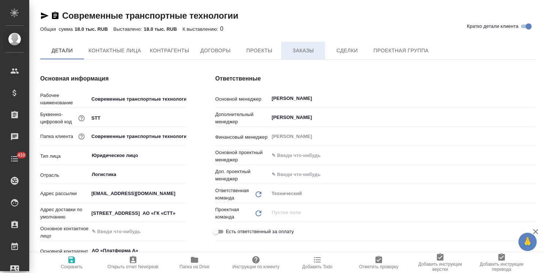
click at [286, 55] on span "Заказы" at bounding box center [303, 50] width 35 height 9
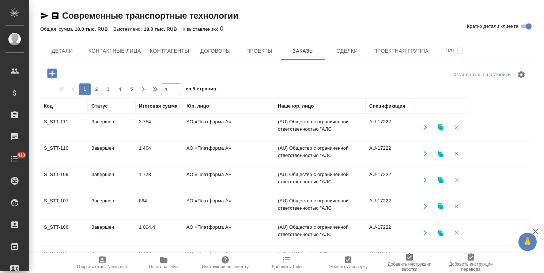
click at [52, 75] on icon "button" at bounding box center [52, 73] width 13 height 13
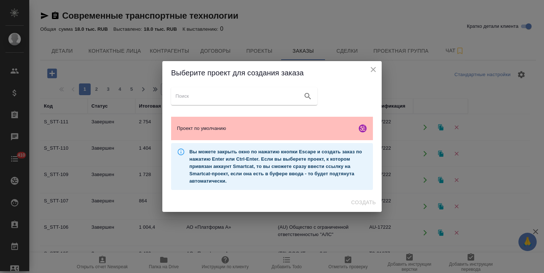
click at [278, 133] on div "Проект по умолчанию" at bounding box center [272, 128] width 202 height 23
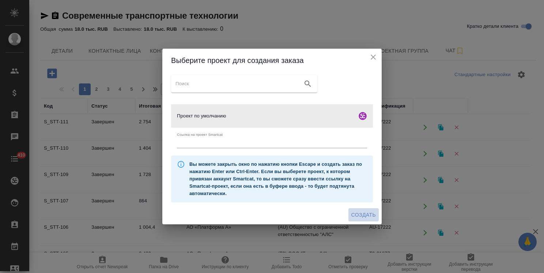
click at [372, 217] on span "Создать" at bounding box center [363, 214] width 25 height 9
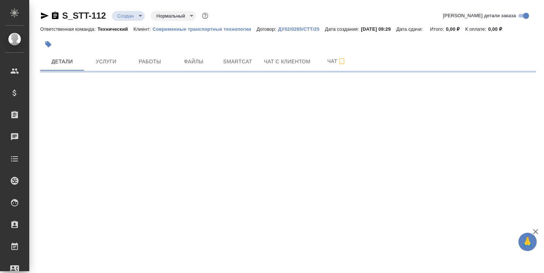
select select "RU"
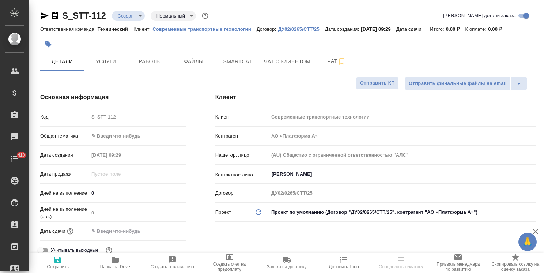
type textarea "x"
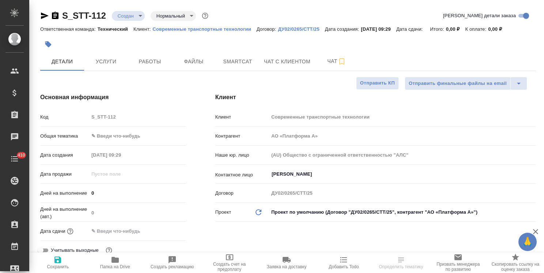
type textarea "x"
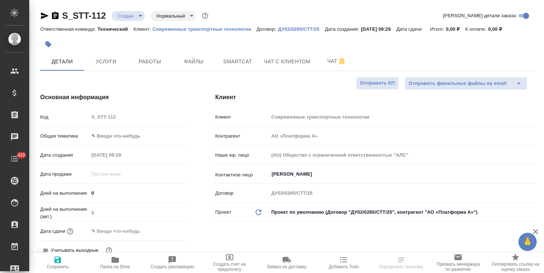
type textarea "x"
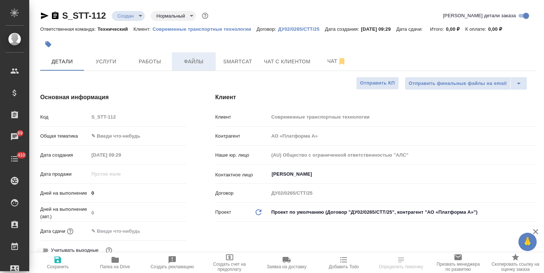
click at [199, 61] on span "Файлы" at bounding box center [193, 61] width 35 height 9
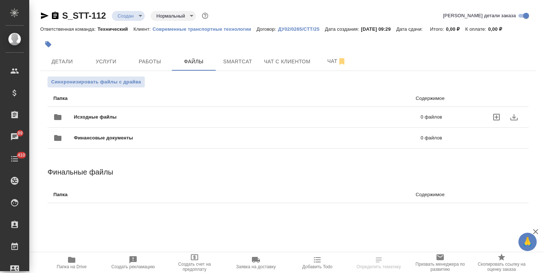
click at [82, 112] on div "Исходные файлы 0 файлов" at bounding box center [247, 117] width 389 height 18
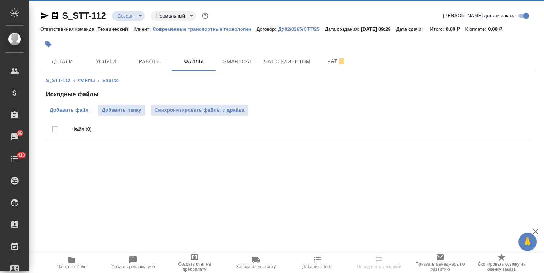
click at [69, 111] on span "Добавить файл" at bounding box center [69, 109] width 39 height 7
click at [0, 0] on input "Добавить файл" at bounding box center [0, 0] width 0 height 0
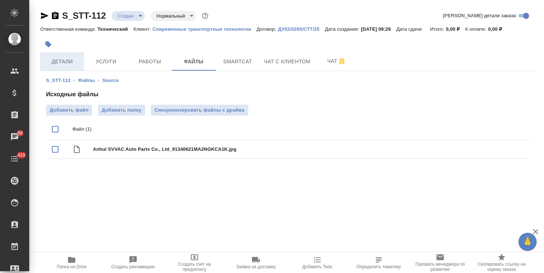
click at [56, 62] on span "Детали" at bounding box center [62, 61] width 35 height 9
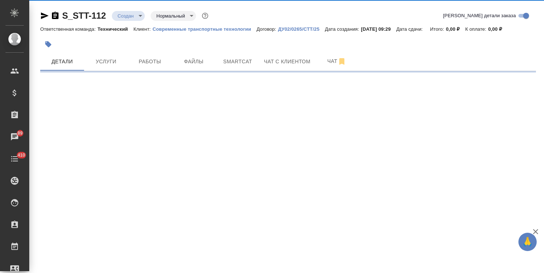
select select "RU"
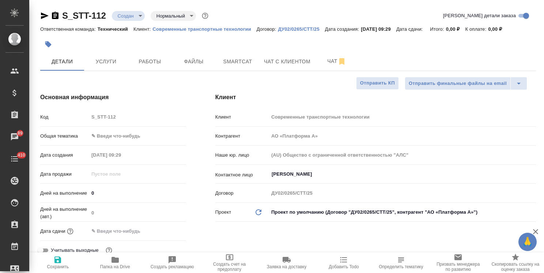
type textarea "x"
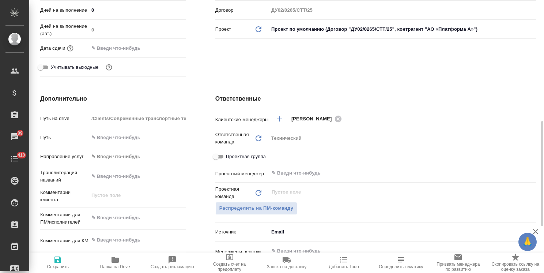
scroll to position [219, 0]
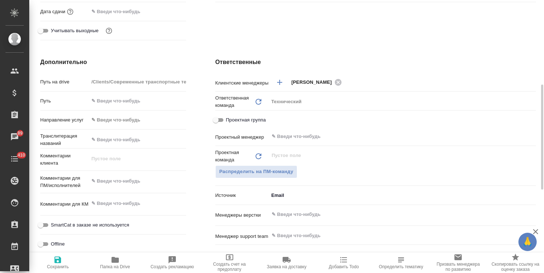
click at [310, 217] on input "text" at bounding box center [390, 214] width 238 height 9
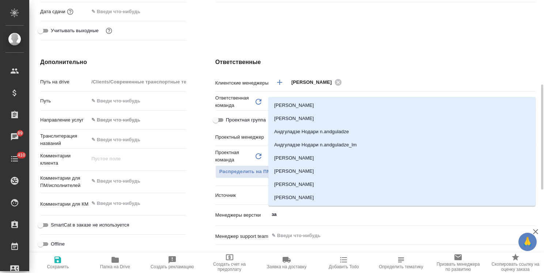
type input "заб"
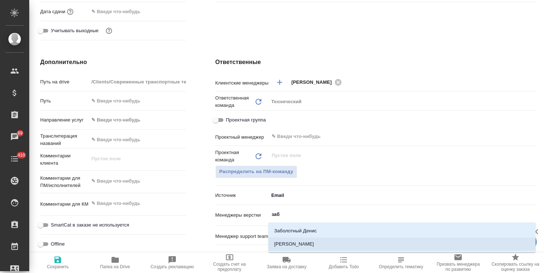
click at [309, 242] on li "Заборова Александра" at bounding box center [401, 243] width 267 height 13
type textarea "x"
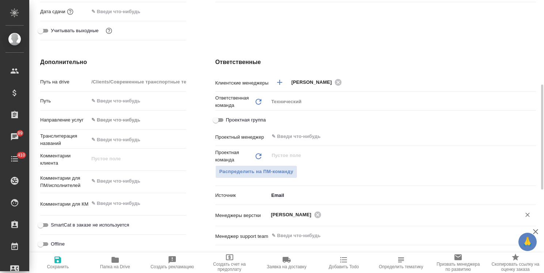
click at [61, 268] on span "Сохранить" at bounding box center [58, 266] width 22 height 5
type textarea "x"
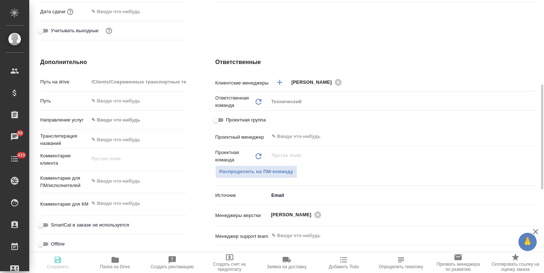
type textarea "x"
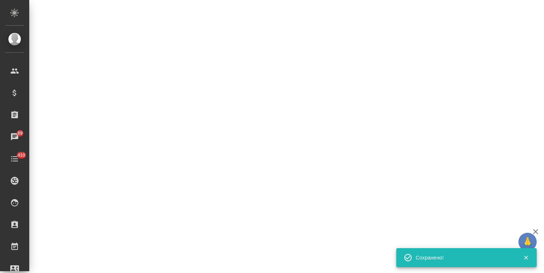
select select "RU"
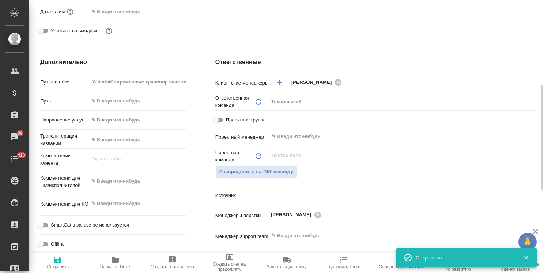
type textarea "x"
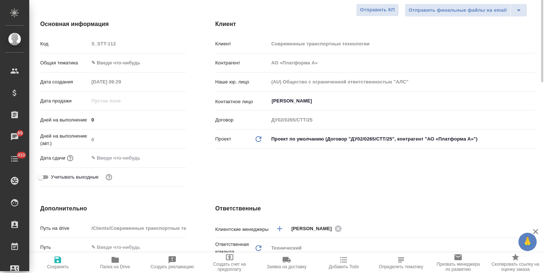
scroll to position [0, 0]
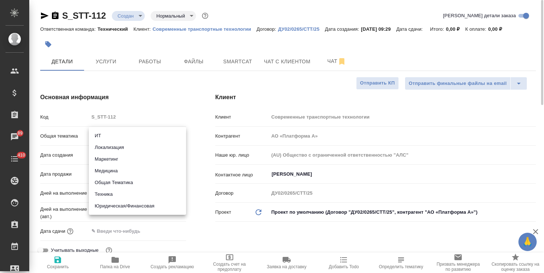
click at [123, 132] on body "🙏 .cls-1 fill:#fff; AWATERA Usmanova Olga Клиенты Спецификации Заказы 89 Чаты 4…" at bounding box center [272, 136] width 544 height 273
click at [126, 204] on li "Юридическая/Финансовая" at bounding box center [137, 206] width 97 height 12
type input "yr-fn"
type textarea "x"
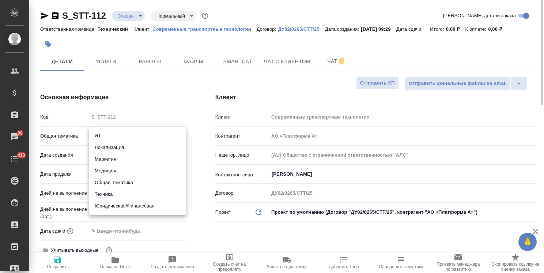
type textarea "x"
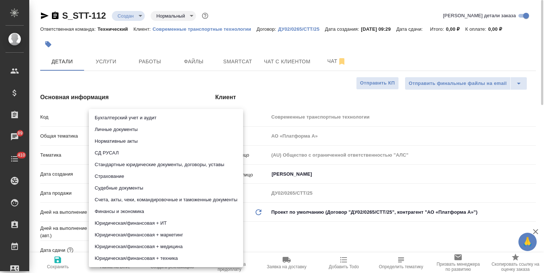
click at [126, 155] on body "🙏 .cls-1 fill:#fff; AWATERA Usmanova Olga Клиенты Спецификации Заказы 89 Чаты 4…" at bounding box center [272, 136] width 544 height 273
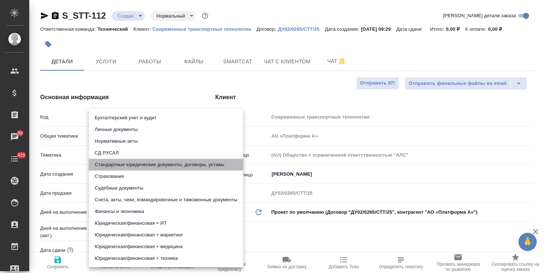
click at [159, 165] on li "Стандартные юридические документы, договоры, уставы" at bounding box center [166, 165] width 154 height 12
type textarea "x"
type input "5f647205b73bc97568ca66bf"
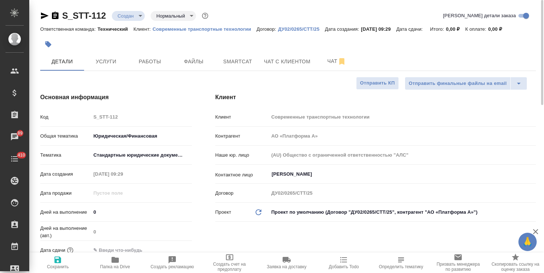
click at [61, 256] on icon "button" at bounding box center [57, 259] width 9 height 9
type textarea "x"
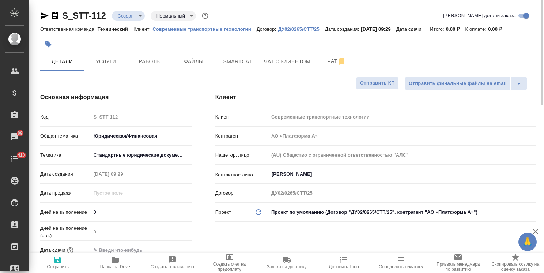
type textarea "x"
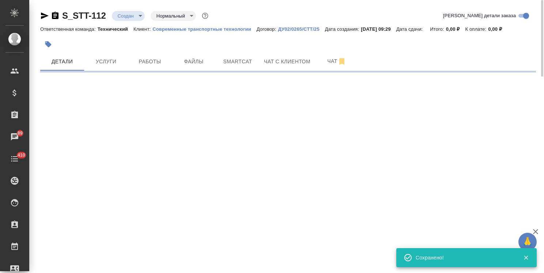
select select "RU"
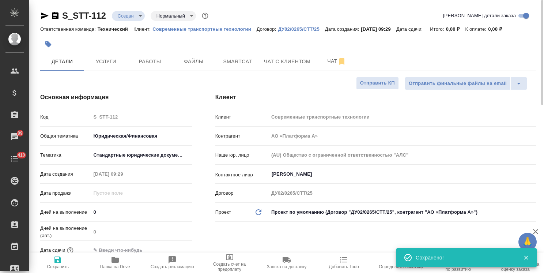
type textarea "x"
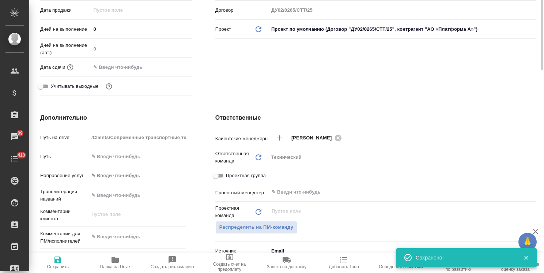
scroll to position [293, 0]
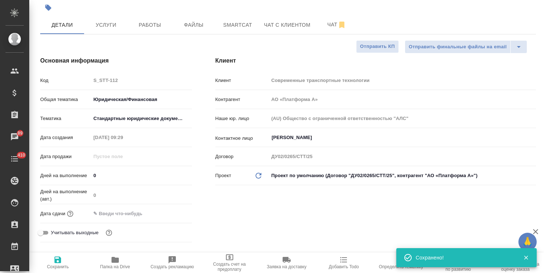
drag, startPoint x: 541, startPoint y: 172, endPoint x: 550, endPoint y: 64, distance: 108.6
click at [544, 64] on html "🙏 .cls-1 fill:#fff; AWATERA Usmanova Olga Клиенты Спецификации Заказы 89 Чаты 4…" at bounding box center [272, 136] width 544 height 273
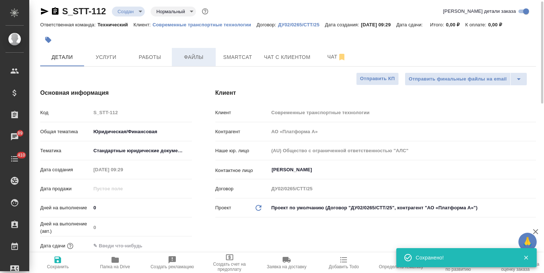
click at [183, 55] on span "Файлы" at bounding box center [193, 57] width 35 height 9
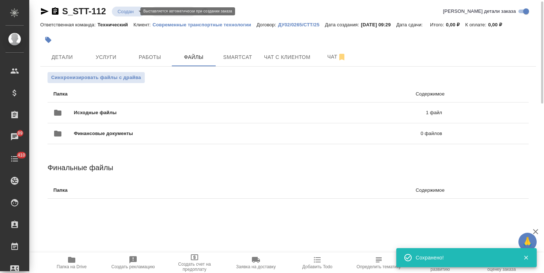
click at [135, 12] on body "🙏 .cls-1 fill:#fff; AWATERA Usmanova Olga Клиенты Спецификации Заказы 89 Чаты 4…" at bounding box center [272, 136] width 544 height 273
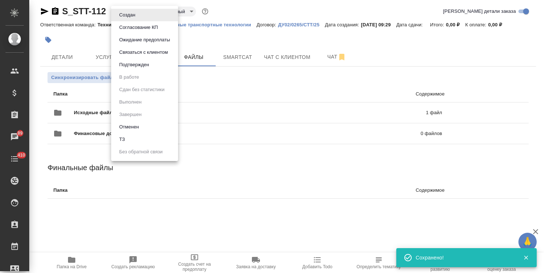
click at [131, 137] on li "ТЗ" at bounding box center [144, 139] width 67 height 12
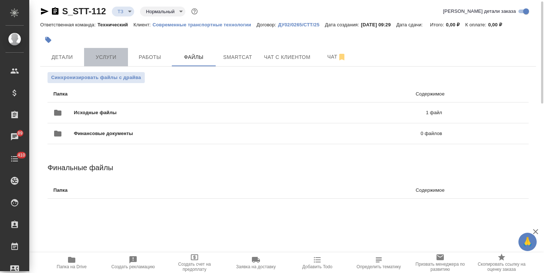
click at [108, 51] on button "Услуги" at bounding box center [106, 57] width 44 height 18
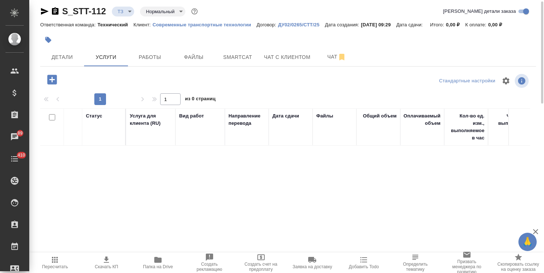
click at [44, 80] on button "button" at bounding box center [52, 79] width 20 height 15
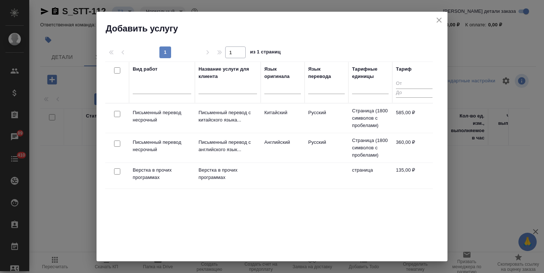
click at [118, 115] on input "checkbox" at bounding box center [117, 114] width 6 height 6
checkbox input "true"
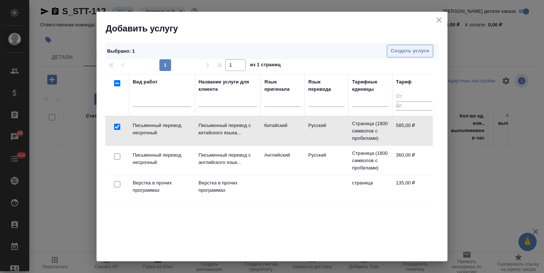
click at [398, 52] on span "Создать услуги" at bounding box center [410, 51] width 38 height 8
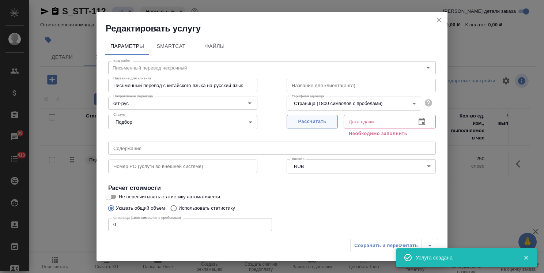
click at [318, 123] on span "Рассчитать" at bounding box center [312, 121] width 43 height 8
type input "13.10.2025 09:30"
drag, startPoint x: 131, startPoint y: 222, endPoint x: 66, endPoint y: 214, distance: 66.0
click at [70, 214] on div "Редактировать услугу Параметры SmartCat Файлы Вид работ Письменный перевод неср…" at bounding box center [272, 136] width 544 height 273
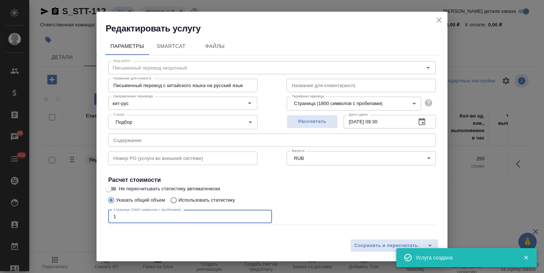
type input "1"
click at [111, 188] on input "Не пересчитывать статистику автоматически" at bounding box center [108, 188] width 26 height 9
checkbox input "true"
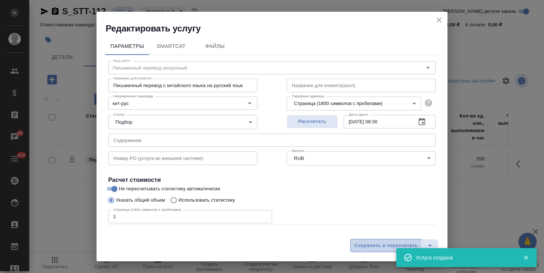
click at [366, 247] on span "Сохранить и пересчитать" at bounding box center [386, 245] width 64 height 8
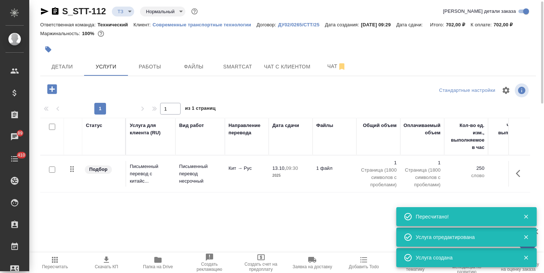
click at [50, 92] on icon "button" at bounding box center [52, 89] width 10 height 10
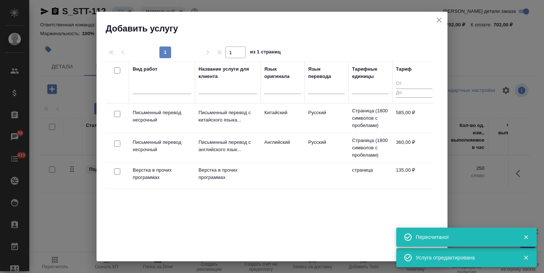
click at [115, 173] on input "checkbox" at bounding box center [117, 171] width 6 height 6
checkbox input "true"
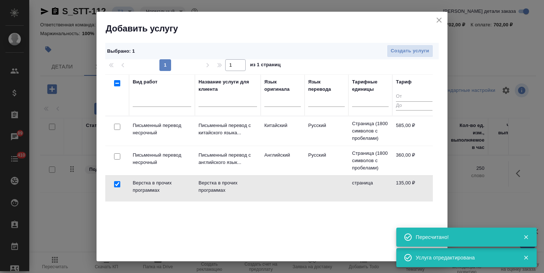
click at [402, 63] on div "1 1 из 1 страниц" at bounding box center [272, 65] width 334 height 12
click at [405, 53] on span "Создать услуги" at bounding box center [410, 51] width 38 height 8
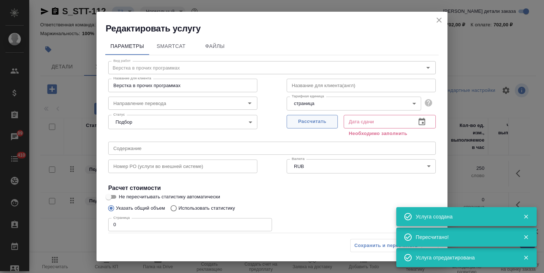
click at [298, 127] on button "Рассчитать" at bounding box center [312, 122] width 51 height 14
type input "13.10.2025 09:30"
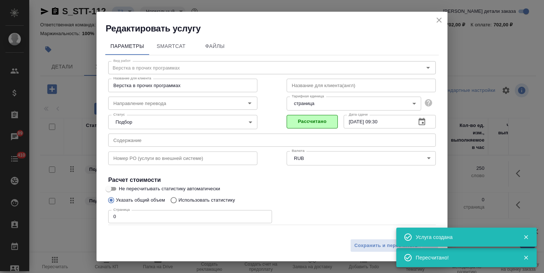
drag, startPoint x: 126, startPoint y: 217, endPoint x: 80, endPoint y: 215, distance: 45.7
click at [88, 215] on div "Редактировать услугу Параметры SmartCat Файлы Вид работ Верстка в прочих програ…" at bounding box center [272, 136] width 544 height 273
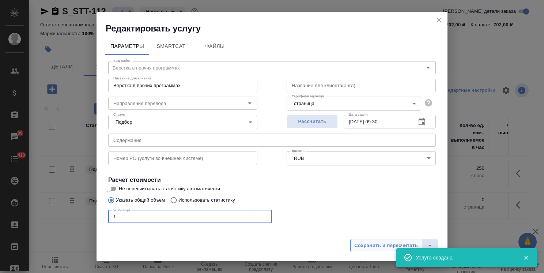
type input "1"
click at [366, 244] on span "Сохранить и пересчитать" at bounding box center [386, 245] width 64 height 8
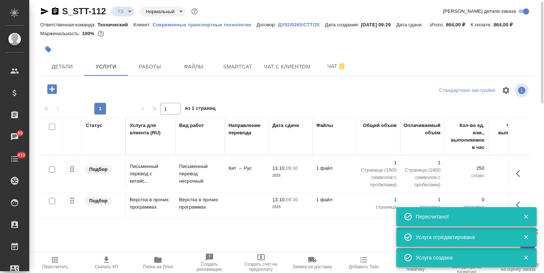
click at [155, 166] on p "Письменный перевод с китайс..." at bounding box center [151, 174] width 42 height 22
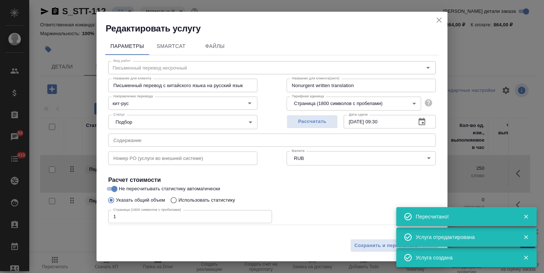
click at [128, 142] on input "text" at bounding box center [272, 139] width 328 height 13
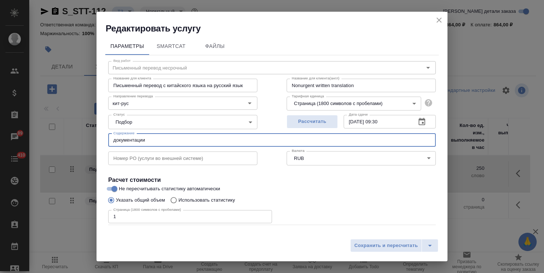
paste input "Anhui SVVAC Auto Parts Co., Ltd_91340621MA2NGKCA1K"
drag, startPoint x: 289, startPoint y: 138, endPoint x: 0, endPoint y: 135, distance: 289.3
click at [0, 139] on html "🙏 .cls-1 fill:#fff; AWATERA Usmanova Olga Клиенты Спецификации Заказы 89 Чаты 4…" at bounding box center [272, 136] width 544 height 273
type input "документации Anhui SVVAC Auto Parts Co., Ltd_91340621MA2NGKCA1K"
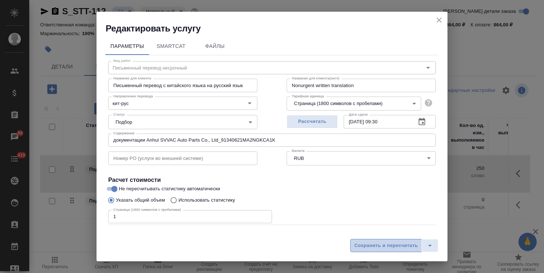
click at [363, 244] on span "Сохранить и пересчитать" at bounding box center [386, 245] width 64 height 8
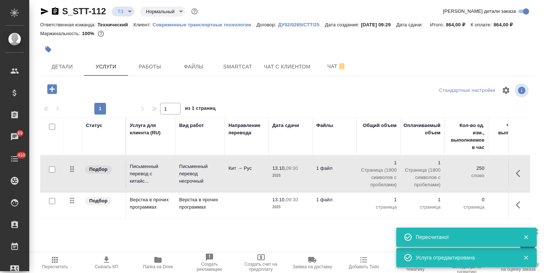
click at [206, 206] on p "Верстка в прочих программах" at bounding box center [200, 203] width 42 height 15
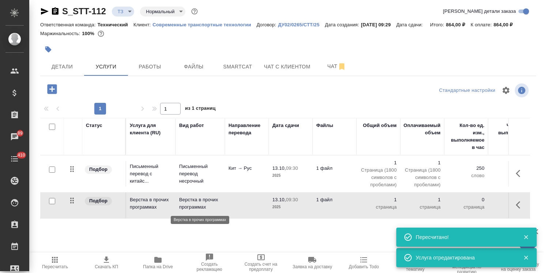
click at [206, 206] on p "Верстка в прочих программах" at bounding box center [200, 203] width 42 height 15
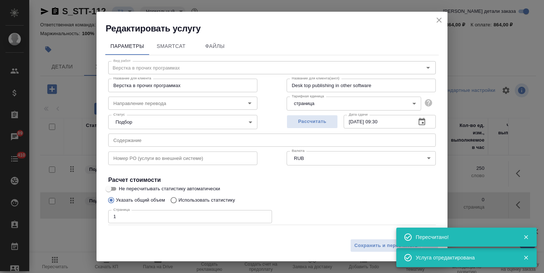
click at [140, 140] on input "text" at bounding box center [272, 139] width 328 height 13
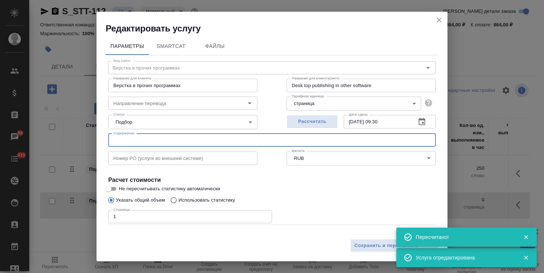
paste input "документации Anhui SVVAC Auto Parts Co., Ltd_91340621MA2NGKCA1K"
type input "документации Anhui SVVAC Auto Parts Co., Ltd_91340621MA2NGKCA1K"
click at [373, 246] on span "Сохранить и пересчитать" at bounding box center [386, 245] width 64 height 8
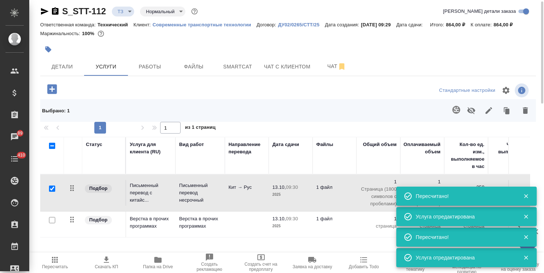
click at [454, 112] on icon "button" at bounding box center [456, 110] width 8 height 8
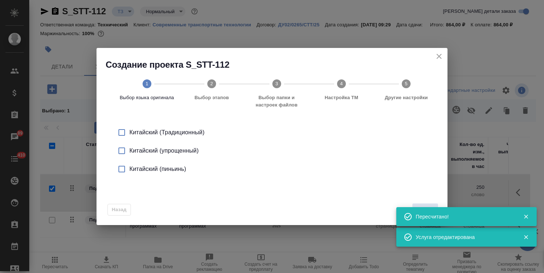
click at [176, 146] on li "Китайский (упрощенный)" at bounding box center [272, 151] width 328 height 18
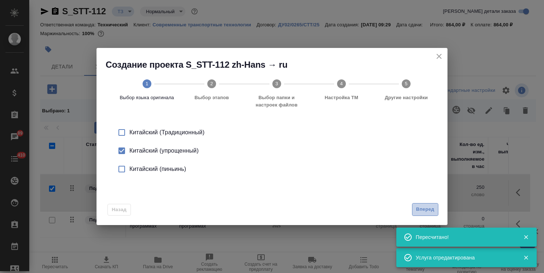
click at [421, 207] on span "Вперед" at bounding box center [425, 209] width 18 height 8
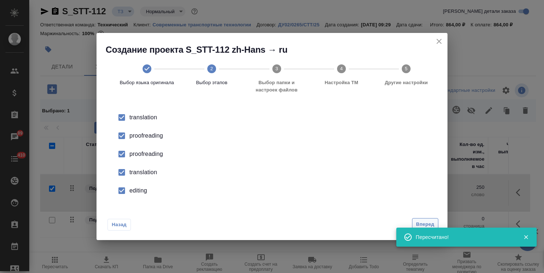
click at [420, 221] on span "Вперед" at bounding box center [425, 224] width 18 height 8
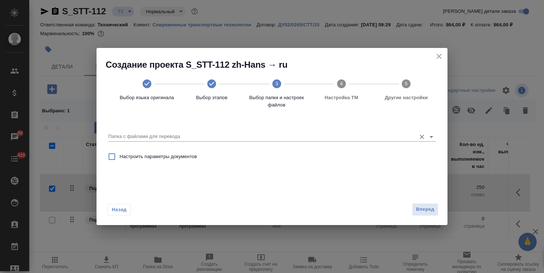
click at [177, 140] on input "Папка с файлами для перевода" at bounding box center [260, 136] width 304 height 9
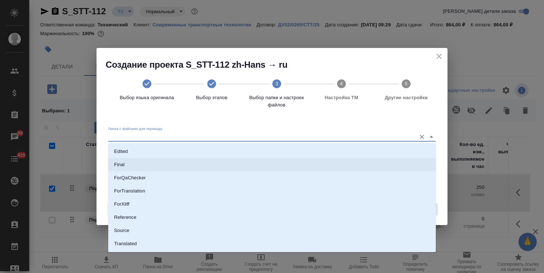
scroll to position [64, 0]
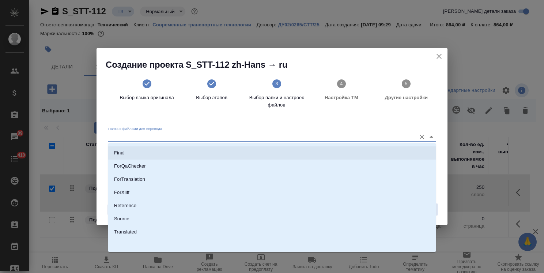
click at [128, 219] on p "Source" at bounding box center [121, 218] width 15 height 7
type input "Source"
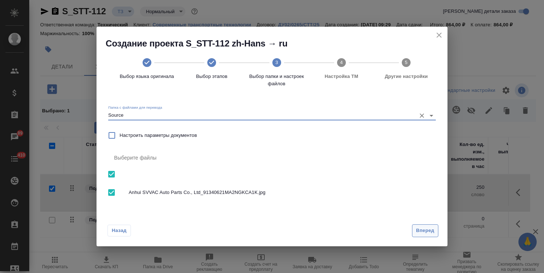
click at [421, 231] on span "Вперед" at bounding box center [425, 230] width 18 height 8
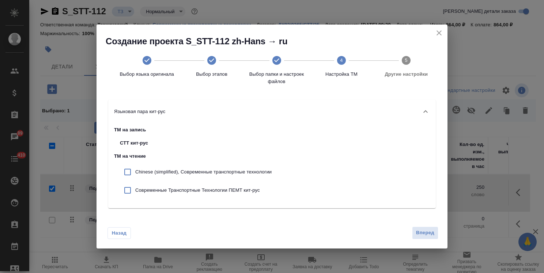
click at [211, 170] on p "Chinese (simplified), Современные транспортные технологии" at bounding box center [203, 171] width 136 height 7
checkbox input "true"
click at [215, 181] on div "Современные Транспортные Технологии ПЕМТ кит-рус" at bounding box center [195, 190] width 163 height 18
checkbox input "true"
click at [424, 232] on span "Вперед" at bounding box center [425, 233] width 18 height 8
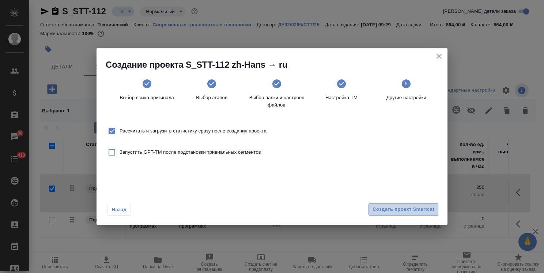
click at [417, 210] on span "Создать проект Smartcat" at bounding box center [404, 209] width 62 height 8
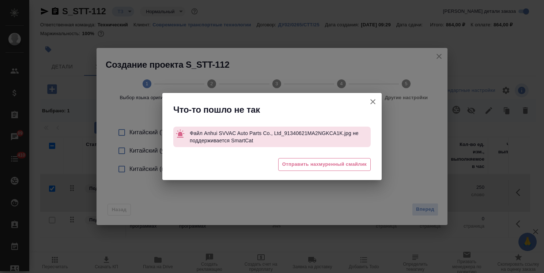
click at [373, 100] on icon "button" at bounding box center [373, 101] width 9 height 9
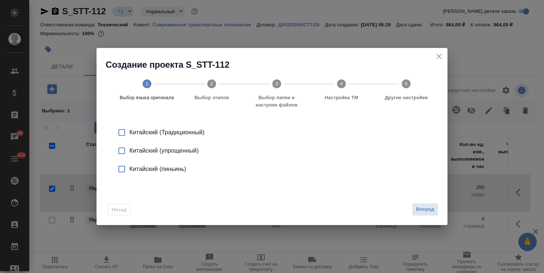
click at [442, 55] on icon "close" at bounding box center [439, 56] width 9 height 9
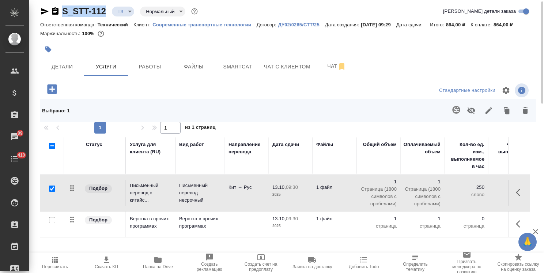
drag, startPoint x: 108, startPoint y: 7, endPoint x: 60, endPoint y: 6, distance: 48.3
click at [60, 6] on div "S_STT-112 ТЗ tz Нормальный normal" at bounding box center [119, 11] width 159 height 12
copy link "S_STT-112"
click at [161, 263] on icon "button" at bounding box center [157, 260] width 7 height 6
click at [188, 67] on span "Файлы" at bounding box center [193, 66] width 35 height 9
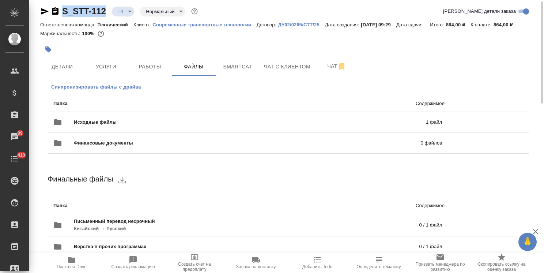
click at [110, 84] on span "Синхронизировать файлы с драйва" at bounding box center [96, 86] width 90 height 7
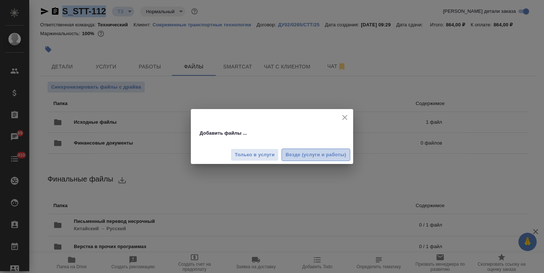
click at [306, 154] on span "Везде (услуги и работы)" at bounding box center [316, 155] width 61 height 8
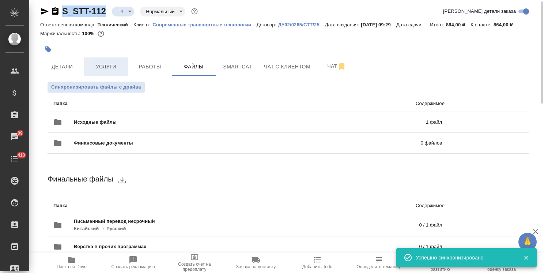
click at [102, 64] on span "Услуги" at bounding box center [106, 66] width 35 height 9
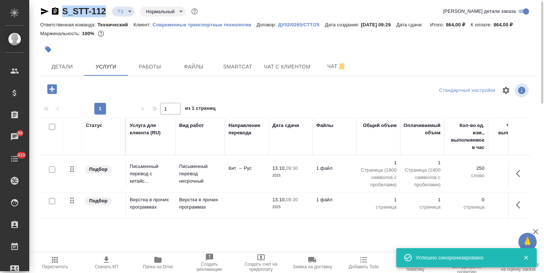
click at [50, 171] on input "checkbox" at bounding box center [52, 169] width 6 height 6
checkbox input "true"
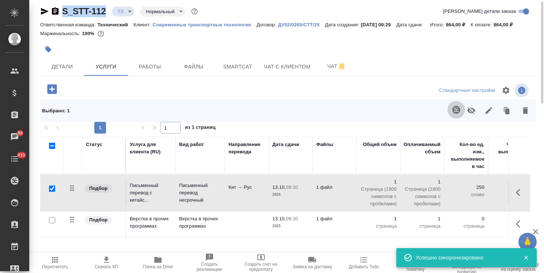
click at [455, 110] on icon "button" at bounding box center [456, 110] width 8 height 8
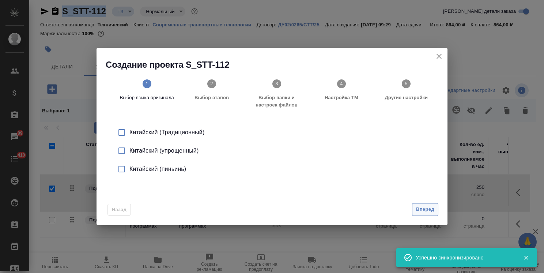
click at [422, 212] on span "Вперед" at bounding box center [425, 209] width 18 height 8
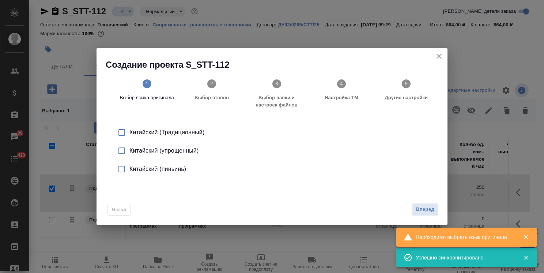
click at [189, 149] on div "Китайский (упрощенный)" at bounding box center [279, 150] width 301 height 9
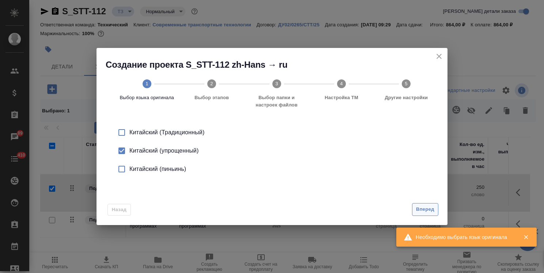
click at [427, 210] on span "Вперед" at bounding box center [425, 209] width 18 height 8
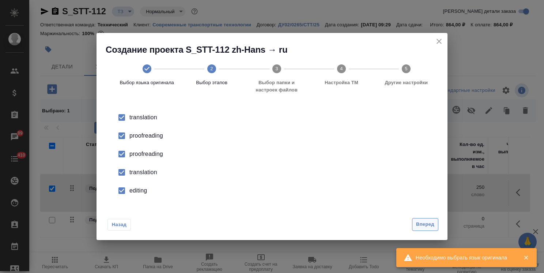
click at [428, 223] on span "Вперед" at bounding box center [425, 224] width 18 height 8
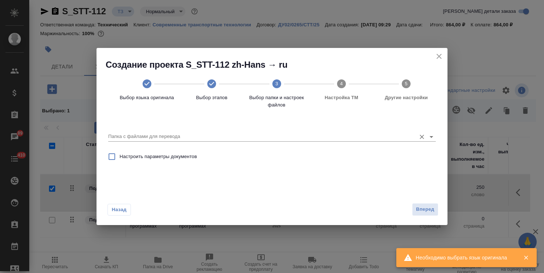
click at [212, 142] on div "Папка с файлами для перевода" at bounding box center [272, 132] width 328 height 19
click at [214, 141] on div at bounding box center [272, 136] width 328 height 9
click at [212, 137] on input "Папка с файлами для перевода" at bounding box center [260, 136] width 304 height 9
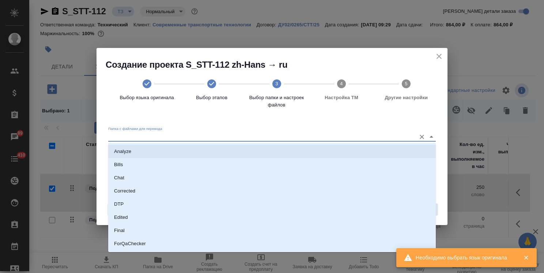
click at [200, 151] on li "Analyze" at bounding box center [272, 151] width 328 height 13
type input "Analyze"
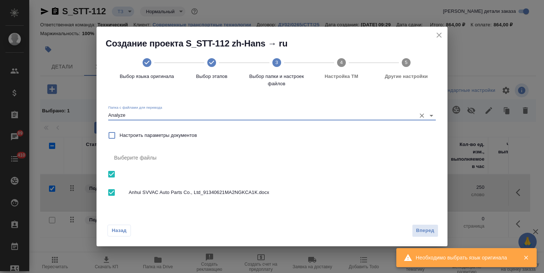
click at [432, 230] on span "Вперед" at bounding box center [425, 230] width 18 height 8
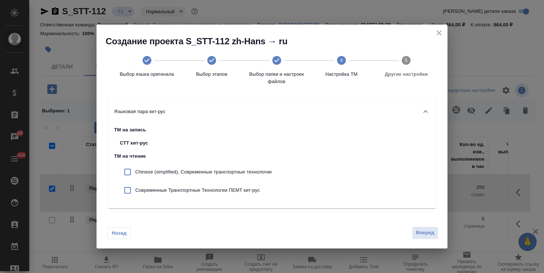
click at [234, 170] on p "Chinese (simplified), Современные транспортные технологии" at bounding box center [203, 171] width 136 height 7
checkbox input "true"
click at [226, 188] on p "Современные Транспортные Технологии ПЕМТ кит-рус" at bounding box center [203, 190] width 136 height 7
checkbox input "true"
click at [415, 229] on button "Вперед" at bounding box center [425, 232] width 26 height 13
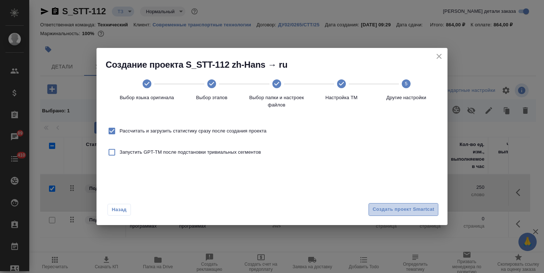
click at [405, 210] on span "Создать проект Smartcat" at bounding box center [404, 209] width 62 height 8
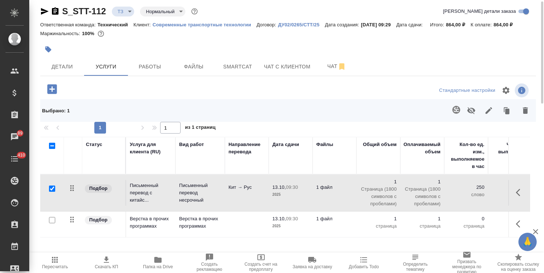
click at [53, 188] on input "checkbox" at bounding box center [52, 188] width 6 height 6
checkbox input "false"
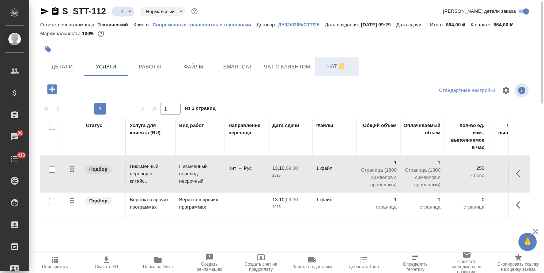
click at [327, 64] on span "Чат" at bounding box center [336, 66] width 35 height 9
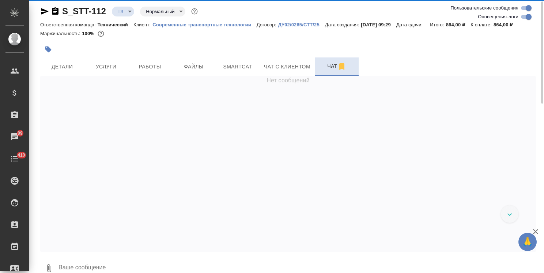
scroll to position [13, 0]
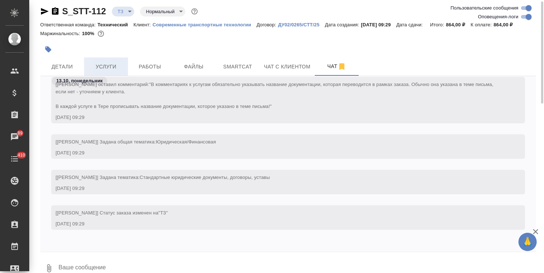
click at [94, 64] on span "Услуги" at bounding box center [106, 66] width 35 height 9
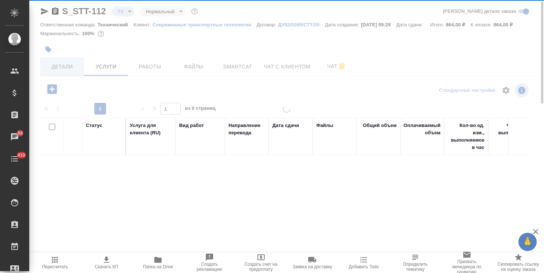
click at [82, 67] on div at bounding box center [286, 132] width 515 height 273
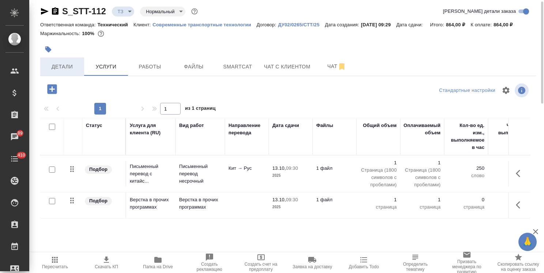
click at [70, 75] on button "Детали" at bounding box center [62, 66] width 44 height 18
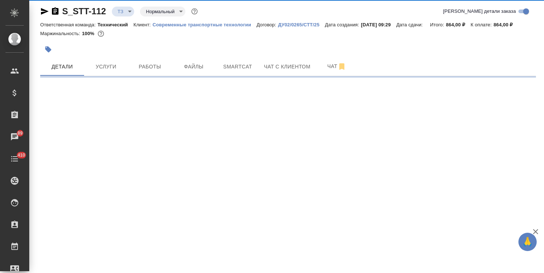
select select "RU"
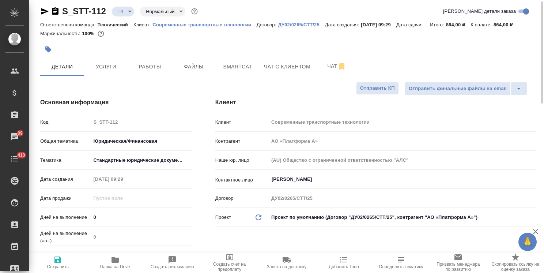
drag, startPoint x: 106, startPoint y: 218, endPoint x: 56, endPoint y: 223, distance: 51.2
click at [57, 222] on div "Дней на выполнение 0" at bounding box center [116, 217] width 152 height 13
type input "1"
type textarea "x"
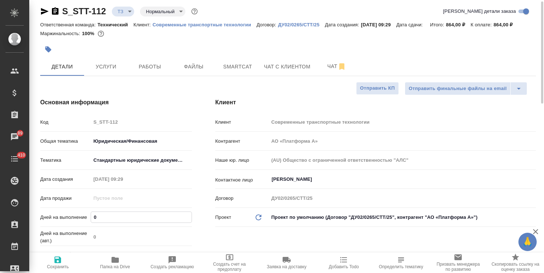
type textarea "x"
type input "1"
click at [55, 263] on icon "button" at bounding box center [57, 259] width 7 height 7
type textarea "x"
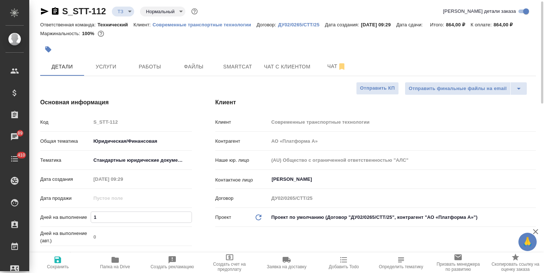
type textarea "x"
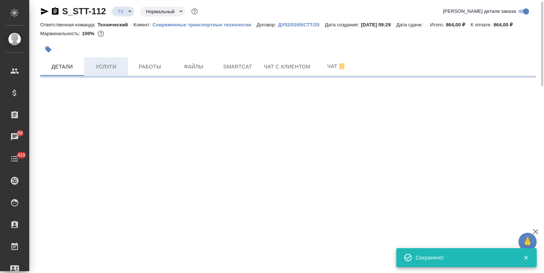
select select "RU"
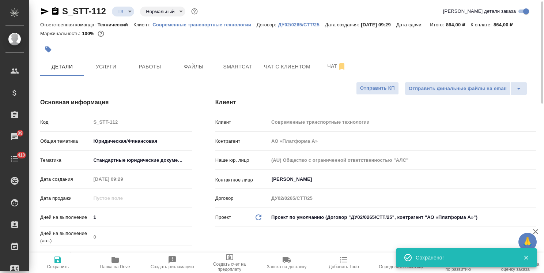
type textarea "x"
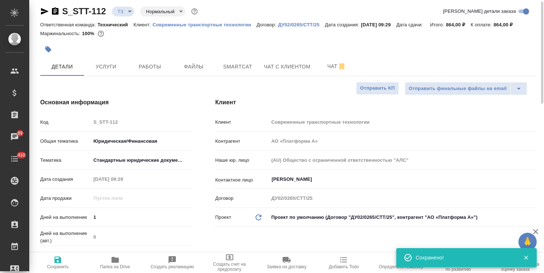
type textarea "x"
